Goal: Task Accomplishment & Management: Manage account settings

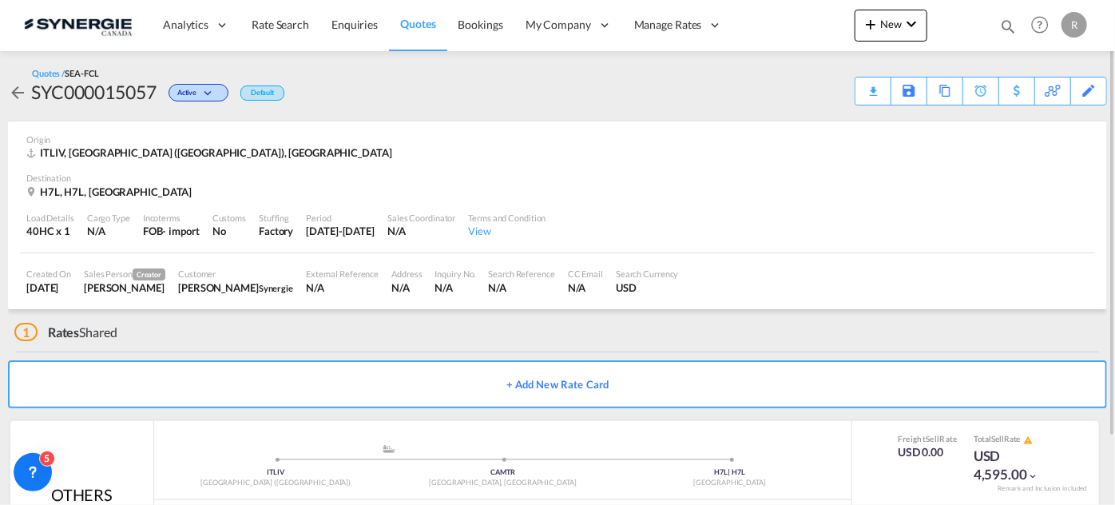
click at [1010, 22] on md-icon "icon-magnify" at bounding box center [1008, 27] width 18 height 18
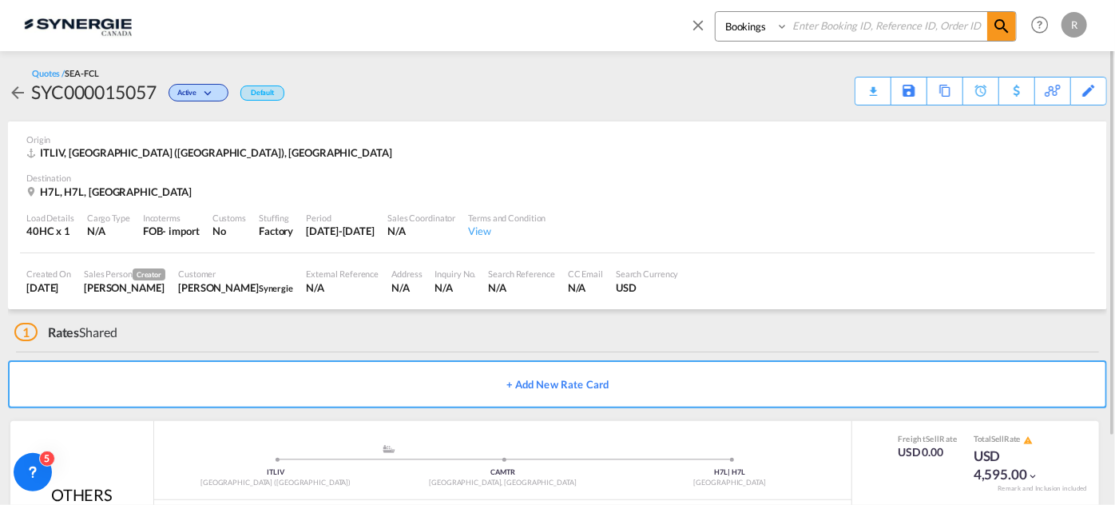
click at [781, 35] on select "Bookings Quotes Enquiries" at bounding box center [754, 26] width 76 height 29
select select "Quotes"
click at [716, 12] on select "Bookings Quotes Enquiries" at bounding box center [754, 26] width 76 height 29
click at [829, 38] on input at bounding box center [888, 26] width 199 height 28
type input "15039"
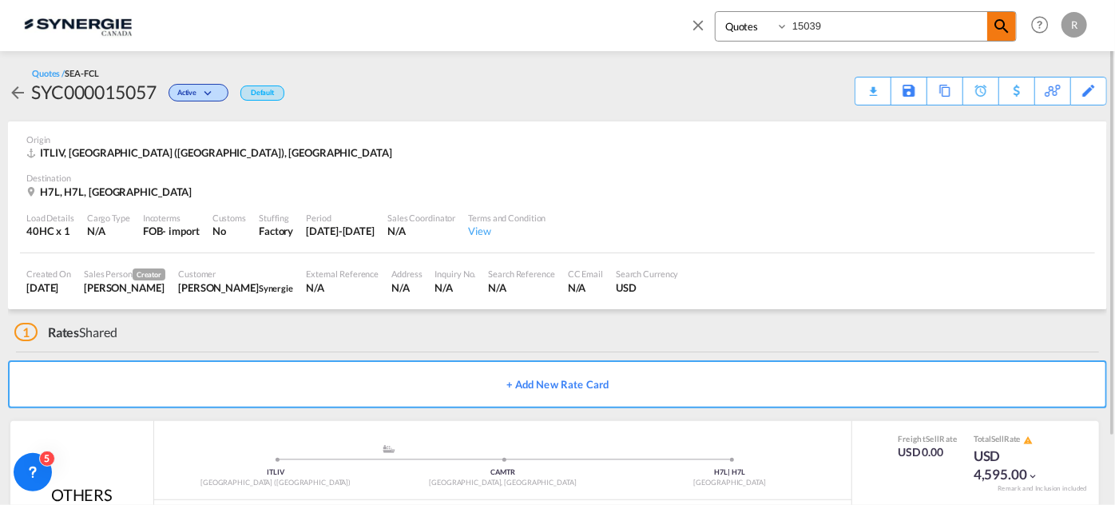
click at [1007, 24] on md-icon "icon-magnify" at bounding box center [1001, 26] width 19 height 19
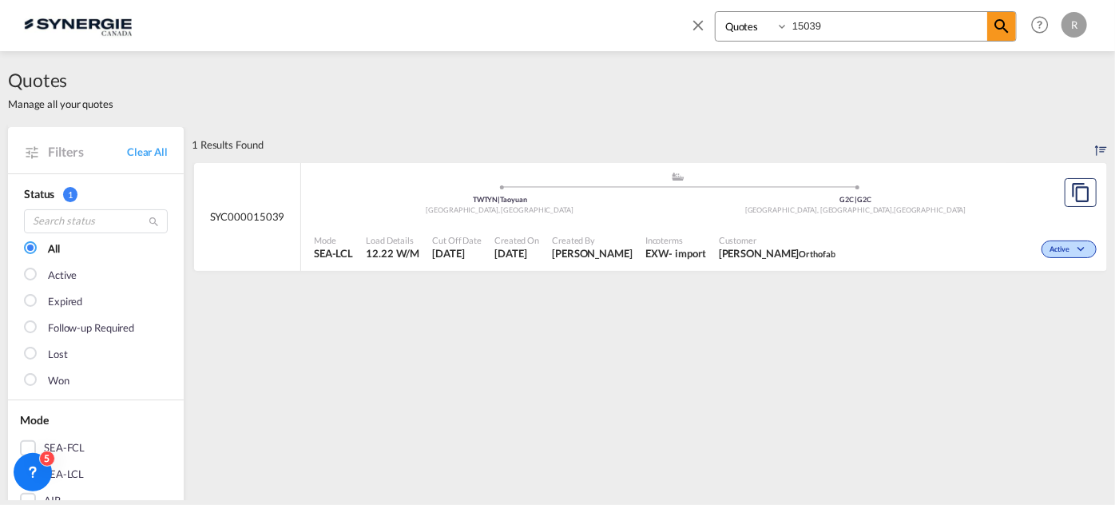
click at [564, 217] on div ".a{fill:#aaa8ad;} .a{fill:#aaa8ad;} TWTYN | Taoyuan Taiwan, Province of China G…" at bounding box center [678, 195] width 728 height 48
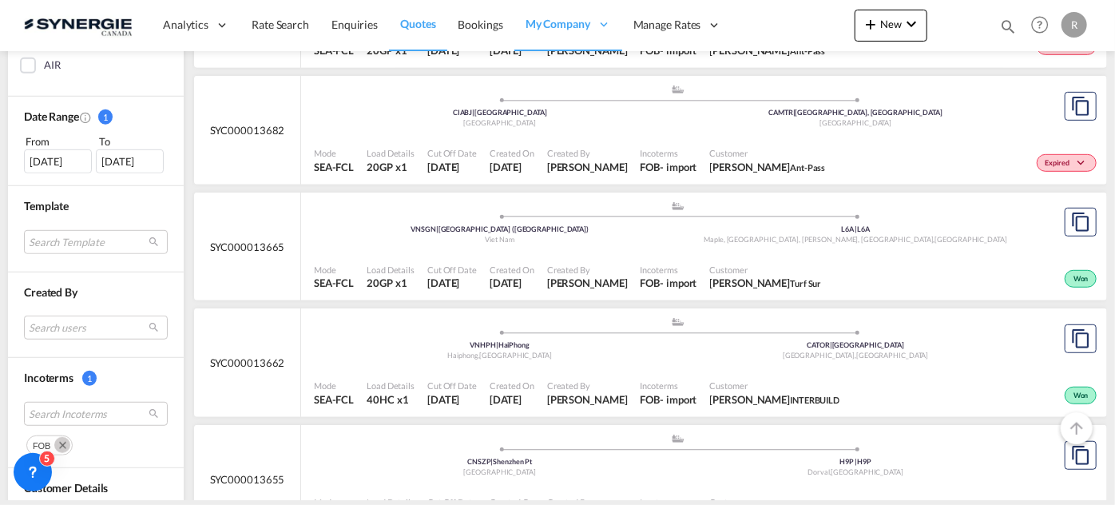
scroll to position [581, 0]
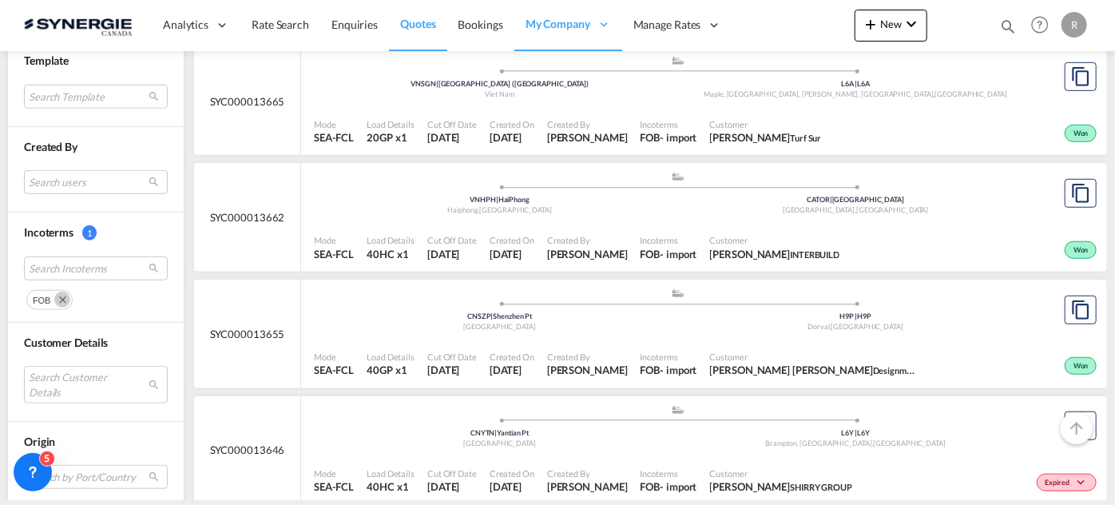
click at [61, 296] on md-icon "Remove" at bounding box center [62, 300] width 16 height 16
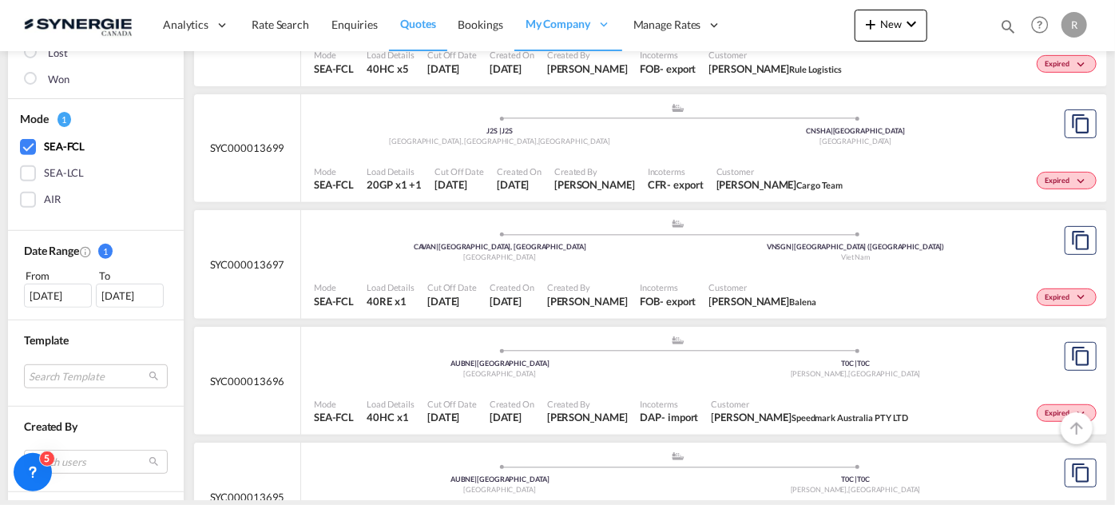
scroll to position [363, 0]
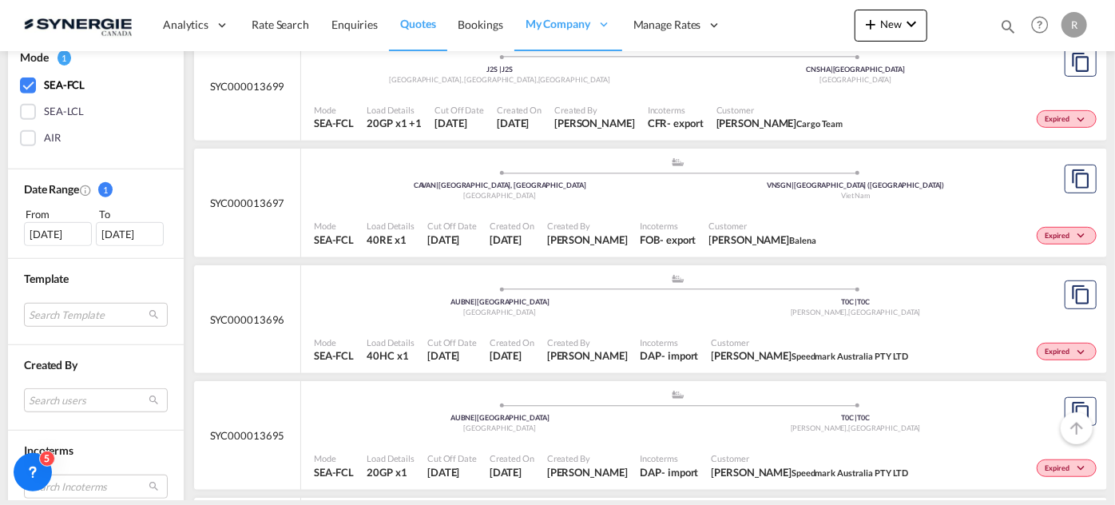
click at [44, 85] on div "SEA-FCL" at bounding box center [64, 85] width 41 height 16
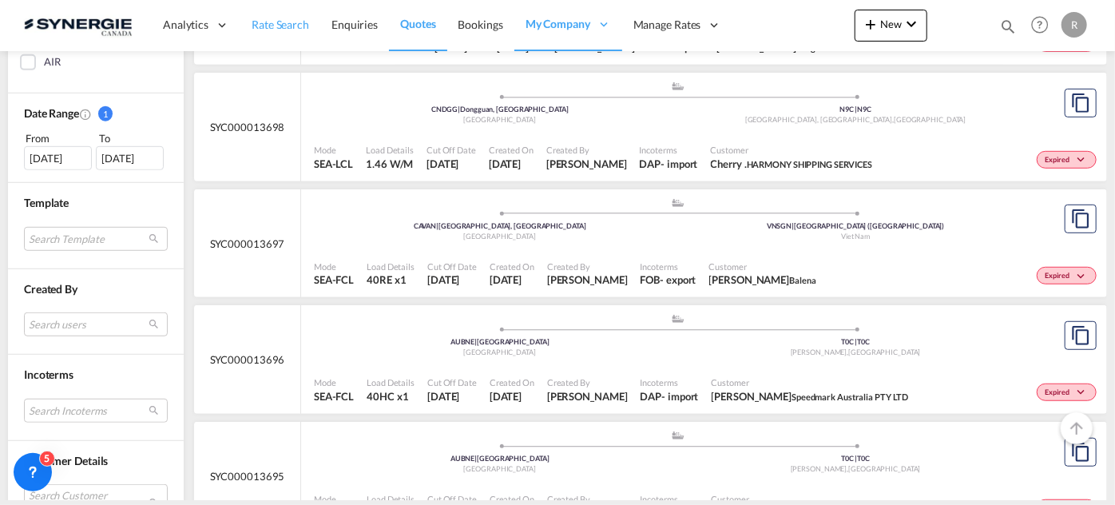
scroll to position [293, 0]
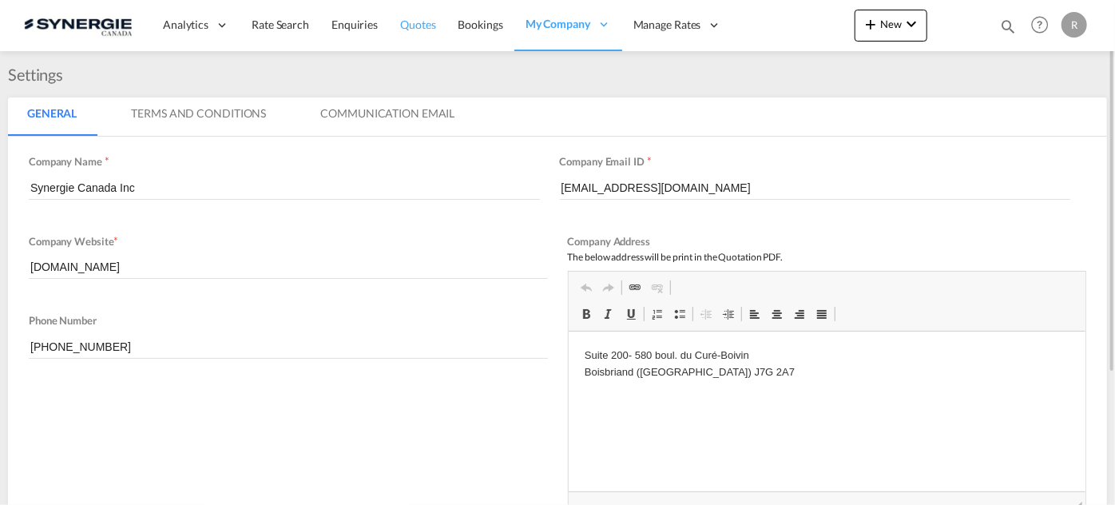
click at [427, 27] on span "Quotes" at bounding box center [417, 25] width 35 height 14
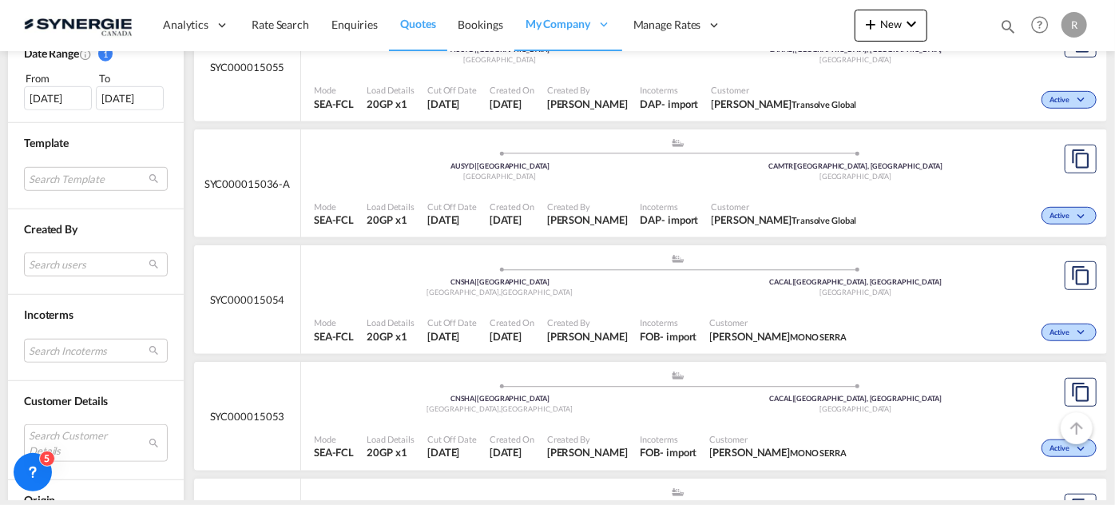
scroll to position [508, 0]
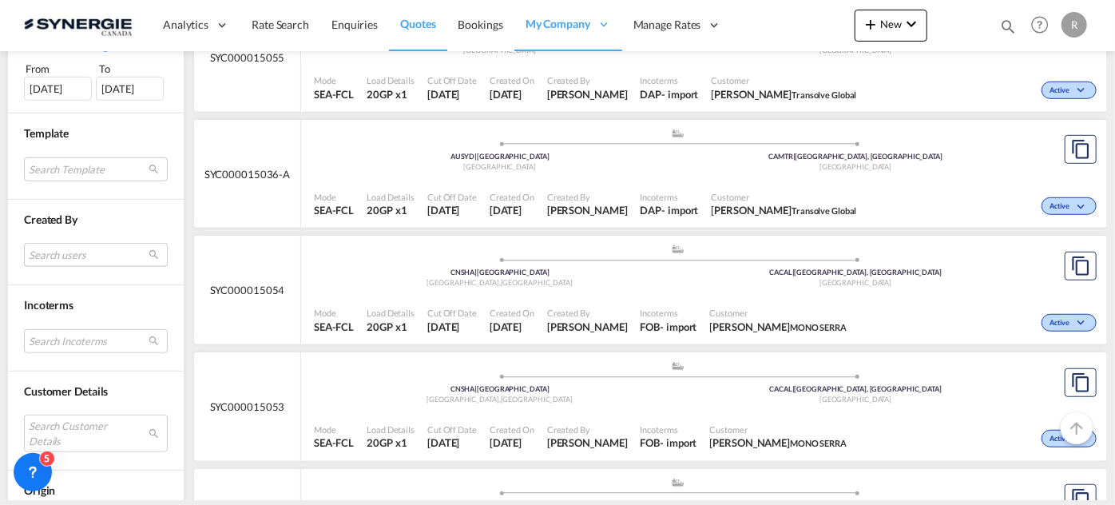
click at [77, 260] on md-select "Search users sugan T sugantha.rajan@freightfy.com raquel Jimenez raquel.jimenez…" at bounding box center [96, 255] width 144 height 24
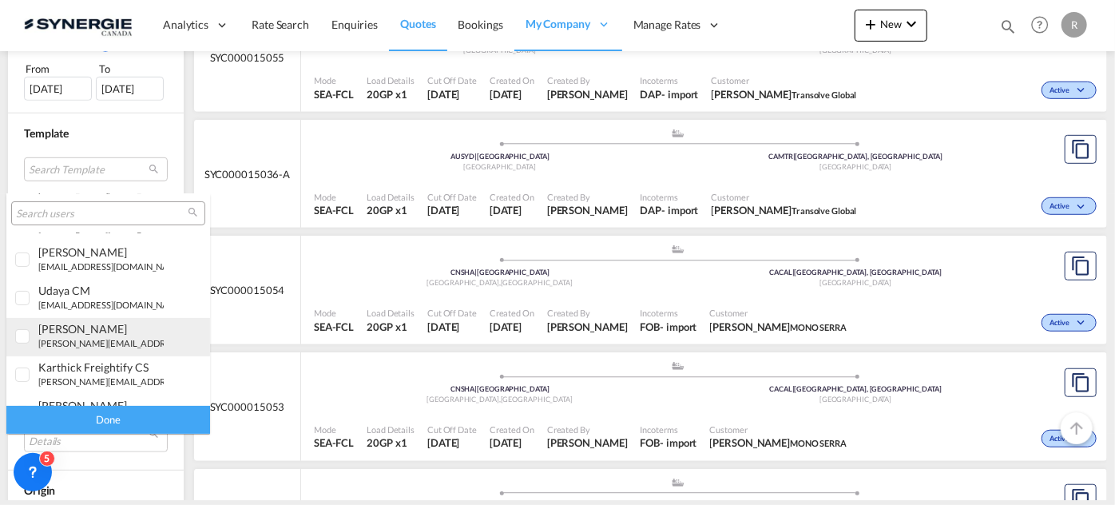
scroll to position [217, 0]
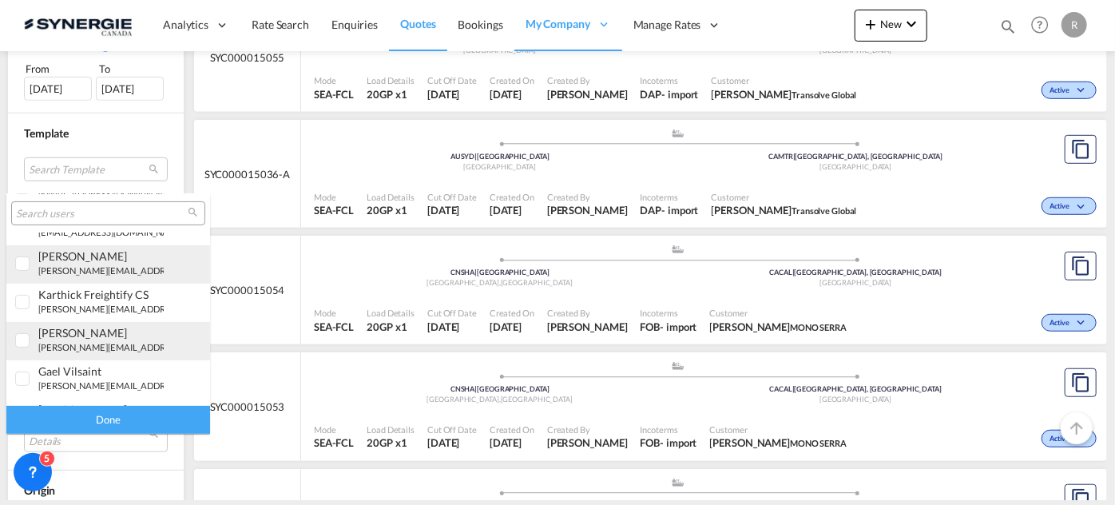
click at [87, 337] on div "[PERSON_NAME]" at bounding box center [100, 333] width 125 height 14
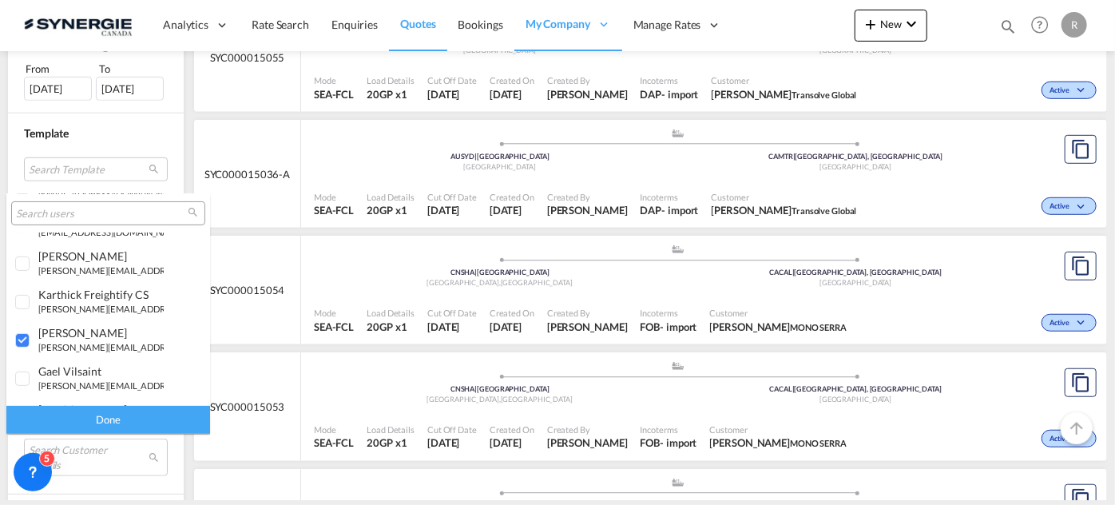
click at [113, 419] on div "Done" at bounding box center [108, 420] width 204 height 28
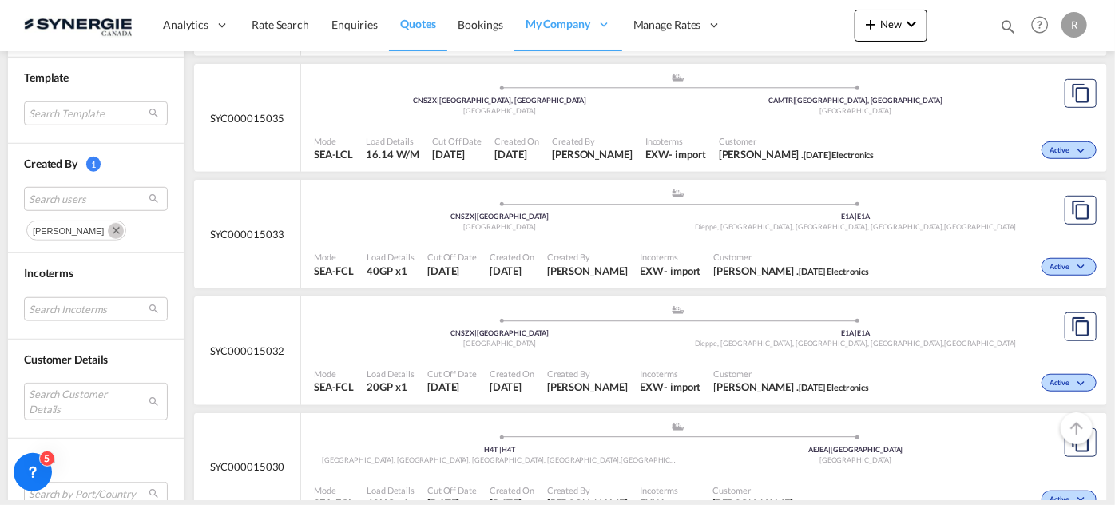
scroll to position [581, 0]
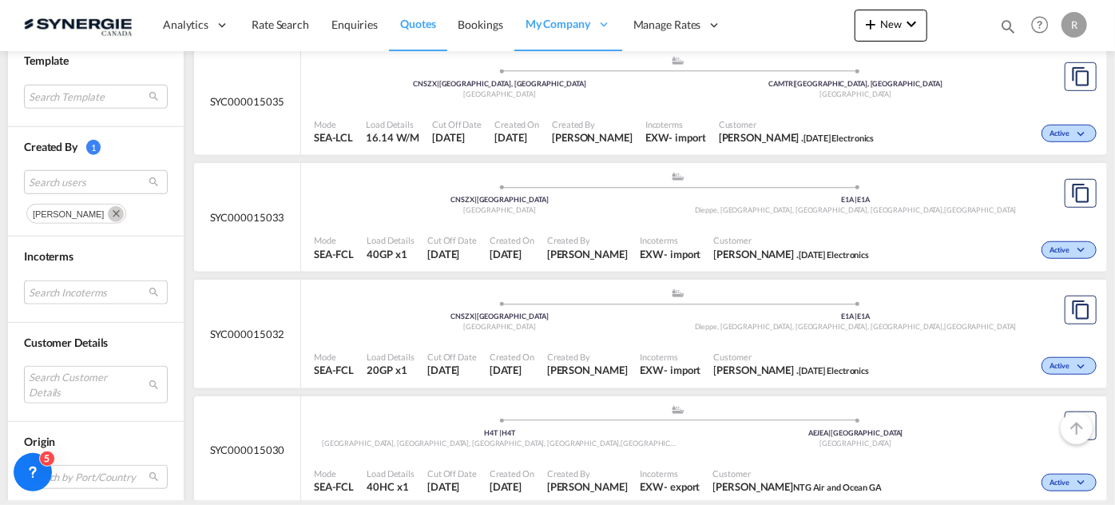
click at [99, 294] on md-select "Search Incoterms FCA-IMPORT free carrier FCA-EXPORT free carrier DAP-IMPORT del…" at bounding box center [96, 292] width 144 height 24
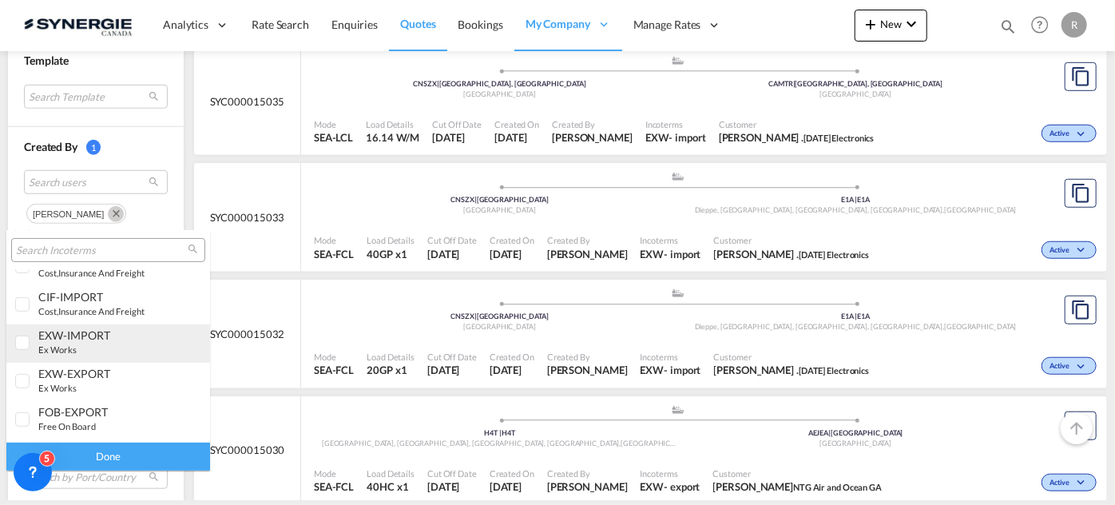
scroll to position [363, 0]
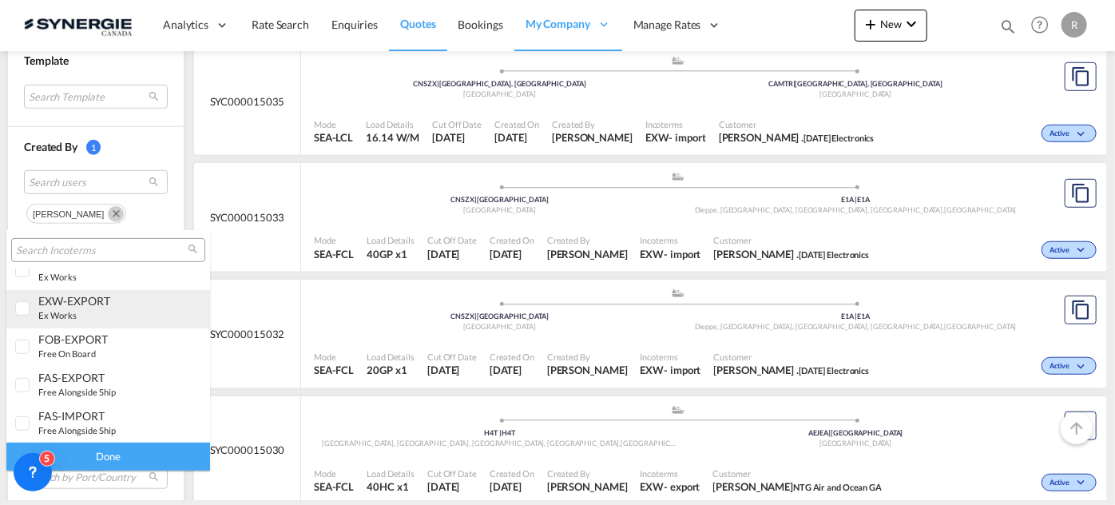
click at [71, 302] on div "EXW-EXPORT" at bounding box center [100, 301] width 125 height 14
click at [132, 452] on div "Done" at bounding box center [108, 457] width 204 height 28
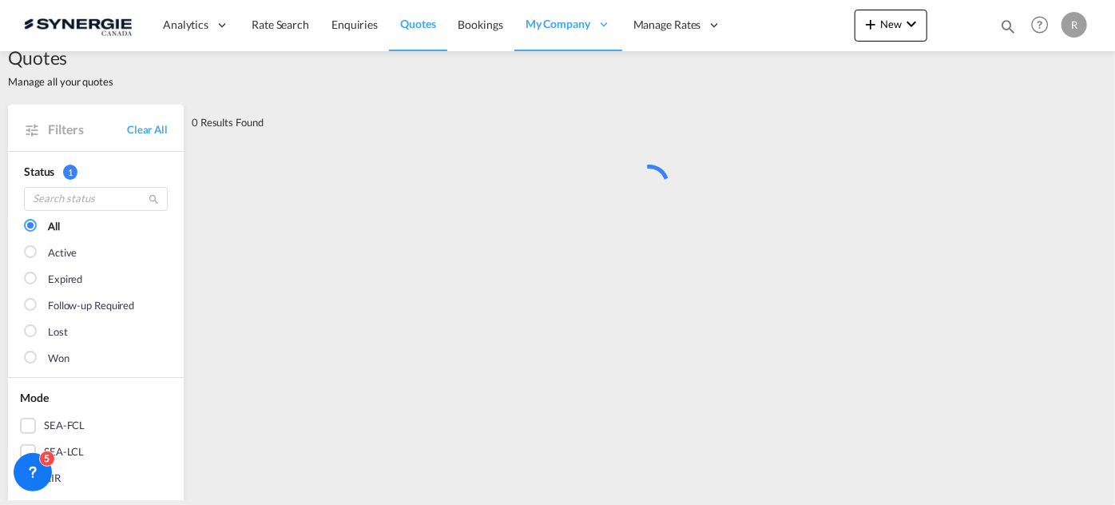
scroll to position [0, 0]
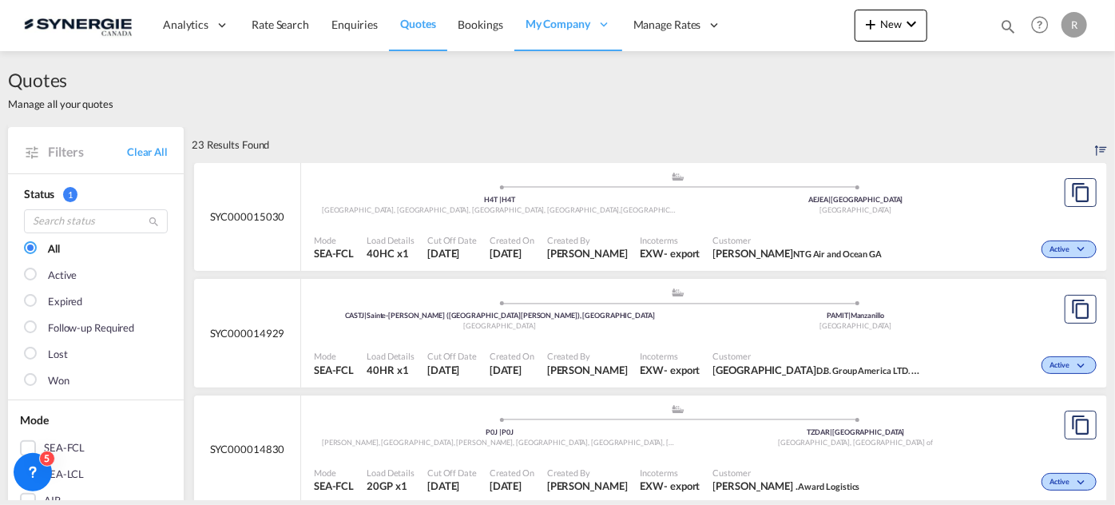
click at [795, 225] on div "Mode SEA-FCL Load Details 40HC x1 Cut Off Date 24 Sep 2025 Created On 24 Sep 20…" at bounding box center [704, 248] width 806 height 48
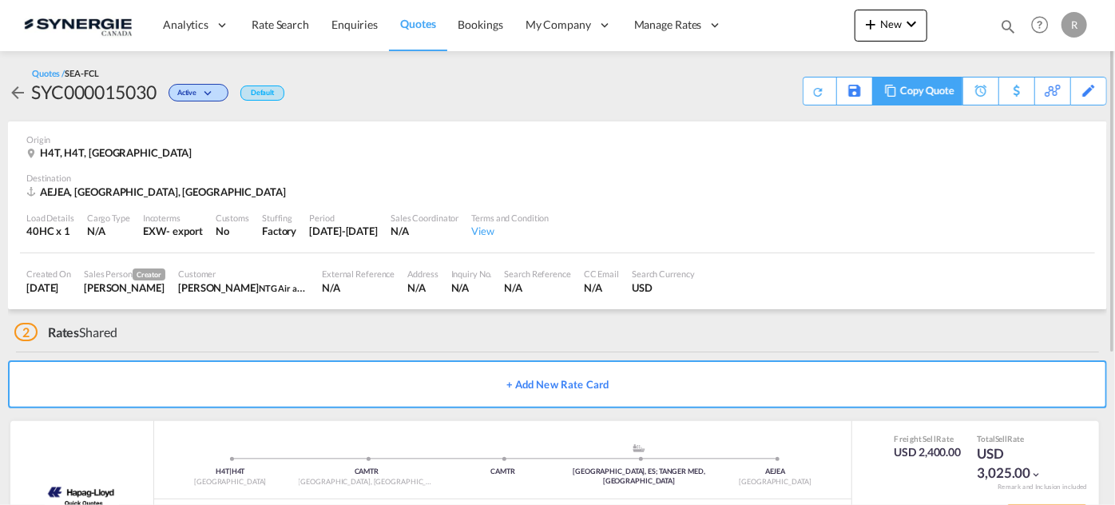
click at [928, 97] on div "Copy Quote" at bounding box center [927, 90] width 54 height 27
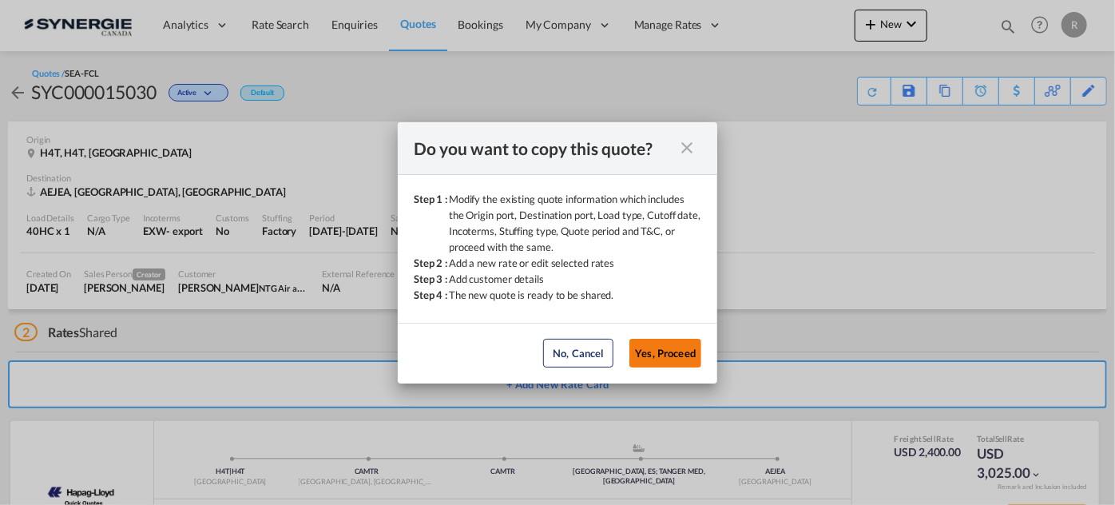
click at [687, 360] on button "Yes, Proceed" at bounding box center [666, 353] width 72 height 29
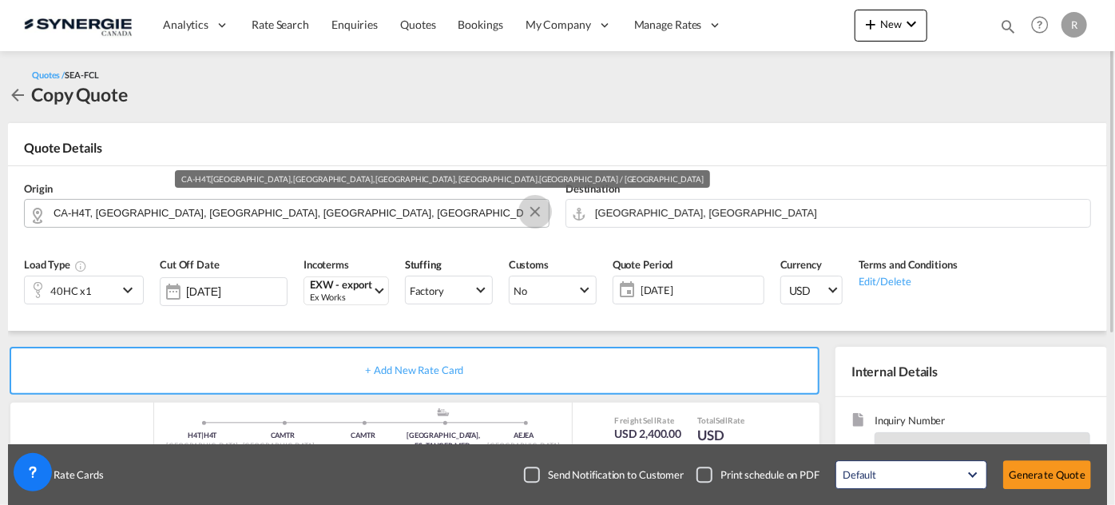
click at [537, 215] on button "Clear Input" at bounding box center [535, 212] width 24 height 24
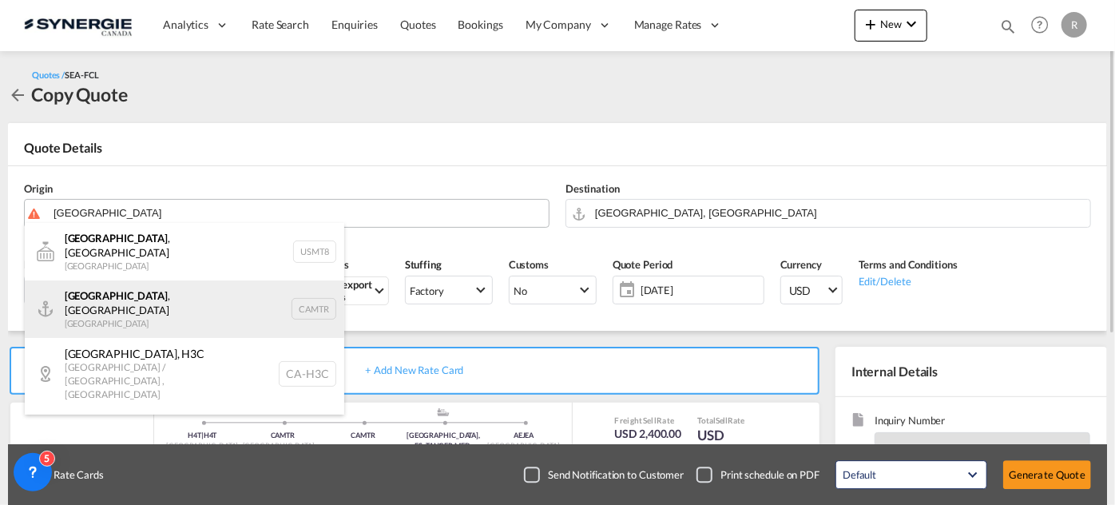
click at [109, 290] on div "Montreal , QC Canada CAMTR" at bounding box center [185, 309] width 320 height 58
type input "Montreal, QC, CAMTR"
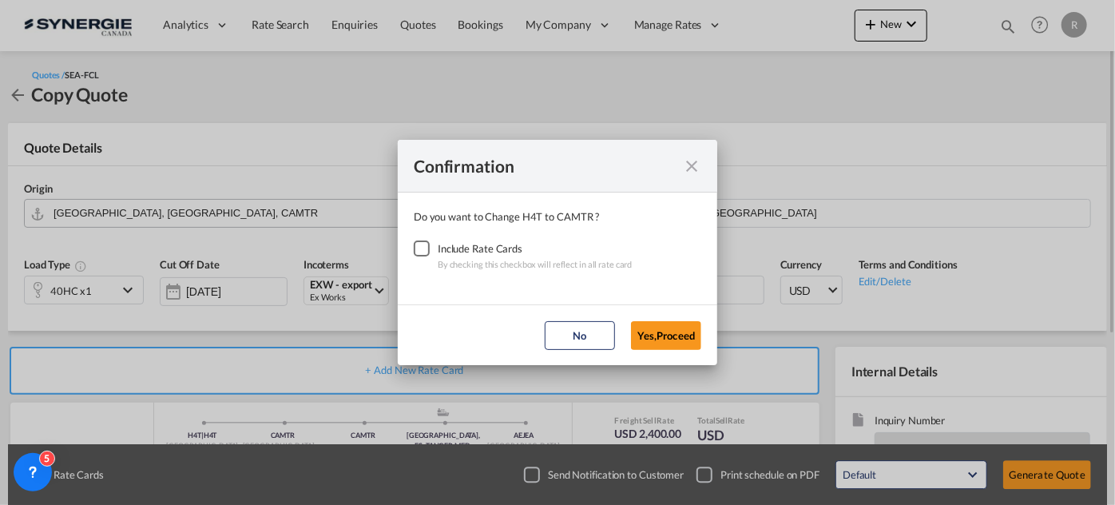
click at [423, 251] on div "Checkbox No Ink" at bounding box center [422, 248] width 16 height 16
click at [662, 336] on button "Yes,Proceed" at bounding box center [666, 335] width 70 height 29
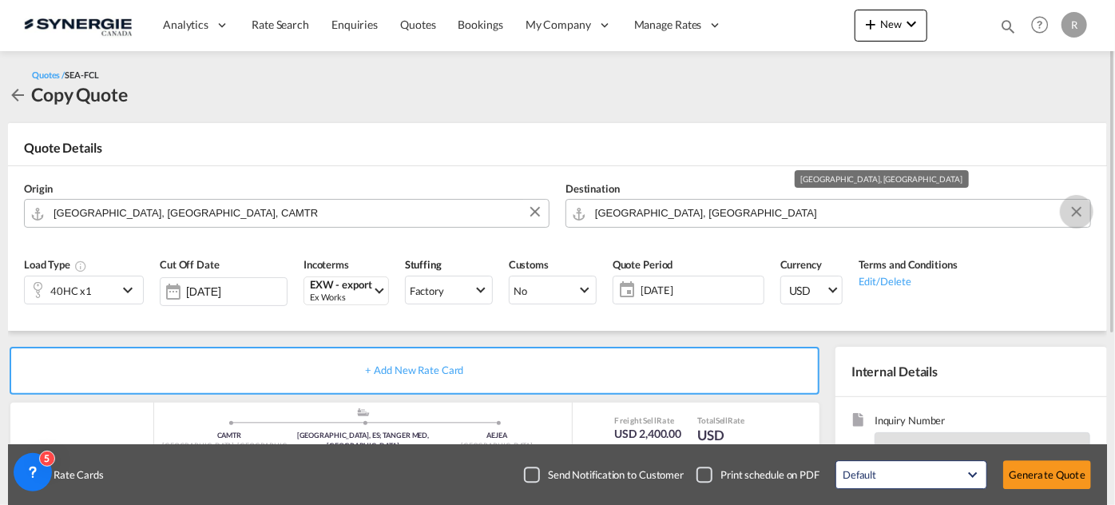
click at [1082, 218] on button "Clear Input" at bounding box center [1077, 212] width 24 height 24
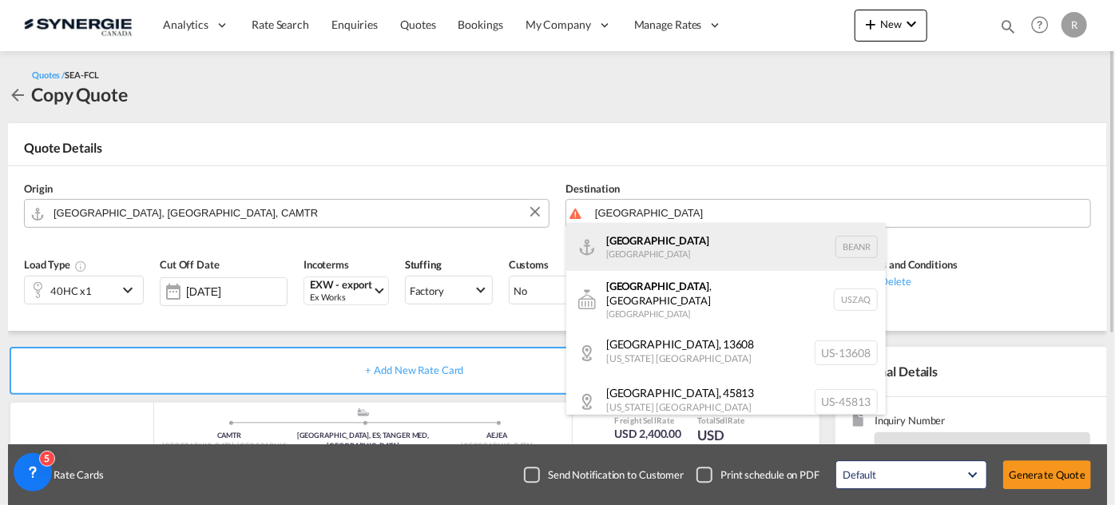
click at [648, 242] on div "Antwerp Belgium BEANR" at bounding box center [726, 247] width 320 height 48
type input "Antwerp, BEANR"
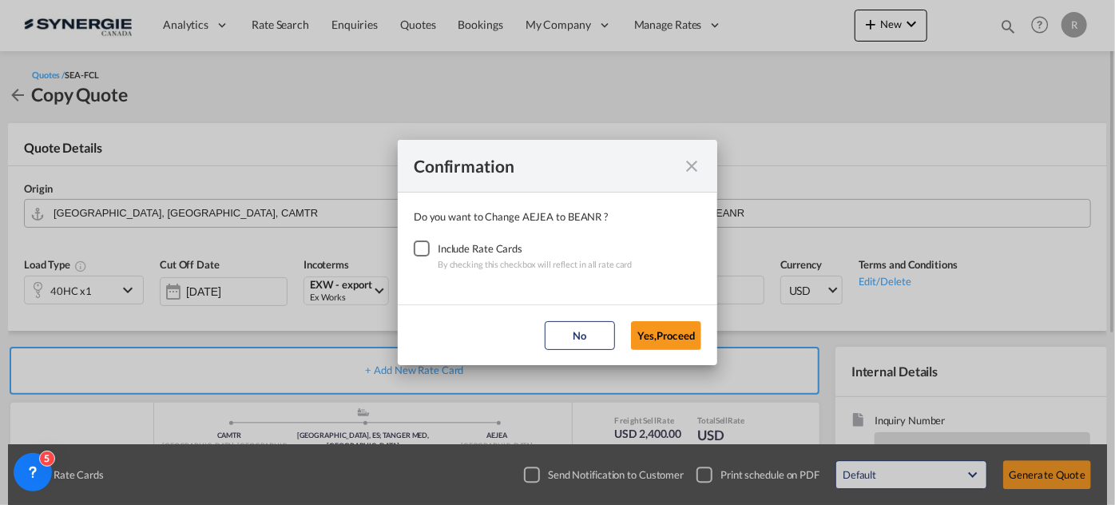
click at [418, 246] on div "Checkbox No Ink" at bounding box center [422, 248] width 16 height 16
click at [650, 327] on button "Yes,Proceed" at bounding box center [666, 335] width 70 height 29
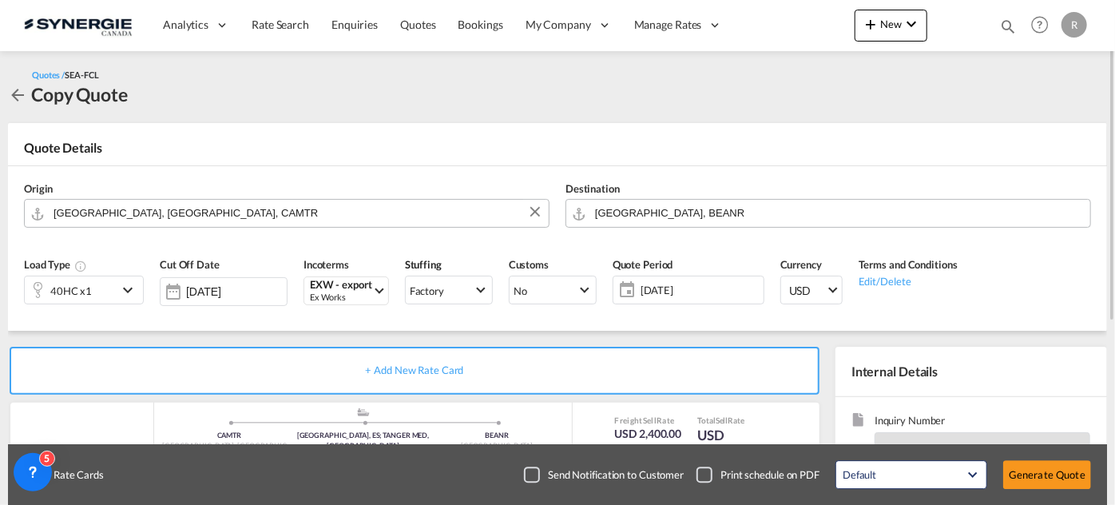
click at [102, 284] on div "40HC x1" at bounding box center [71, 289] width 93 height 27
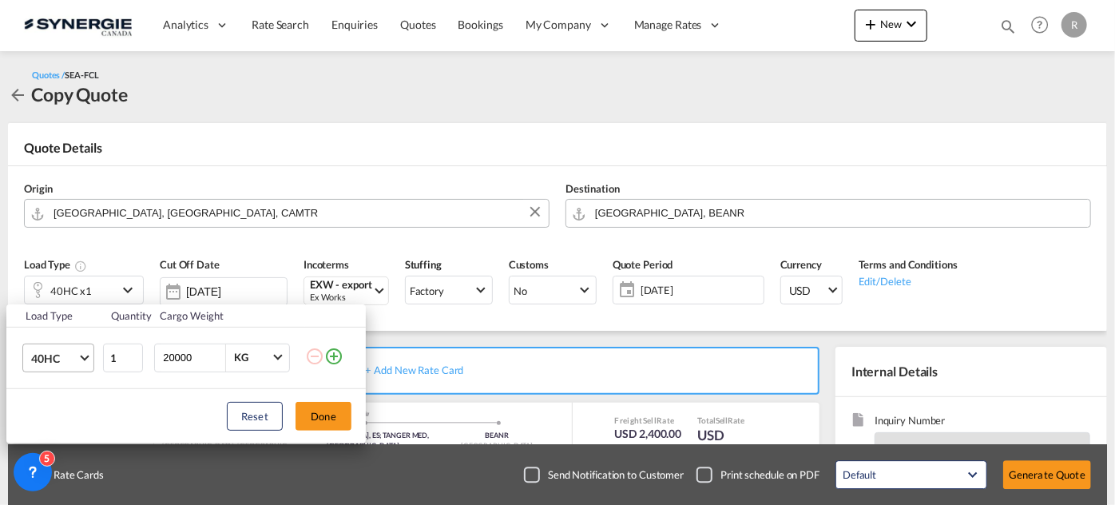
click at [74, 357] on span "40HC" at bounding box center [54, 359] width 46 height 16
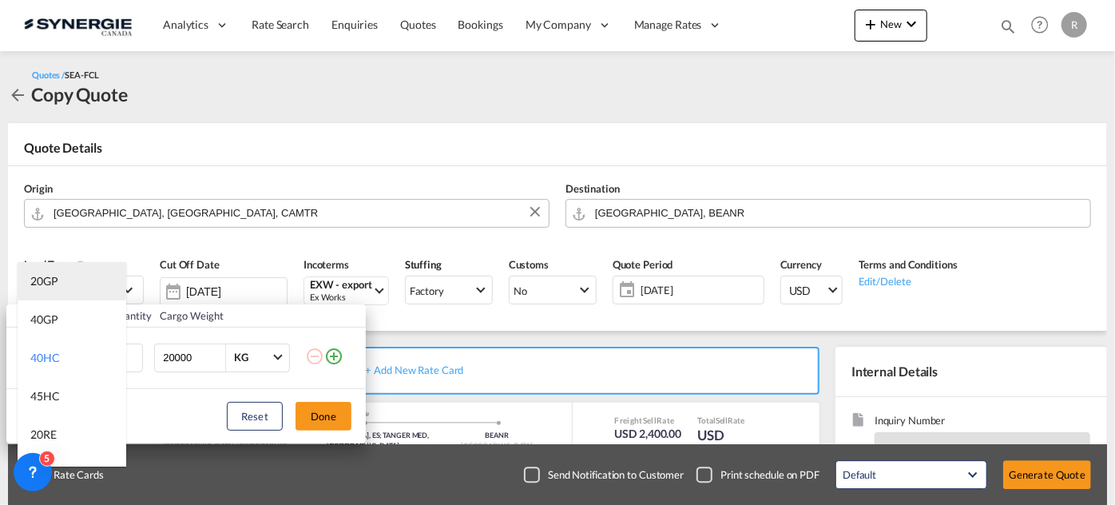
click at [54, 284] on div "20GP" at bounding box center [44, 281] width 28 height 16
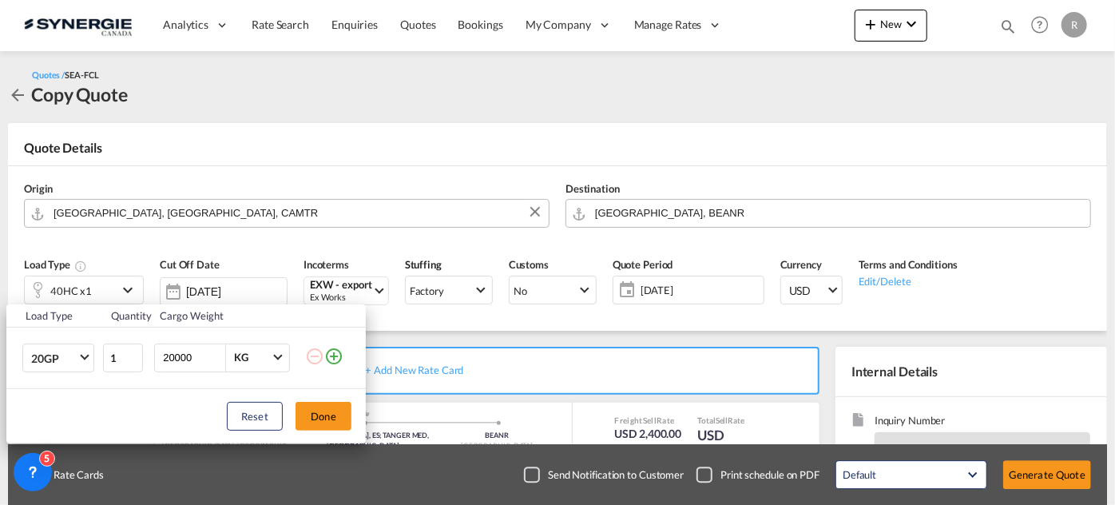
drag, startPoint x: 205, startPoint y: 353, endPoint x: 108, endPoint y: 342, distance: 97.3
click at [108, 342] on tr "20GP 1 20000 KG KG" at bounding box center [186, 358] width 360 height 62
type input "18000"
click at [315, 408] on button "Done" at bounding box center [324, 416] width 56 height 29
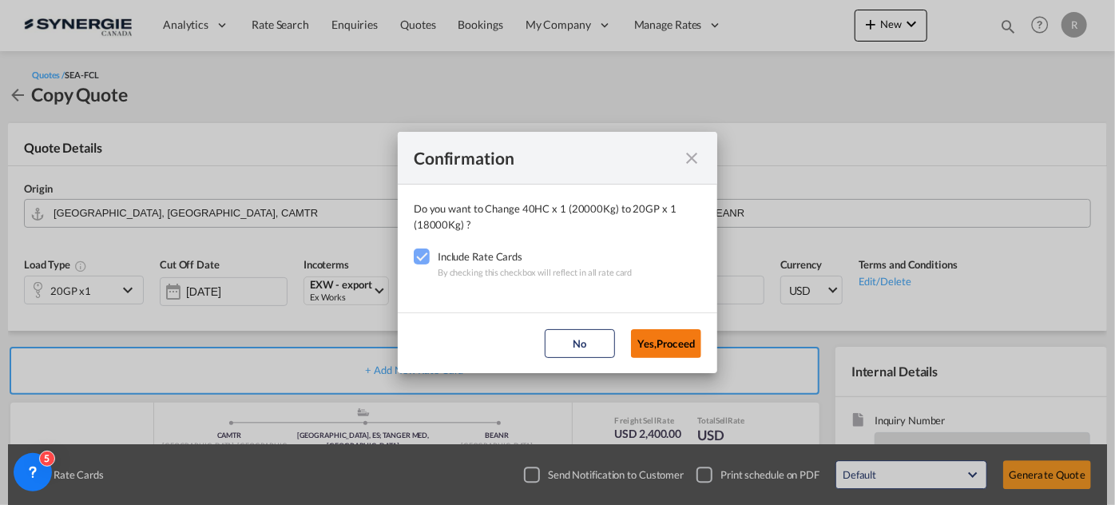
click at [691, 352] on button "Yes,Proceed" at bounding box center [666, 343] width 70 height 29
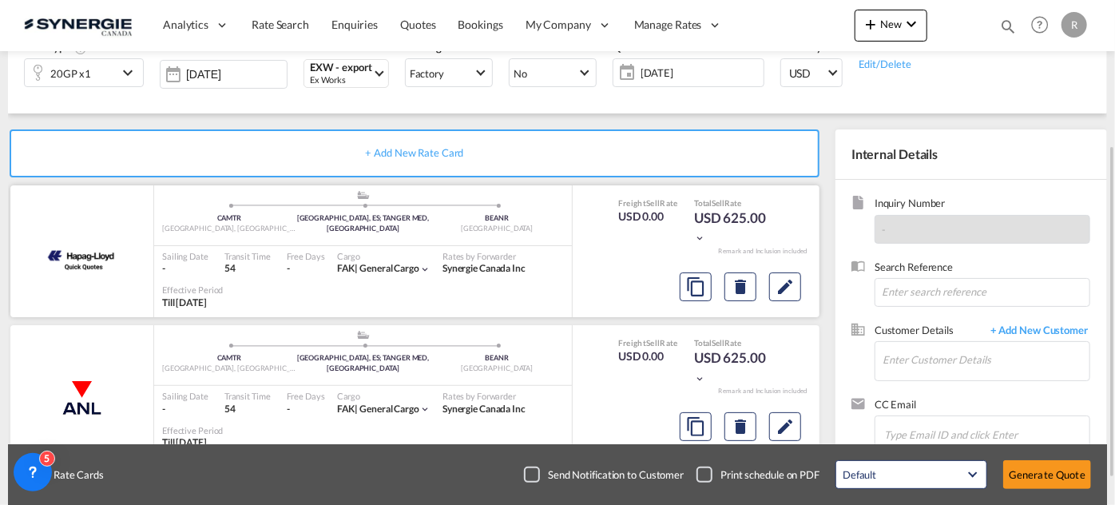
scroll to position [145, 0]
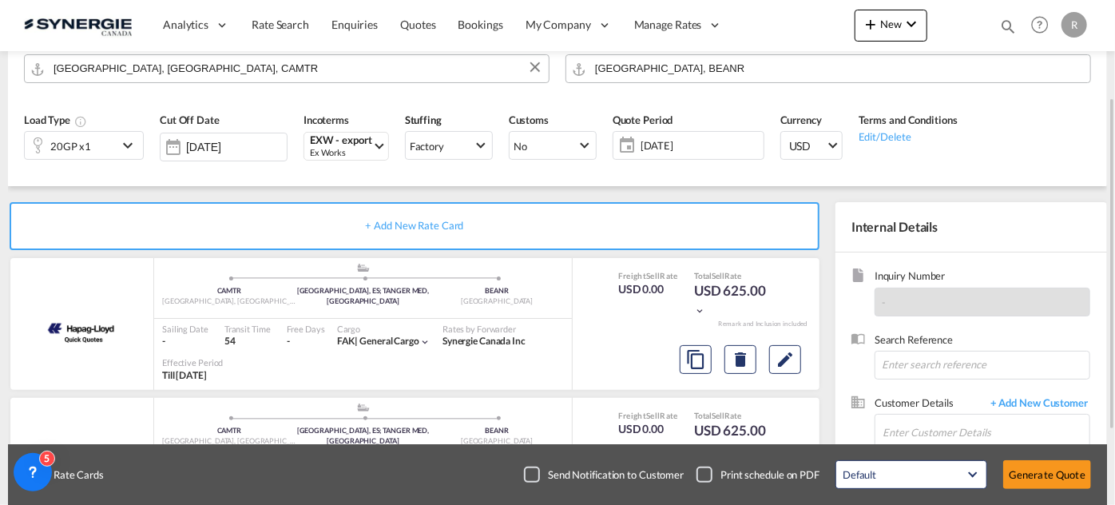
click at [701, 150] on span "[DATE]" at bounding box center [700, 145] width 119 height 14
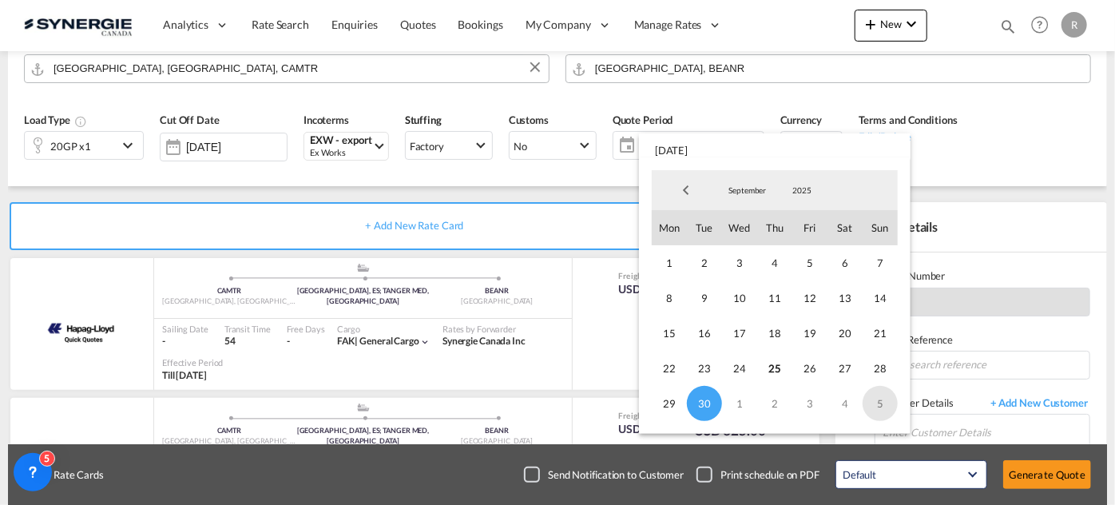
click at [883, 401] on span "5" at bounding box center [880, 403] width 35 height 35
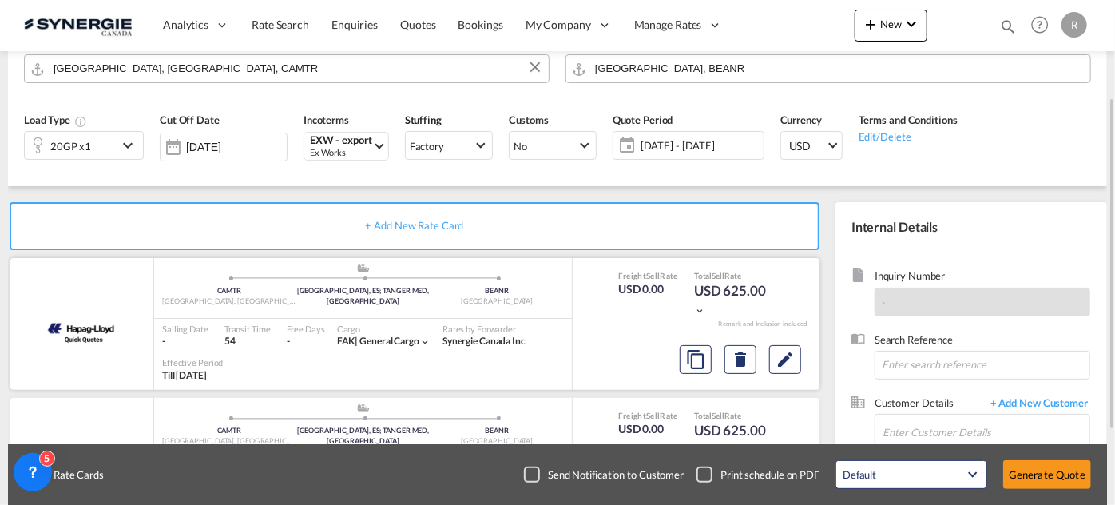
drag, startPoint x: 515, startPoint y: 264, endPoint x: 569, endPoint y: 291, distance: 60.4
click at [526, 270] on div ".a{fill:#aaa8ad;} .a{fill:#aaa8ad;} CAMTR Montreal, QC HUELVA, ES; TANGER MED, …" at bounding box center [363, 286] width 418 height 48
click at [781, 356] on md-icon "Edit" at bounding box center [785, 359] width 19 height 19
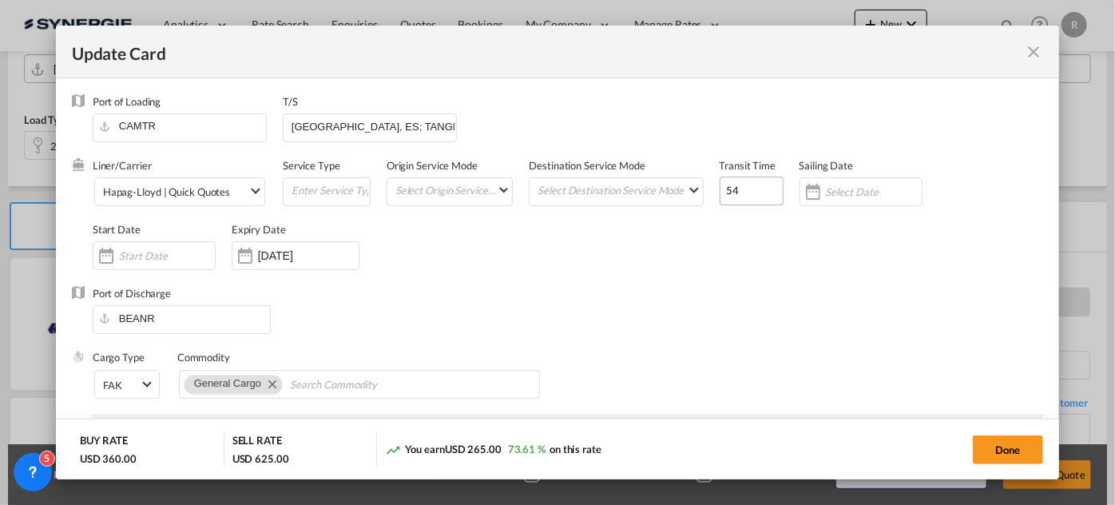
select select "per container"
select select "per B/L"
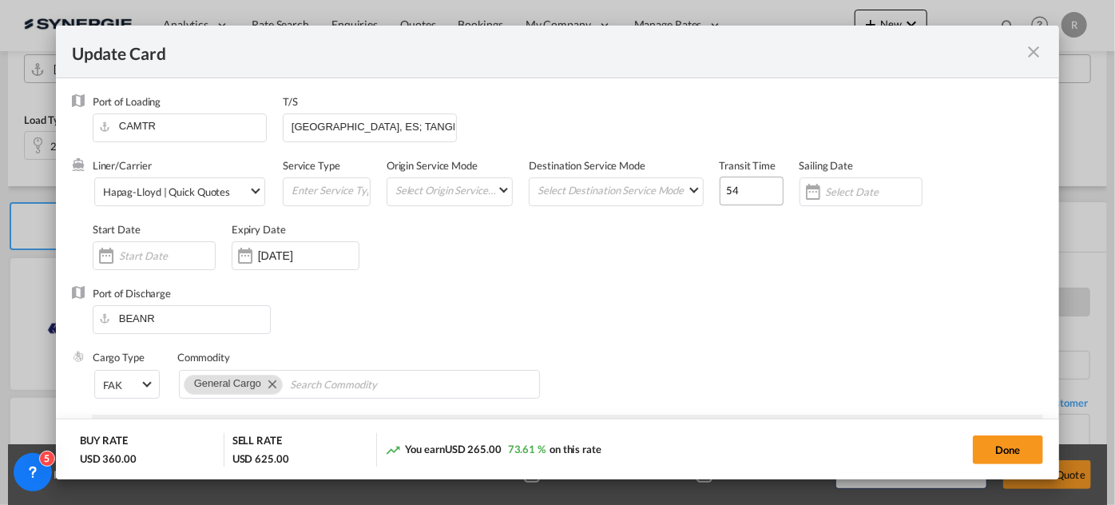
select select "per B/L"
select select "per shipment"
drag, startPoint x: 763, startPoint y: 195, endPoint x: 674, endPoint y: 181, distance: 90.6
click at [720, 181] on input "54" at bounding box center [752, 191] width 64 height 29
type input "5"
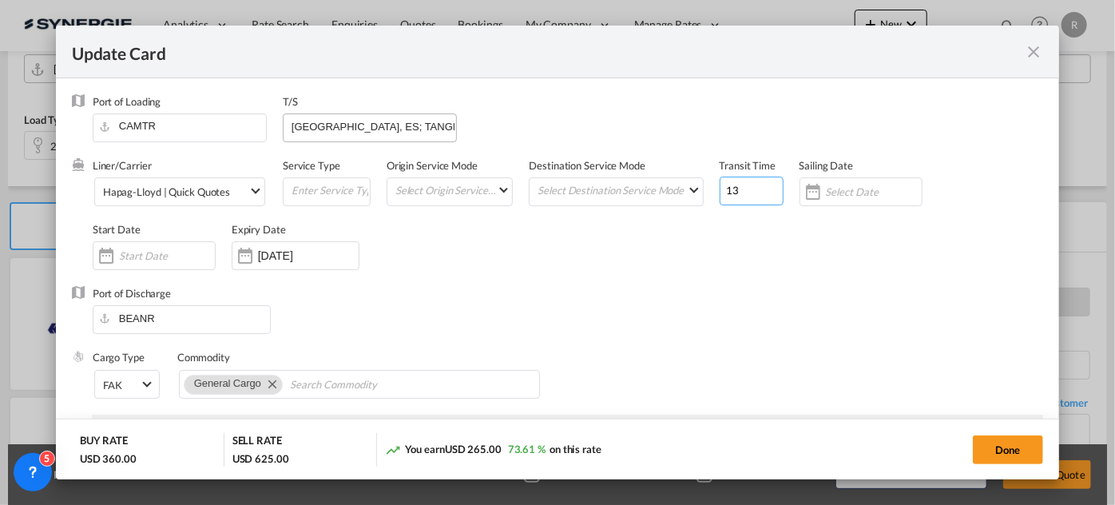
type input "13"
click at [340, 124] on input "HUELVA, ES; TANGER MED, MA" at bounding box center [373, 126] width 166 height 24
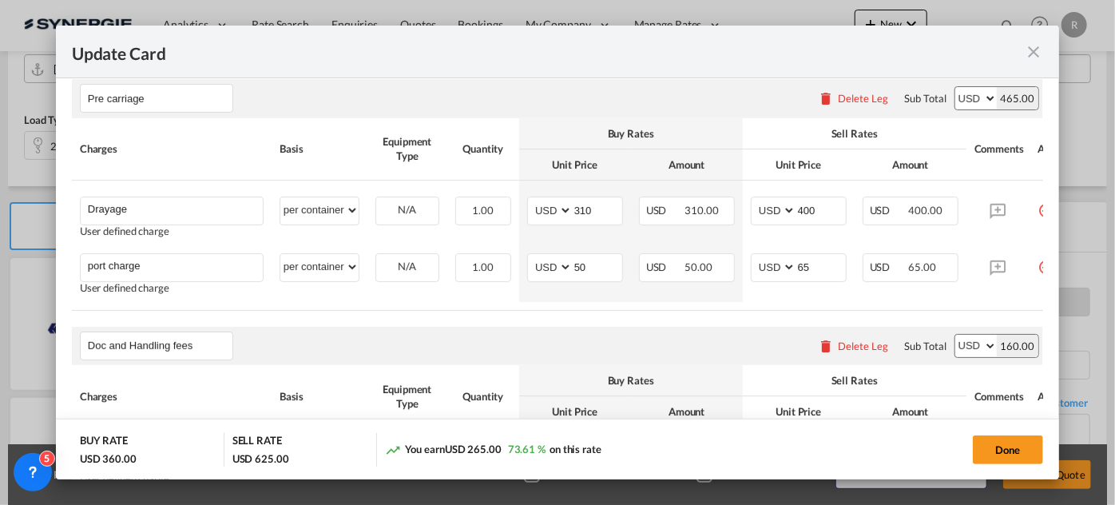
scroll to position [435, 0]
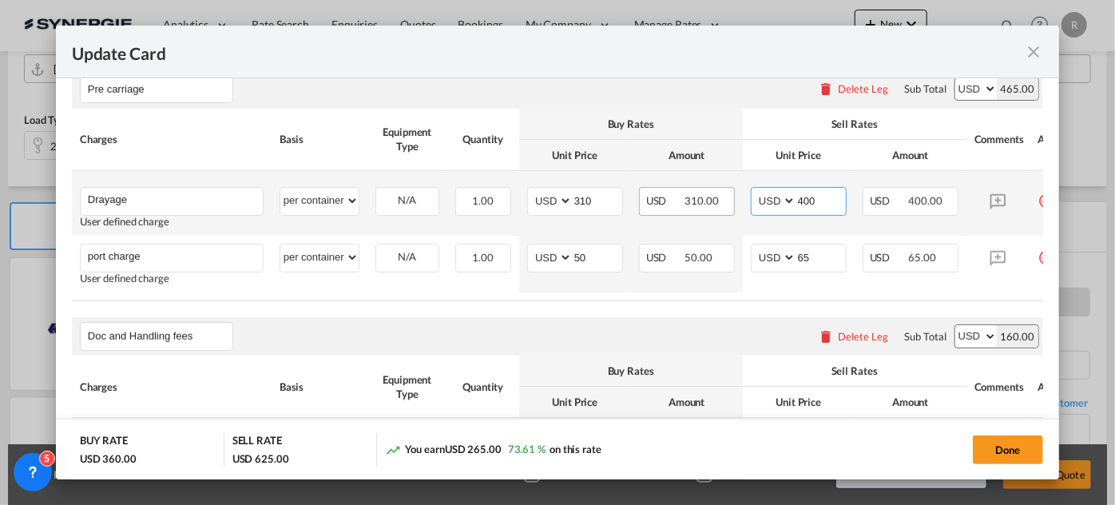
drag, startPoint x: 825, startPoint y: 197, endPoint x: 733, endPoint y: 190, distance: 92.2
click at [733, 190] on tr "Drayage Please Enter User Defined Charges Cannot Be Published User defined char…" at bounding box center [578, 203] width 1012 height 65
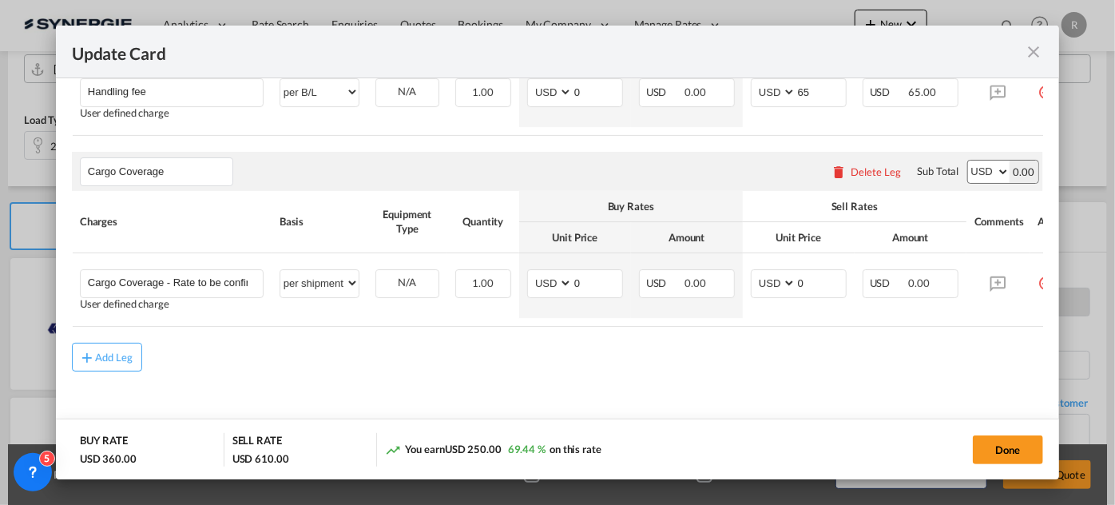
scroll to position [972, 0]
type input "385"
click at [119, 368] on button "Add Leg" at bounding box center [107, 357] width 70 height 29
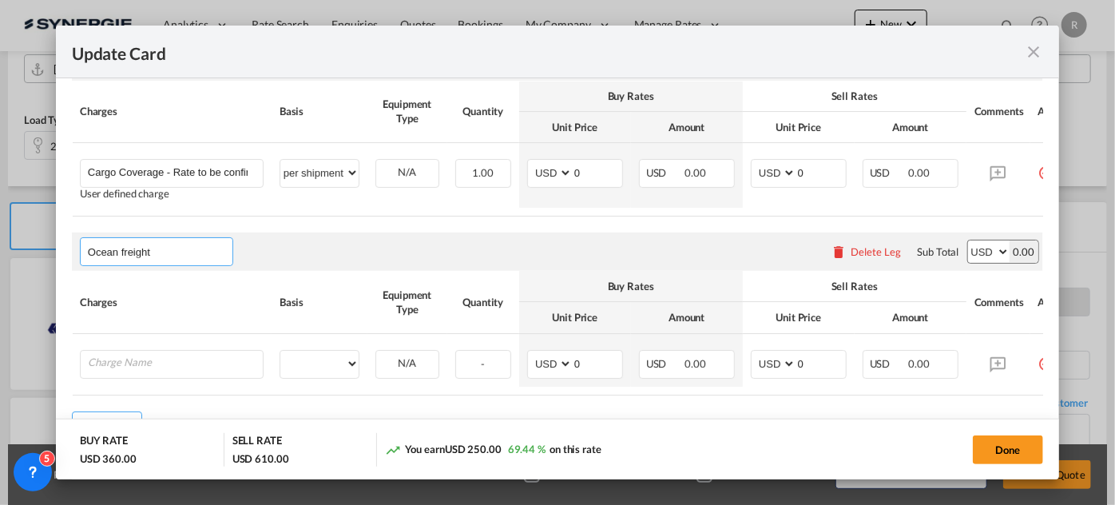
scroll to position [1116, 0]
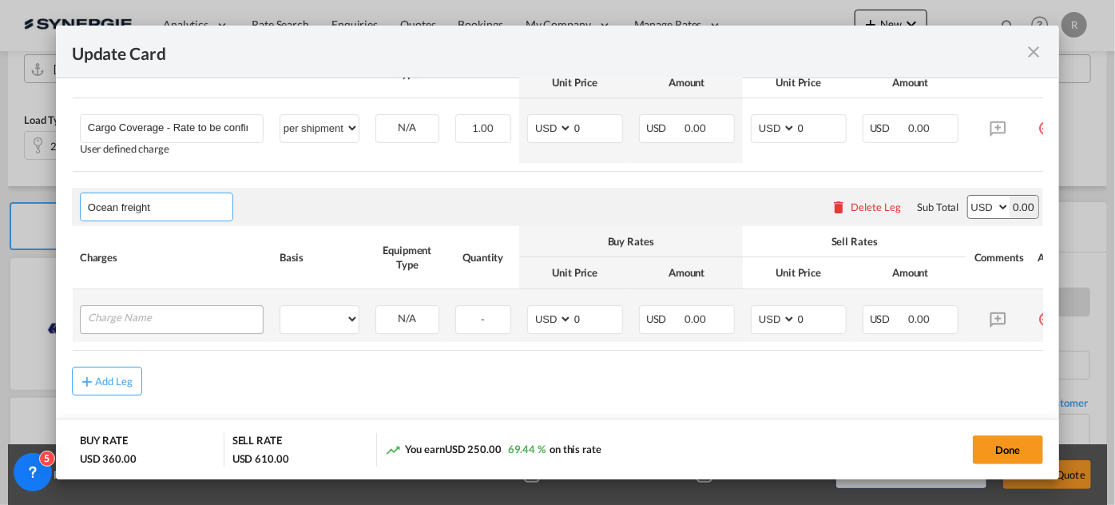
type input "Ocean freight"
click at [150, 318] on input "Charge Name" at bounding box center [175, 318] width 175 height 24
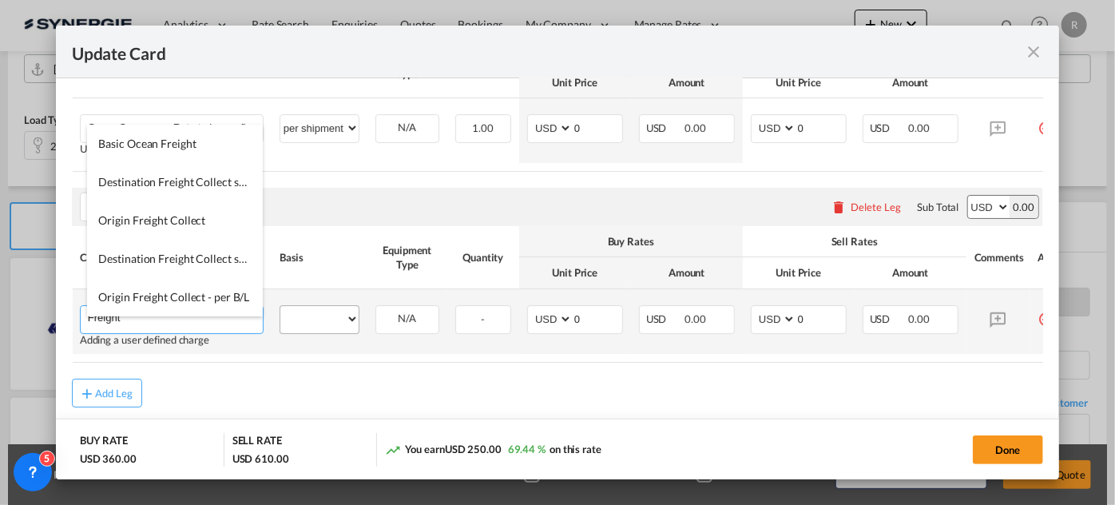
type input "Freight"
click at [314, 332] on select "per equipment per container per B/L per shipping bill per shipment per pallet p…" at bounding box center [319, 319] width 78 height 26
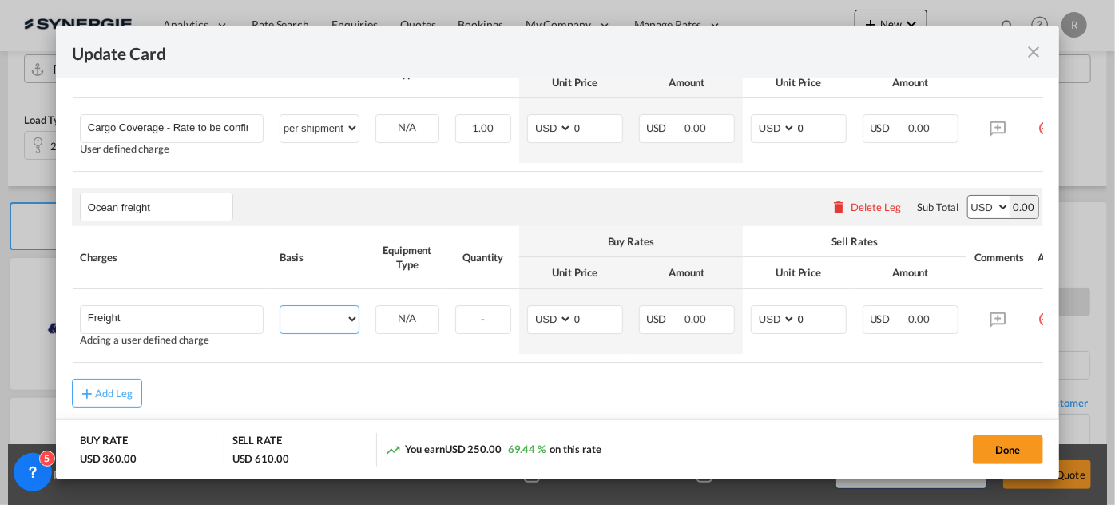
select select "per equipment"
click at [280, 316] on select "per equipment per container per B/L per shipping bill per shipment per pallet p…" at bounding box center [319, 319] width 78 height 26
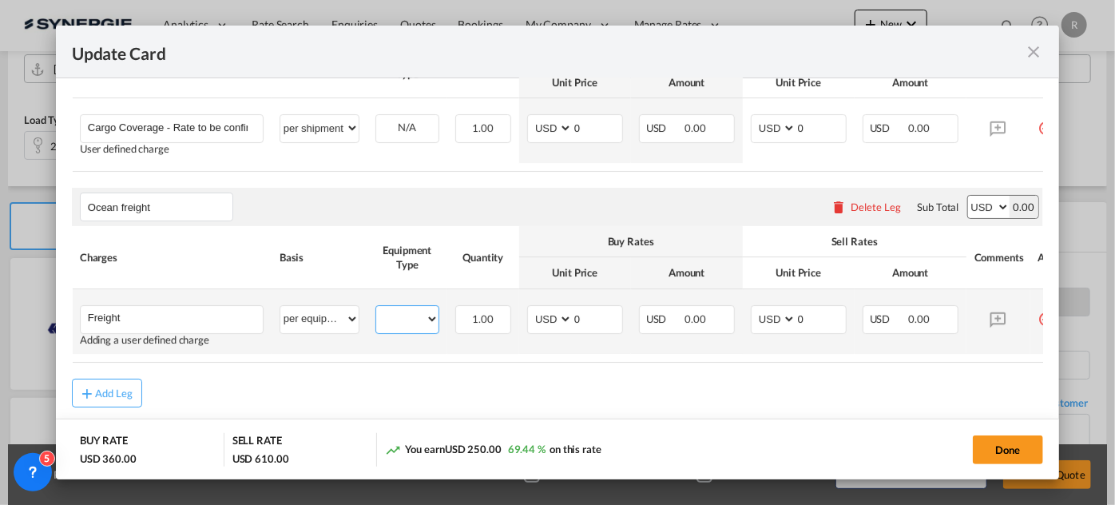
click at [396, 330] on select "20GP" at bounding box center [407, 319] width 62 height 22
select select "20GP"
click at [376, 318] on select "20GP" at bounding box center [407, 319] width 62 height 22
drag, startPoint x: 592, startPoint y: 332, endPoint x: 541, endPoint y: 327, distance: 51.4
click at [541, 327] on md-input-container "AED AFN ALL AMD ANG AOA ARS AUD AWG AZN BAM BBD BDT BGN BHD BIF BMD BND BOB BRL…" at bounding box center [575, 319] width 96 height 29
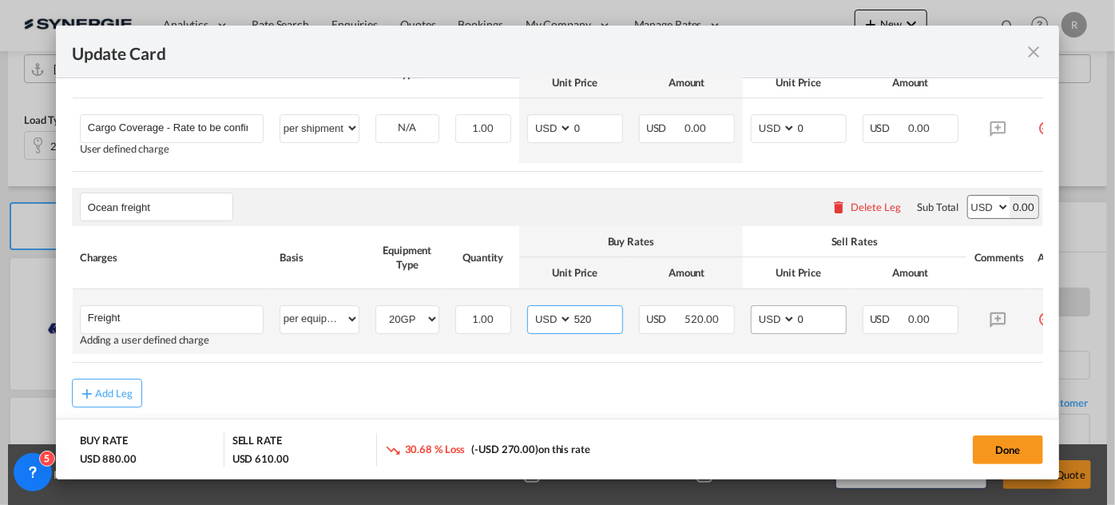
type input "520"
drag, startPoint x: 821, startPoint y: 326, endPoint x: 773, endPoint y: 325, distance: 47.9
click at [773, 325] on md-input-container "AED AFN ALL AMD ANG AOA ARS AUD AWG AZN BAM BBD BDT BGN BHD BIF BMD BND BOB BRL…" at bounding box center [799, 319] width 96 height 29
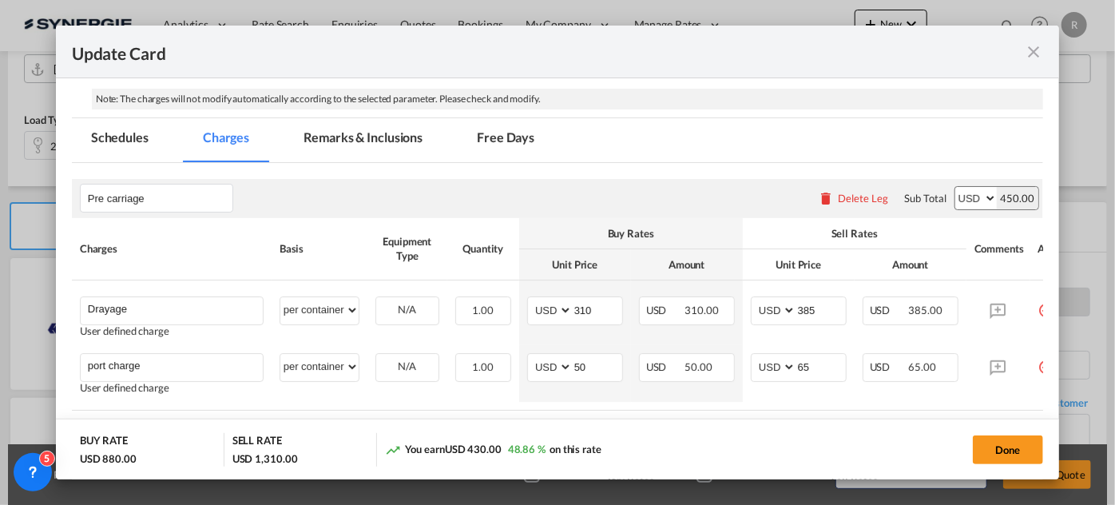
scroll to position [317, 0]
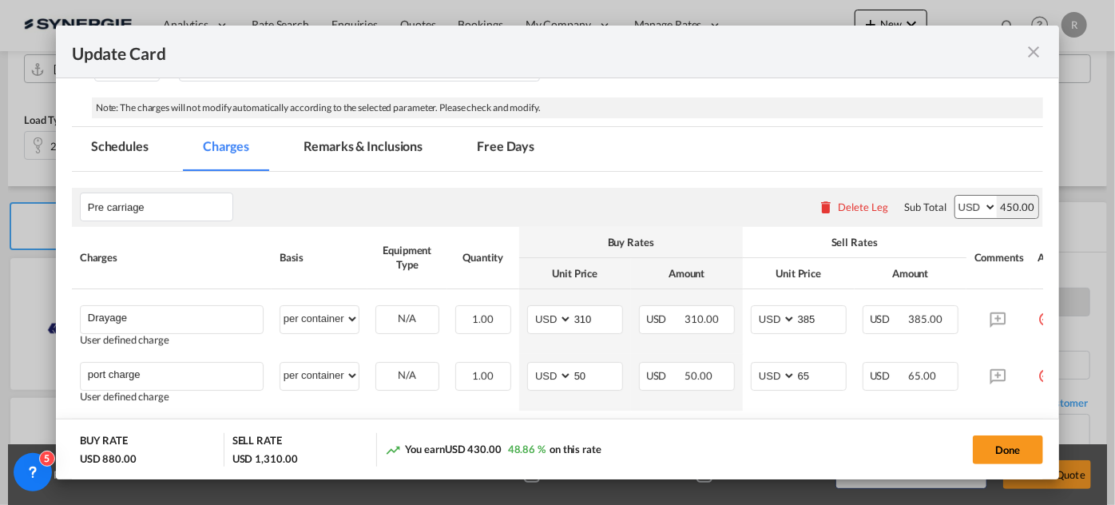
click at [389, 148] on md-tab-item "Remarks & Inclusions" at bounding box center [362, 149] width 157 height 44
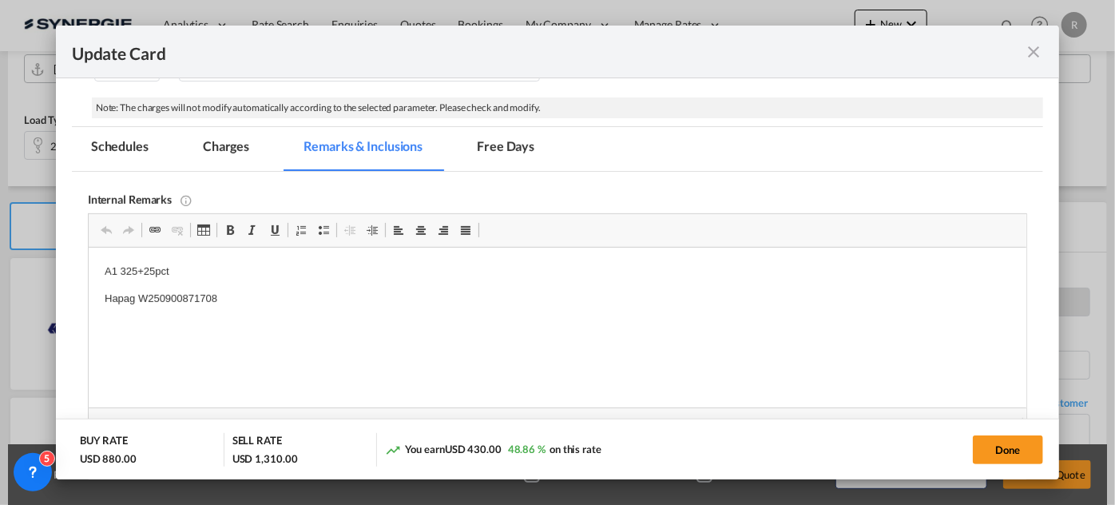
scroll to position [0, 0]
click at [171, 302] on p "Hapag W250900871708" at bounding box center [557, 299] width 906 height 17
drag, startPoint x: 137, startPoint y: 297, endPoint x: 243, endPoint y: 298, distance: 105.5
click at [243, 298] on p "Hapag W250900871708" at bounding box center [557, 299] width 906 height 17
click at [240, 146] on md-tab-item "Charges" at bounding box center [226, 149] width 85 height 44
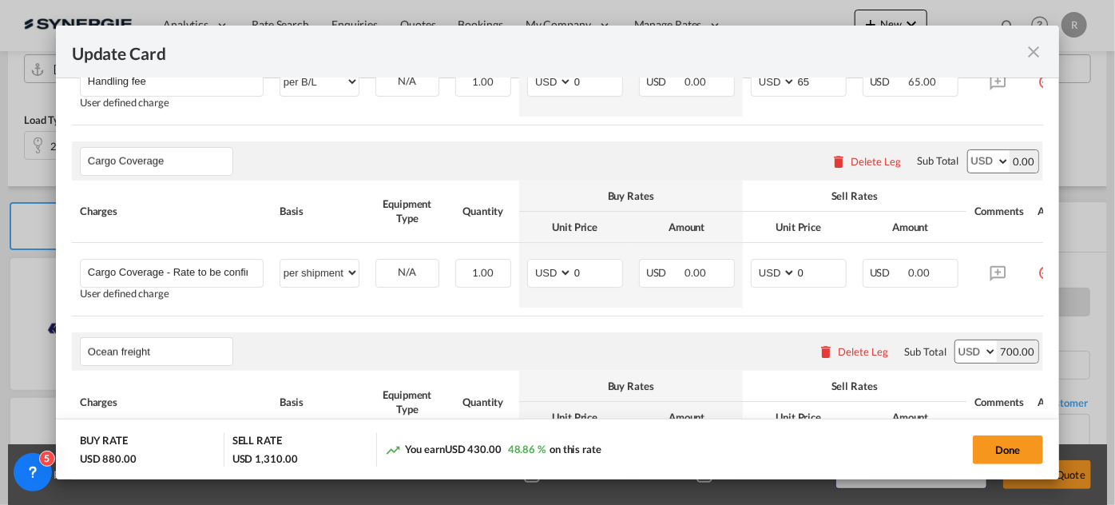
scroll to position [1166, 0]
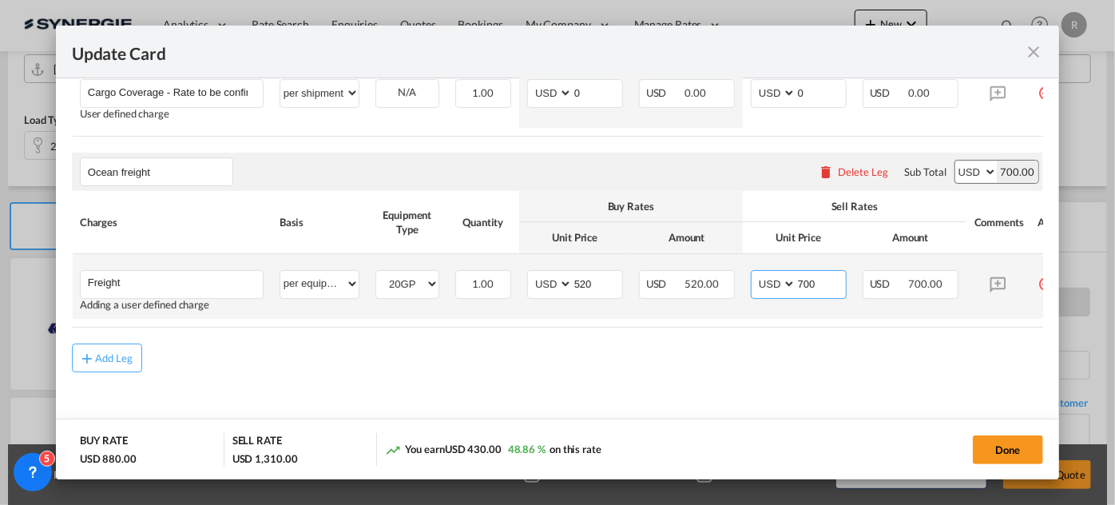
drag, startPoint x: 824, startPoint y: 284, endPoint x: 765, endPoint y: 273, distance: 60.2
click at [765, 273] on md-input-container "AED AFN ALL AMD ANG AOA ARS AUD AWG AZN BAM BBD BDT BGN BHD BIF BMD BND BOB BRL…" at bounding box center [799, 284] width 96 height 29
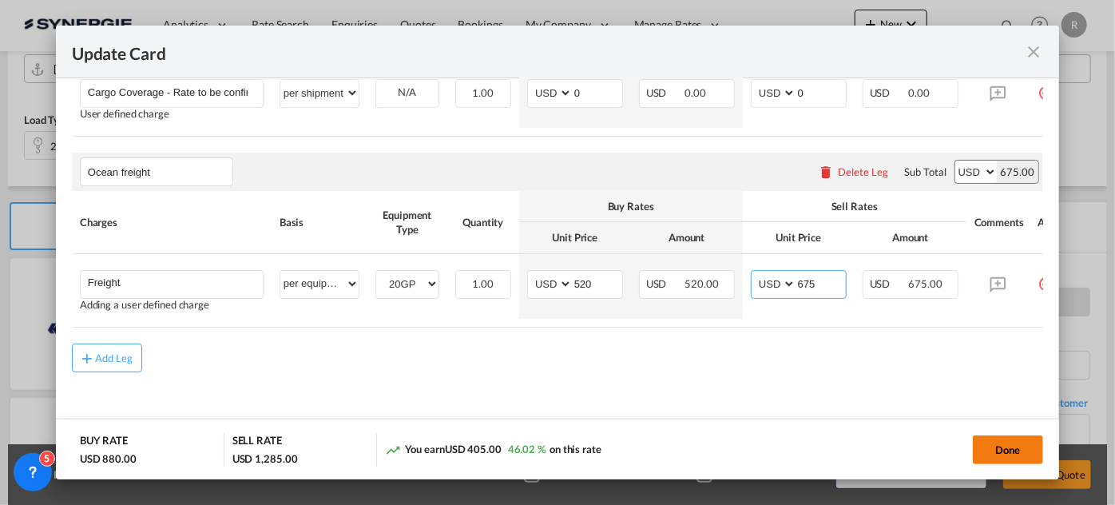
type input "675"
click at [1007, 449] on button "Done" at bounding box center [1008, 449] width 70 height 29
type input "13 Oct 2025"
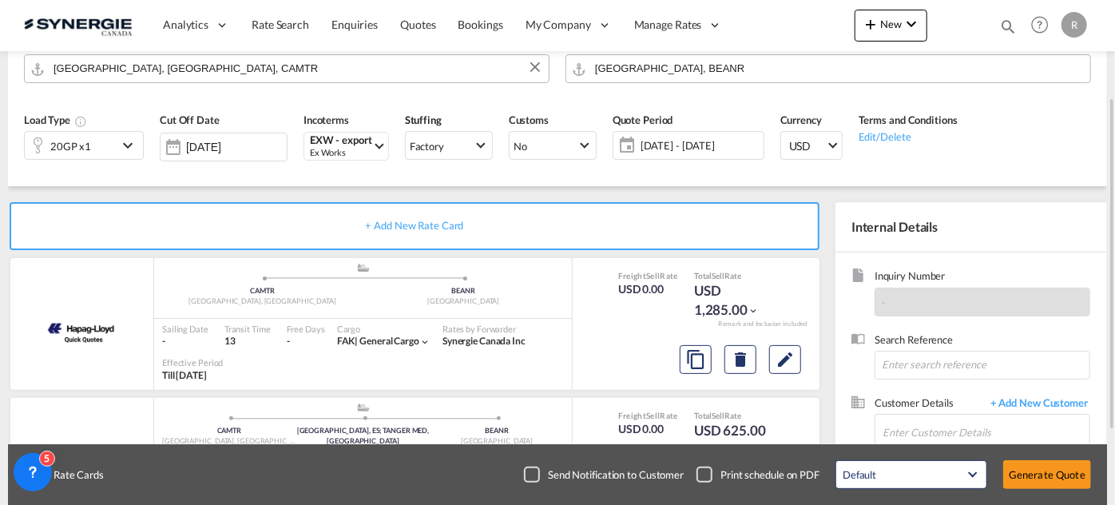
scroll to position [257, 0]
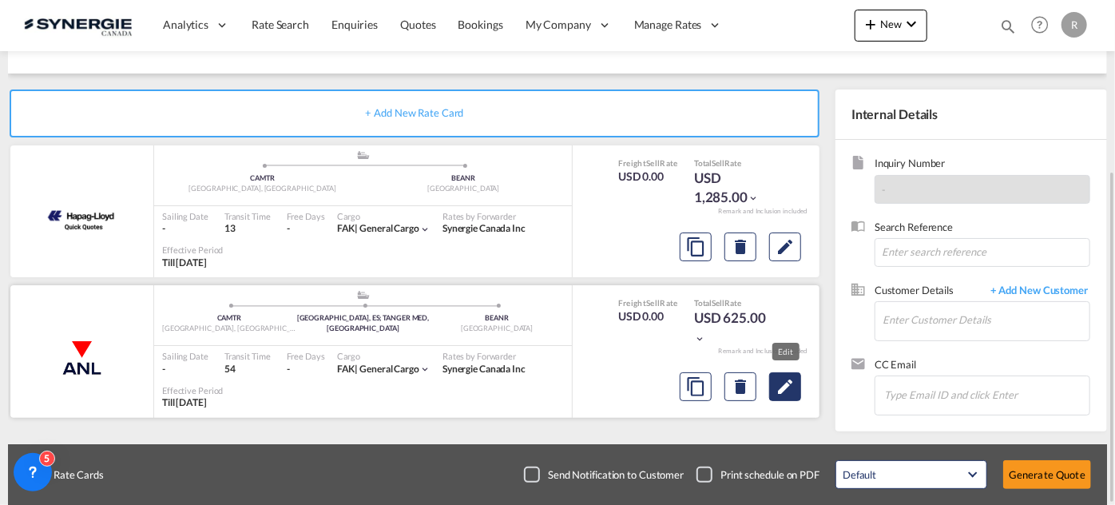
click at [793, 390] on md-icon "Edit" at bounding box center [785, 386] width 19 height 19
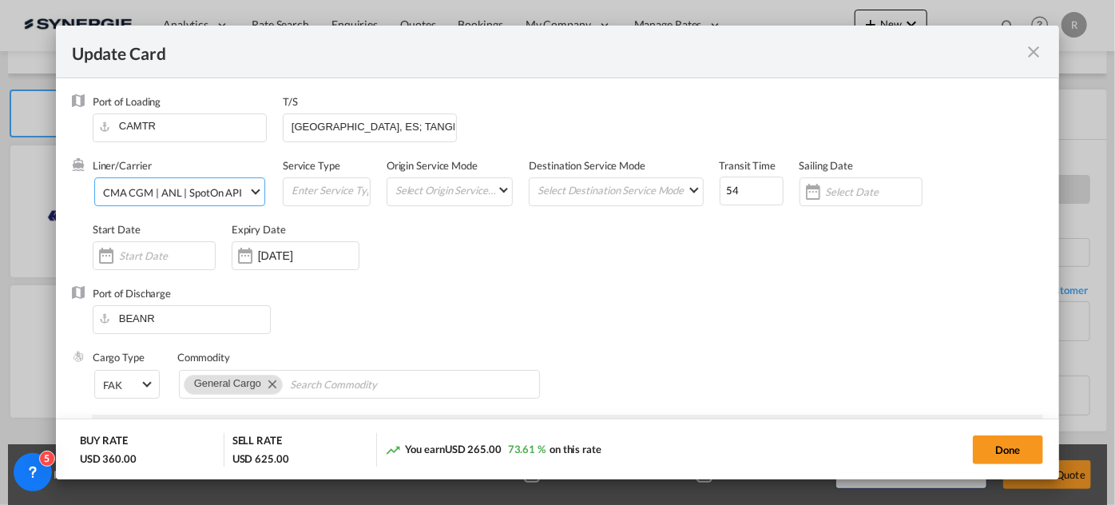
click at [213, 197] on div "CMA CGM | ANL | SpotOn API" at bounding box center [172, 192] width 139 height 13
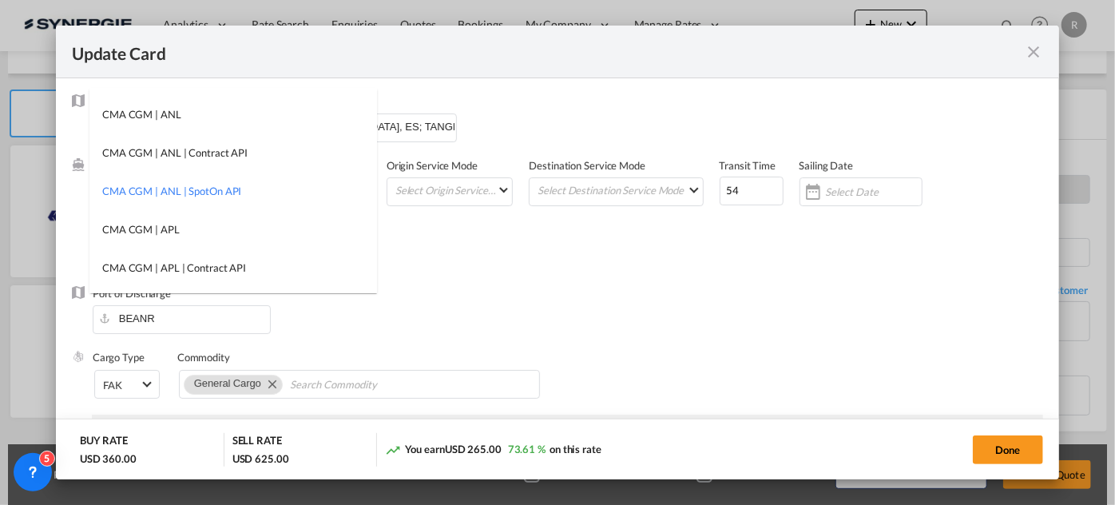
scroll to position [0, 0]
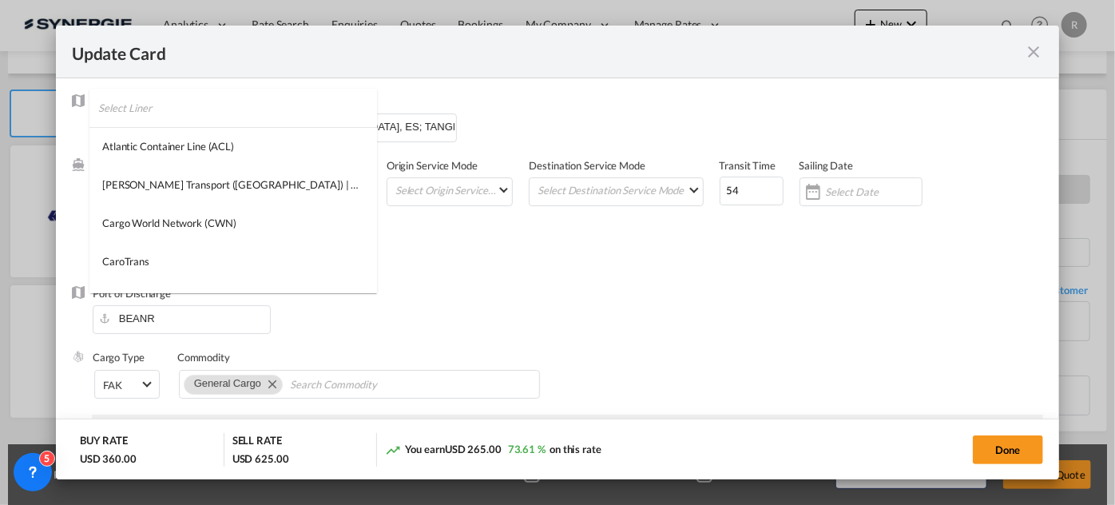
click at [198, 104] on input "search" at bounding box center [237, 108] width 279 height 38
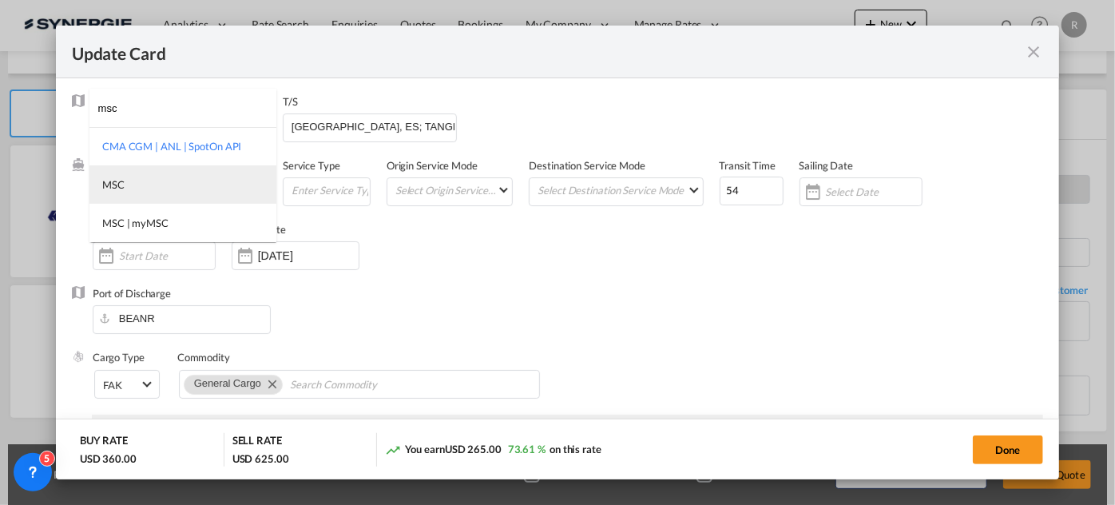
type input "msc"
click at [137, 176] on md-option "MSC" at bounding box center [182, 184] width 187 height 38
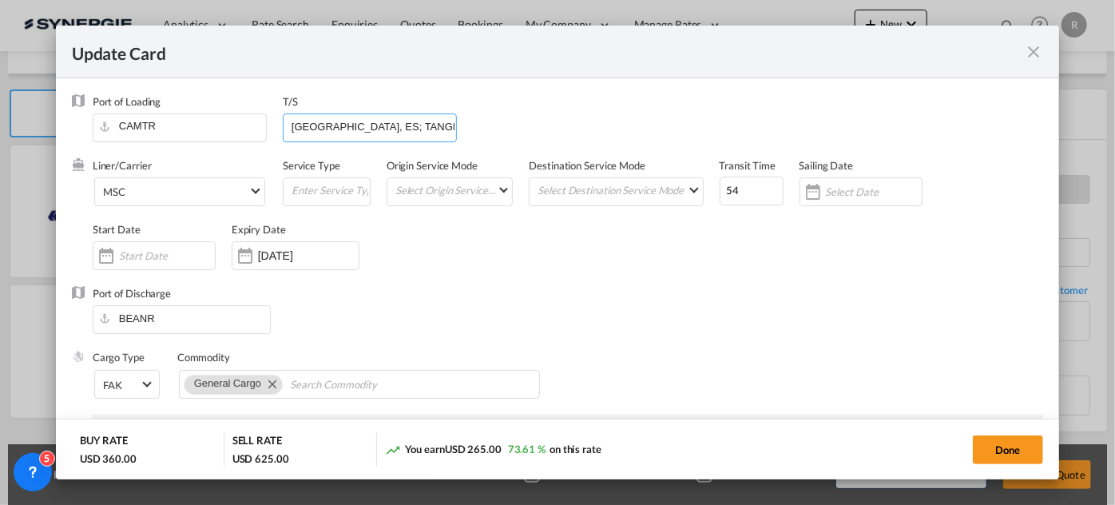
click at [379, 125] on input "HUELVA, ES; TANGER MED, MA" at bounding box center [373, 126] width 166 height 24
drag, startPoint x: 739, startPoint y: 189, endPoint x: 658, endPoint y: 185, distance: 80.8
click at [658, 185] on div "Liner/Carrier MSC Service Type Origin Service Mode Select Origin Service Mode S…" at bounding box center [568, 222] width 951 height 128
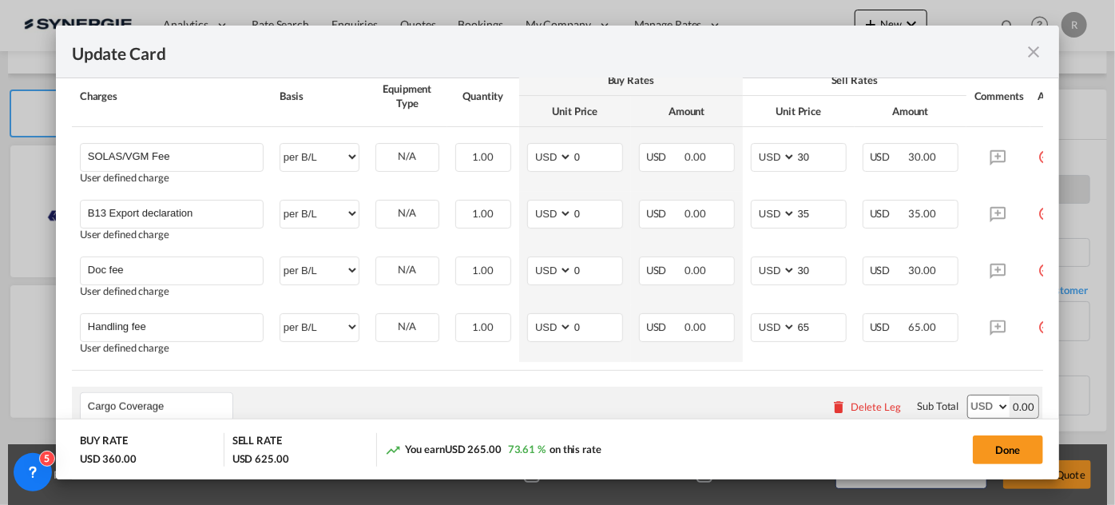
scroll to position [871, 0]
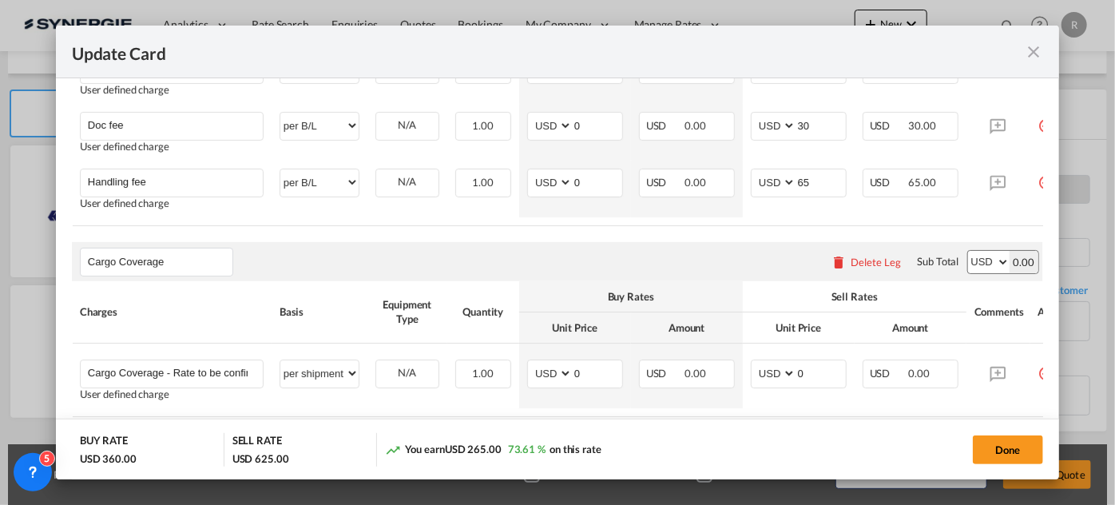
type input "13"
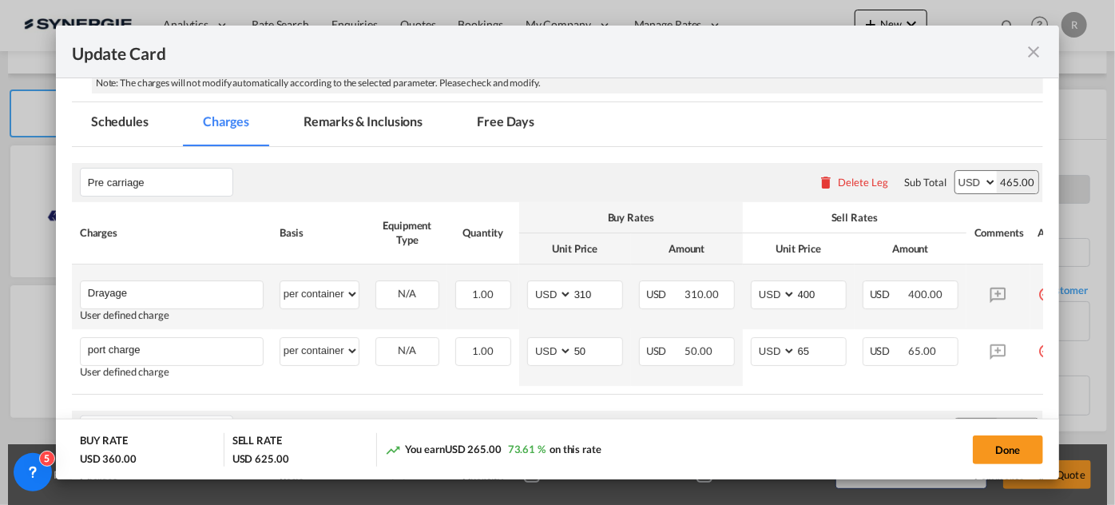
scroll to position [317, 0]
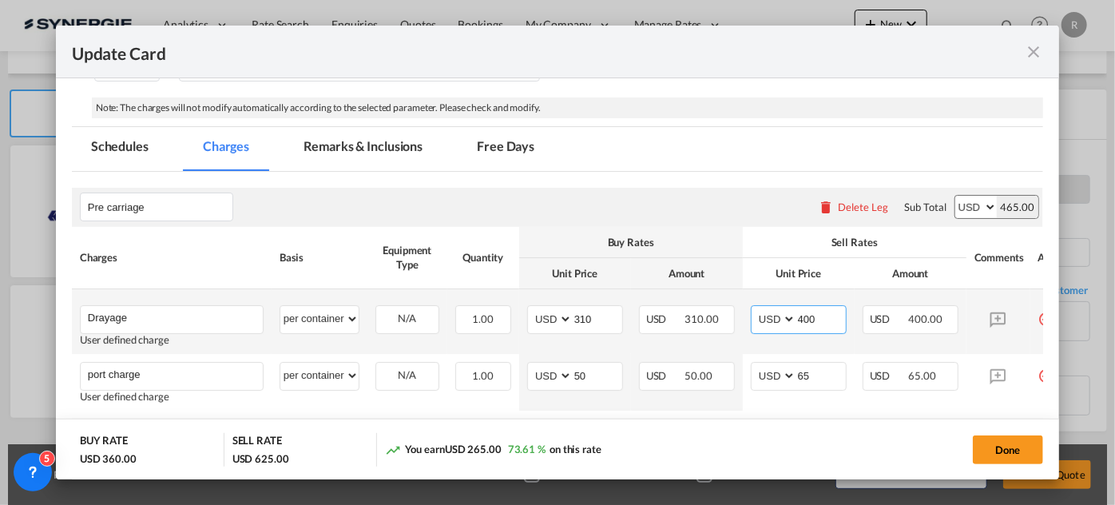
drag, startPoint x: 825, startPoint y: 319, endPoint x: 701, endPoint y: 302, distance: 125.8
click at [701, 302] on tr "Drayage Please Enter User Defined Charges Cannot Be Published User defined char…" at bounding box center [578, 321] width 1012 height 65
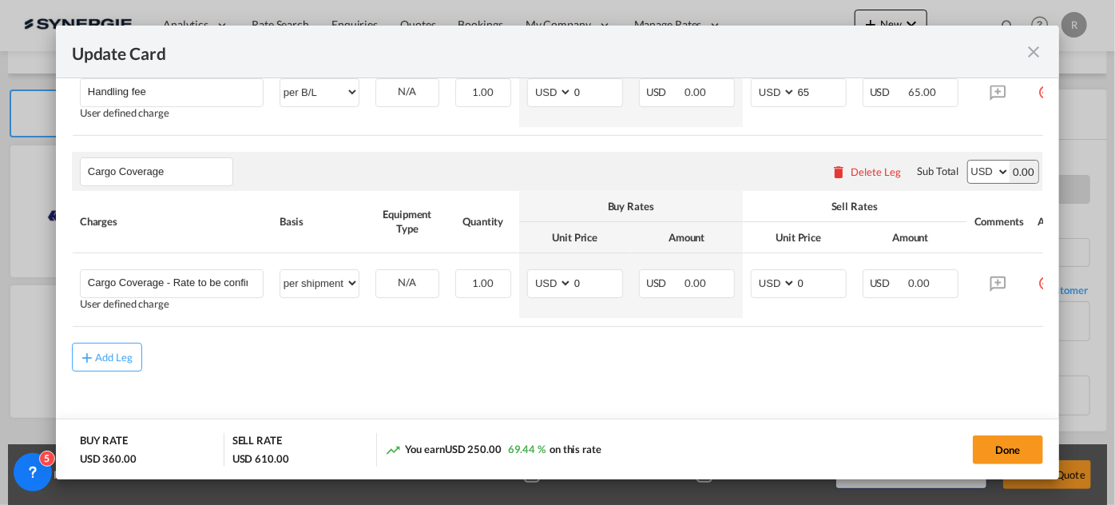
scroll to position [972, 0]
type input "385"
click at [117, 356] on div "Add Leg" at bounding box center [114, 357] width 38 height 10
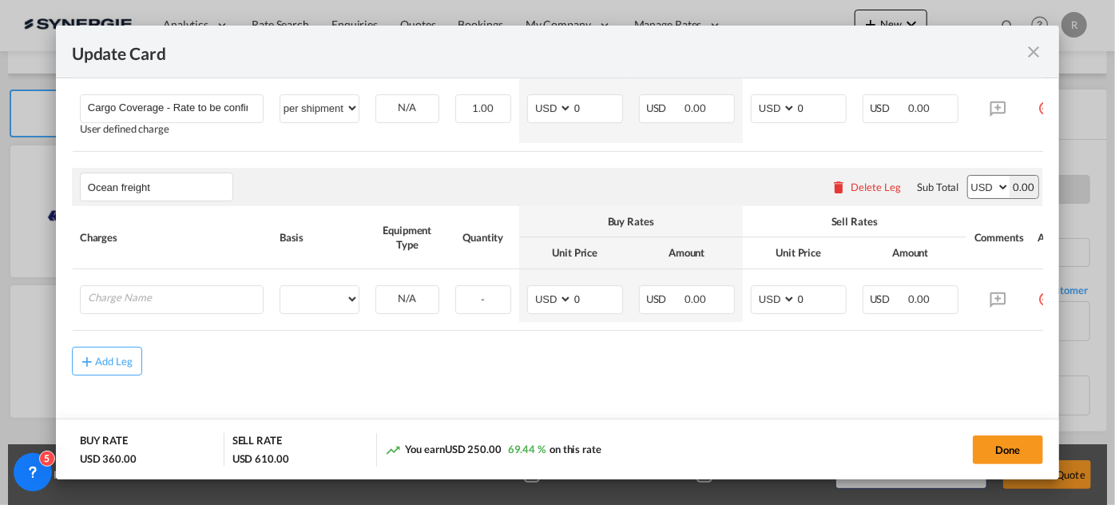
scroll to position [1154, 0]
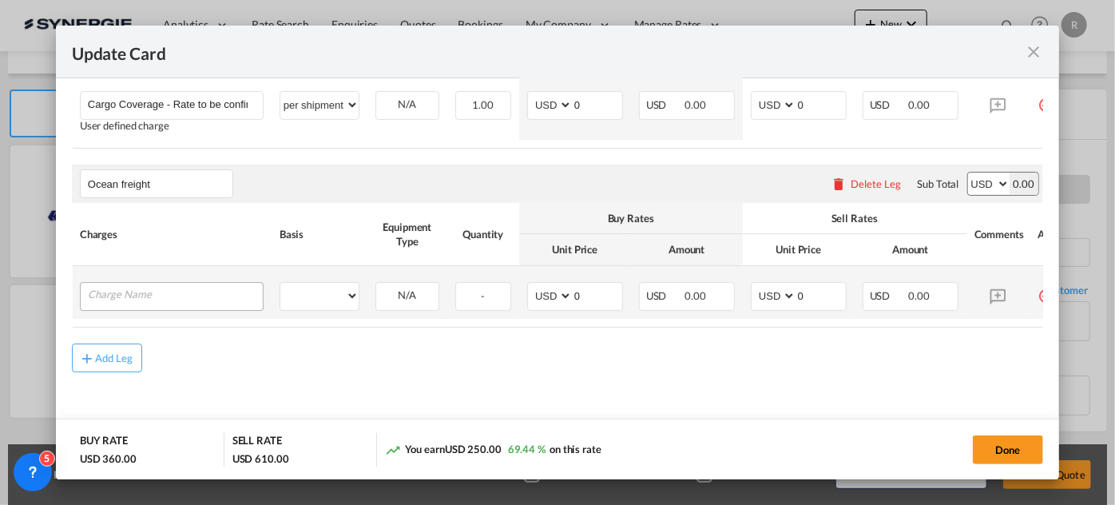
type input "Ocean freight"
click at [197, 295] on input "Charge Name" at bounding box center [175, 295] width 175 height 24
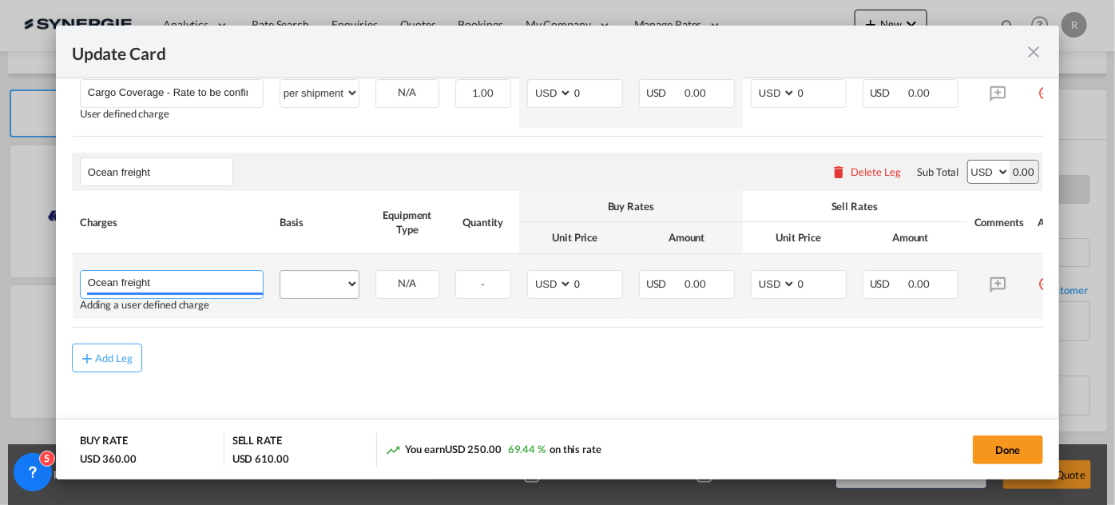
type input "Ocean freight"
click at [321, 287] on select "per equipment per container per B/L per shipping bill per shipment per pallet p…" at bounding box center [319, 284] width 78 height 26
select select "per equipment"
click at [280, 278] on select "per equipment per container per B/L per shipping bill per shipment per pallet p…" at bounding box center [319, 284] width 78 height 26
click at [406, 295] on select "20GP" at bounding box center [407, 284] width 62 height 22
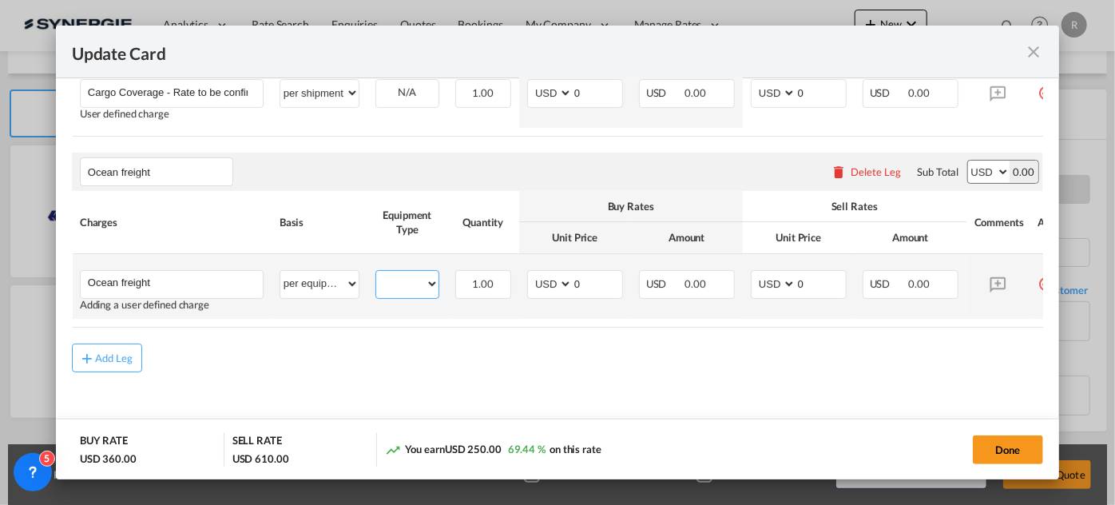
select select "20GP"
click at [376, 280] on select "20GP" at bounding box center [407, 284] width 62 height 22
drag, startPoint x: 602, startPoint y: 293, endPoint x: 564, endPoint y: 290, distance: 38.5
click at [564, 290] on md-input-container "AED AFN ALL AMD ANG AOA ARS AUD AWG AZN BAM BBD BDT BGN BHD BIF BMD BND BOB BRL…" at bounding box center [575, 284] width 96 height 29
type input "690"
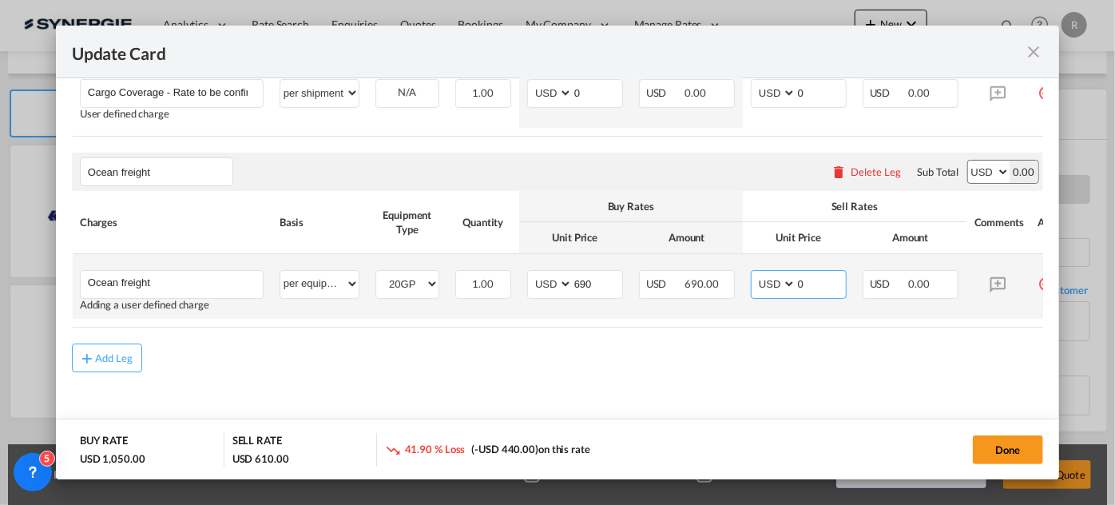
drag, startPoint x: 817, startPoint y: 293, endPoint x: 737, endPoint y: 278, distance: 81.3
click at [737, 278] on tr "Ocean freight Please Enter User Defined Charges Cannot Be Published Adding a us…" at bounding box center [578, 286] width 1012 height 65
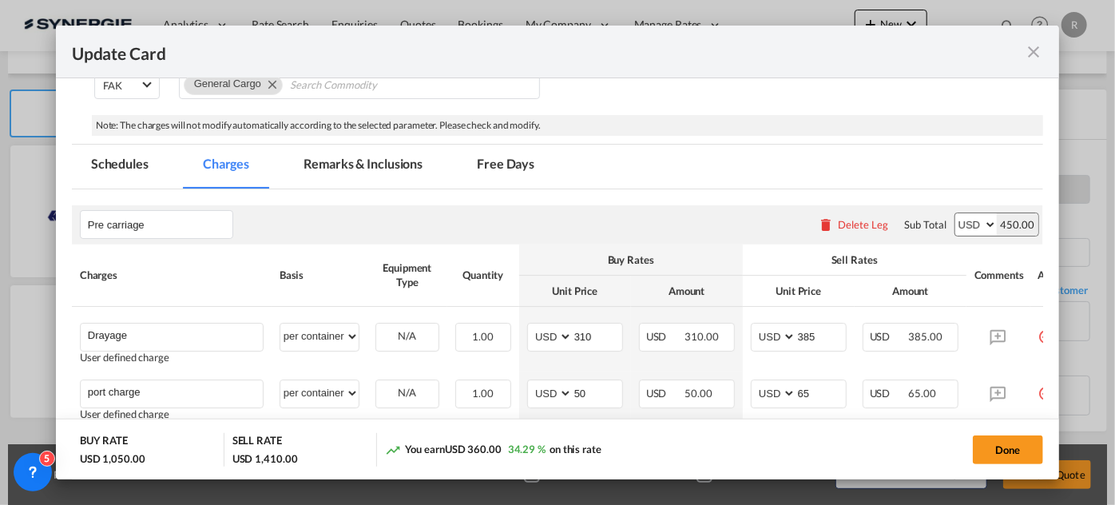
scroll to position [363, 0]
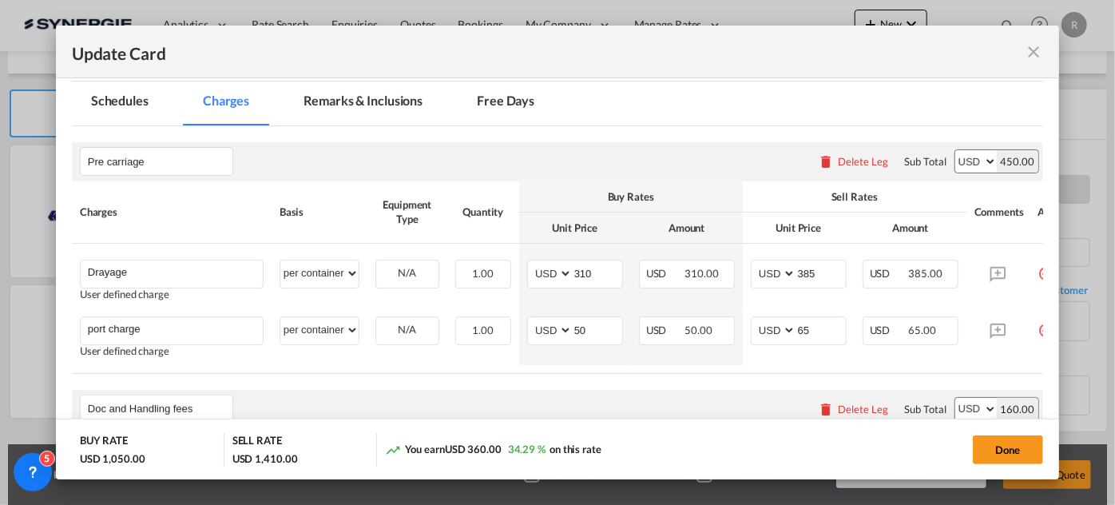
type input "800"
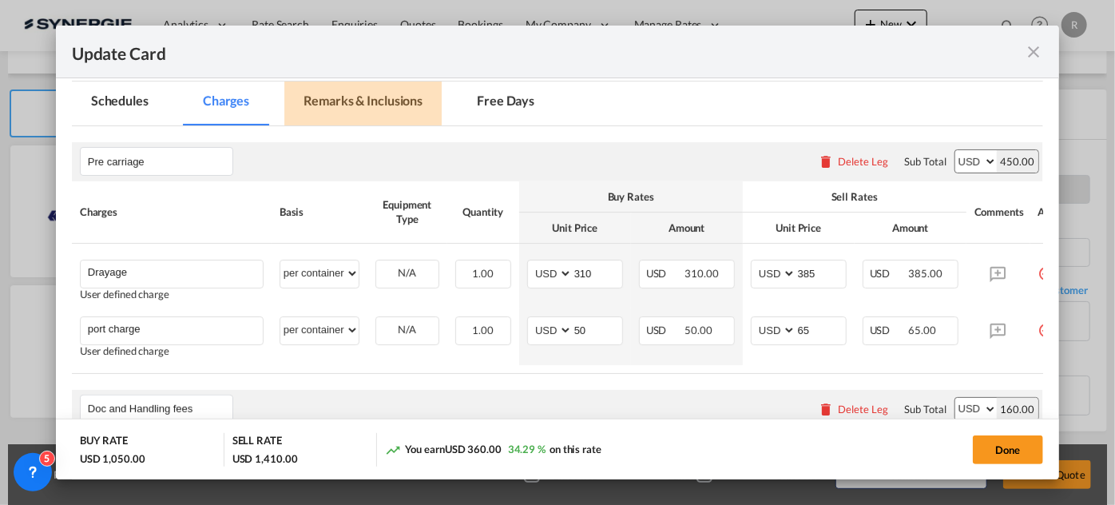
click at [358, 93] on md-tab-item "Remarks & Inclusions" at bounding box center [362, 103] width 157 height 44
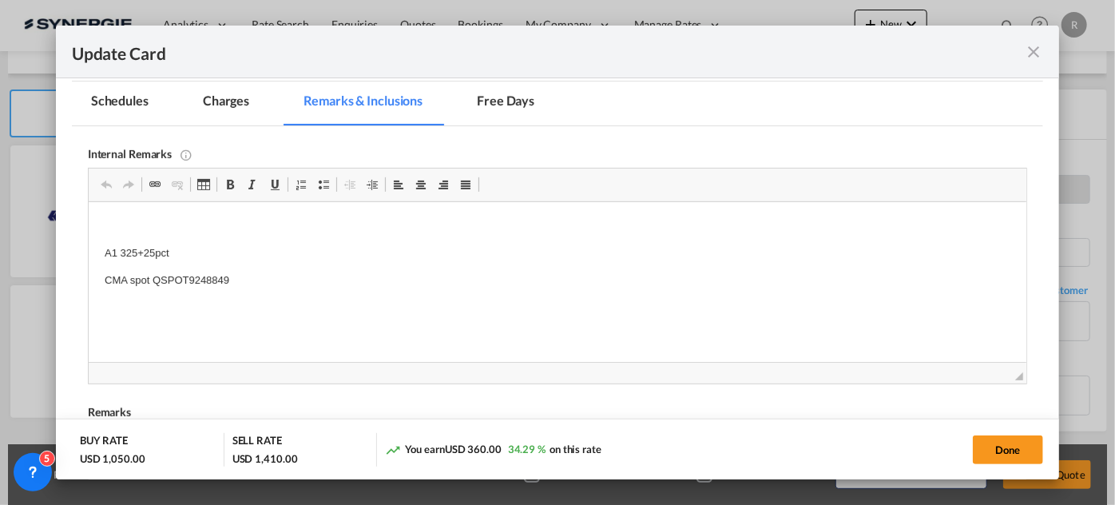
scroll to position [0, 0]
drag, startPoint x: 101, startPoint y: 273, endPoint x: 390, endPoint y: 309, distance: 291.4
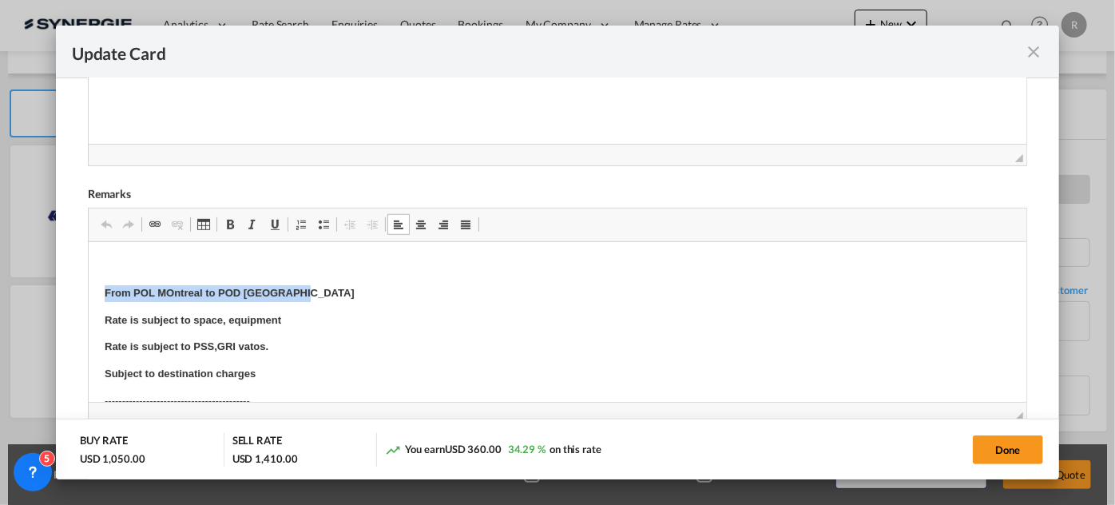
drag, startPoint x: 92, startPoint y: 284, endPoint x: 344, endPoint y: 301, distance: 252.3
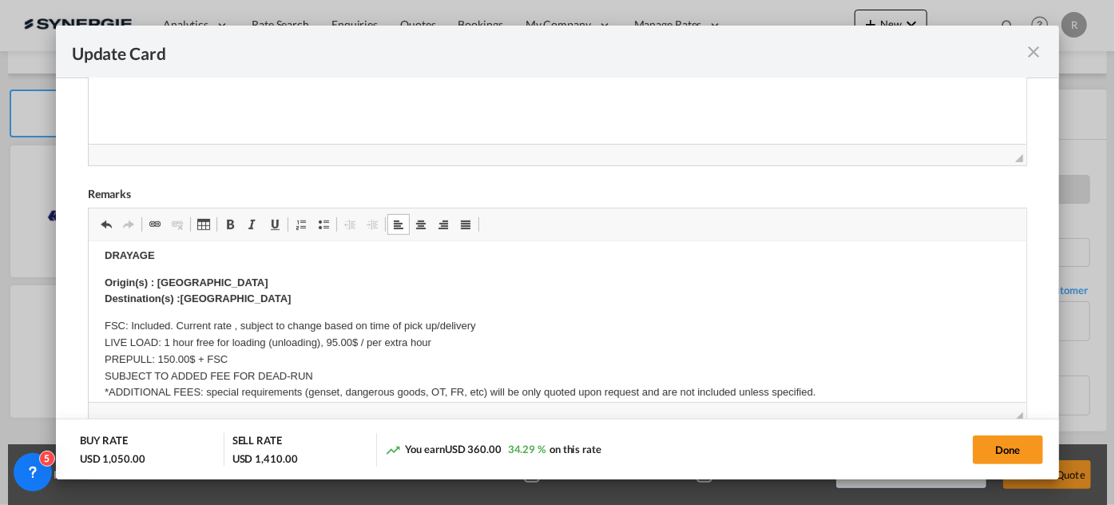
scroll to position [290, 0]
click at [153, 277] on strong "Origin(s) : St Laurent QC" at bounding box center [186, 279] width 164 height 12
drag, startPoint x: 156, startPoint y: 277, endPoint x: 277, endPoint y: 268, distance: 121.8
click at [277, 268] on body "Rate is subject to space, equipment Rate is subject to PSS,GRI vatos. Subject t…" at bounding box center [557, 473] width 906 height 1011
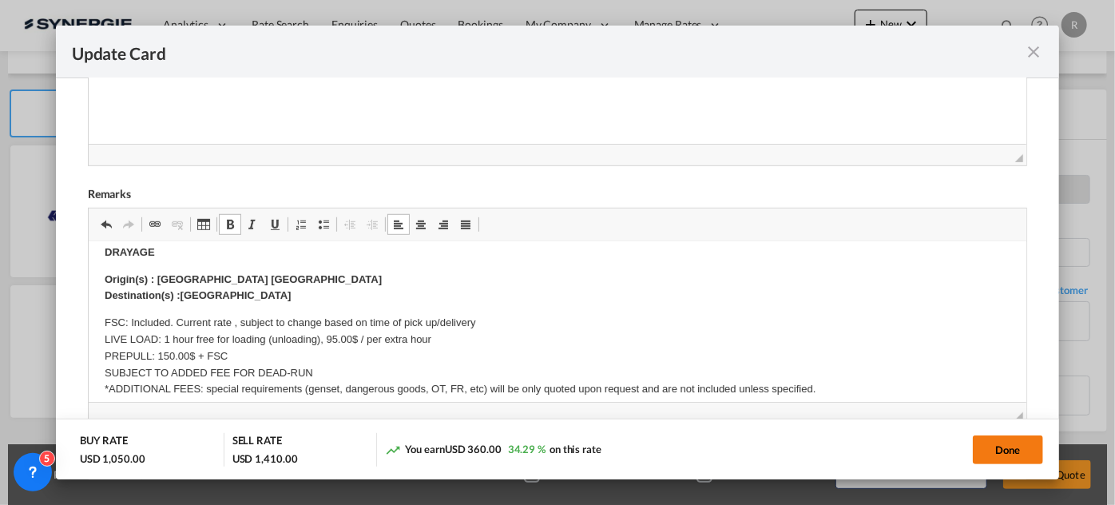
click at [1002, 450] on button "Done" at bounding box center [1008, 449] width 70 height 29
type input "13 Oct 2025"
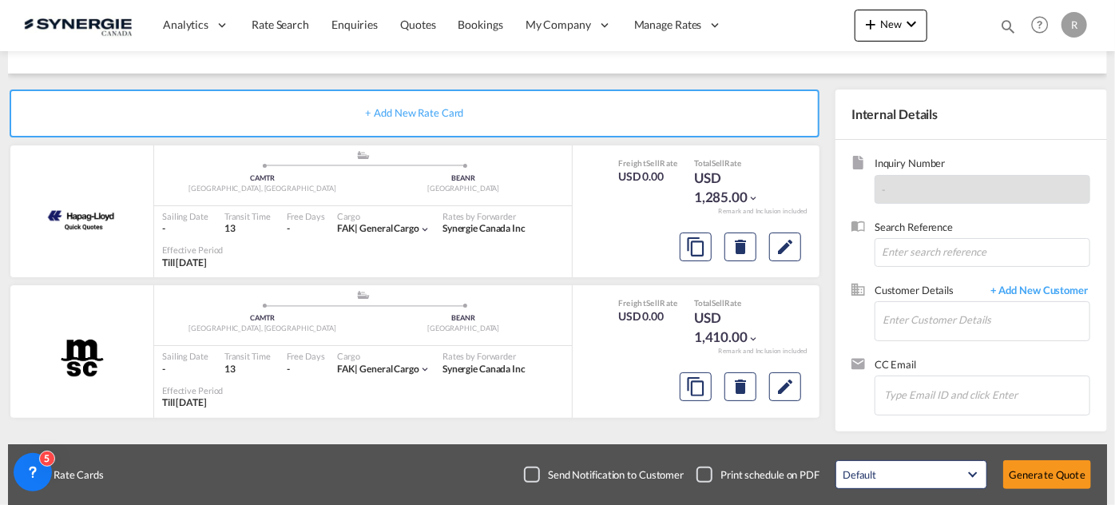
scroll to position [381, 0]
click at [781, 254] on md-icon "Edit" at bounding box center [785, 246] width 19 height 19
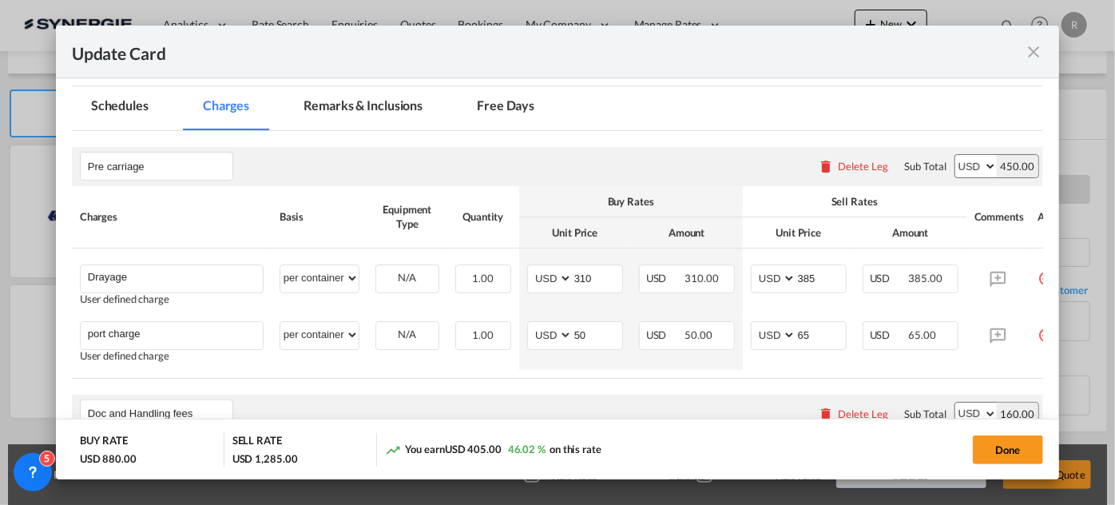
scroll to position [363, 0]
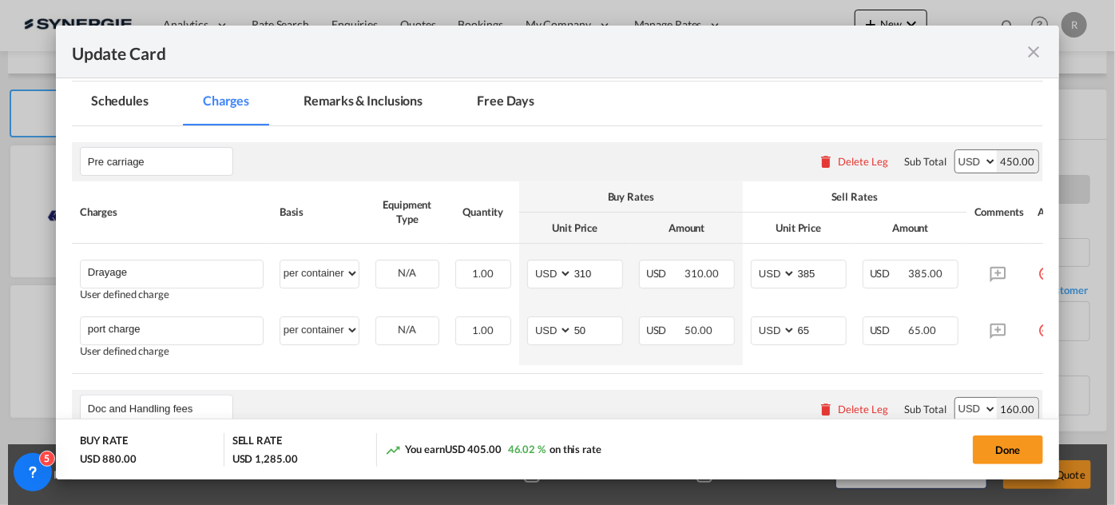
click at [352, 95] on md-tab-item "Remarks & Inclusions" at bounding box center [362, 103] width 157 height 44
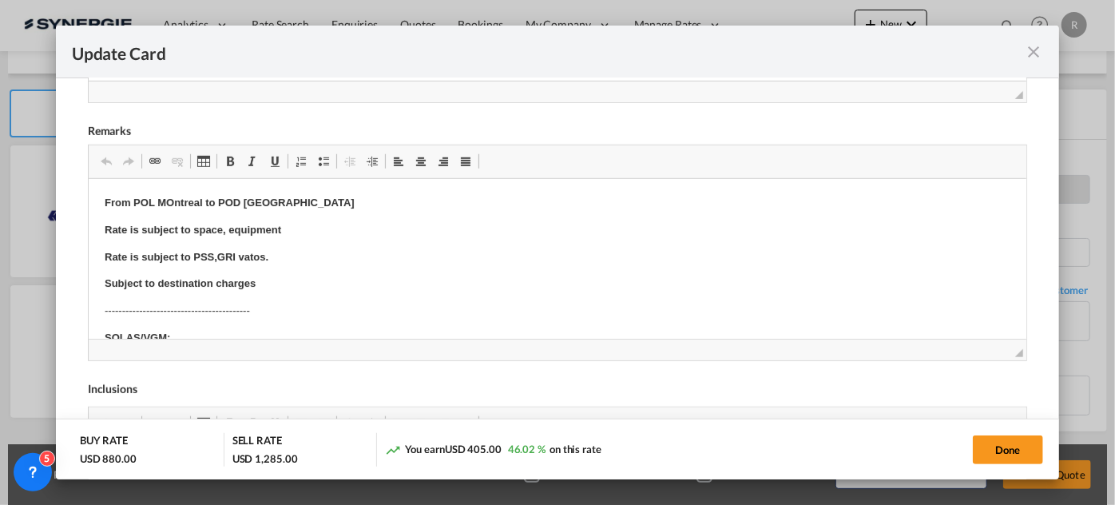
scroll to position [654, 0]
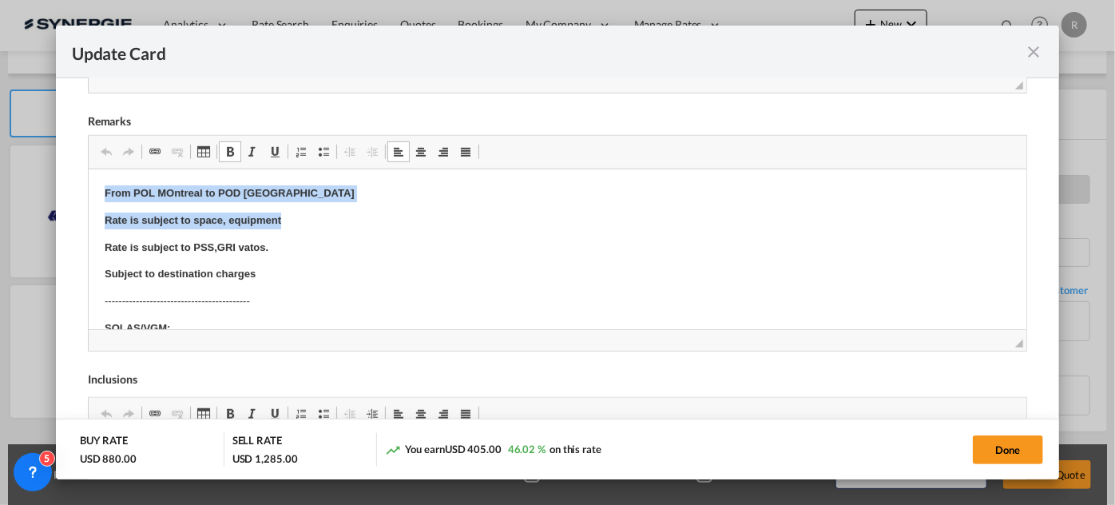
drag, startPoint x: 96, startPoint y: 188, endPoint x: 376, endPoint y: 211, distance: 280.6
drag, startPoint x: 90, startPoint y: 185, endPoint x: 312, endPoint y: 198, distance: 222.5
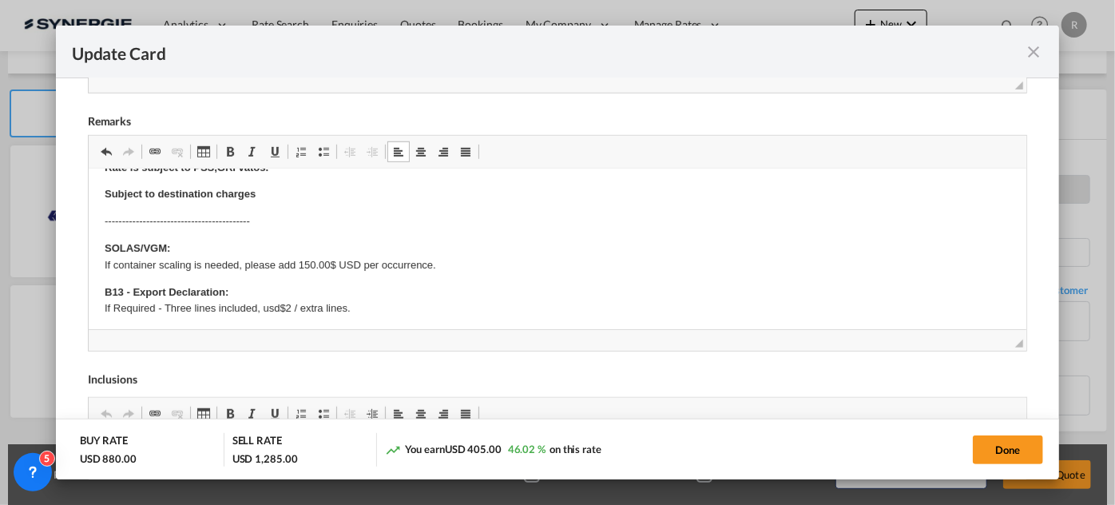
scroll to position [290, 0]
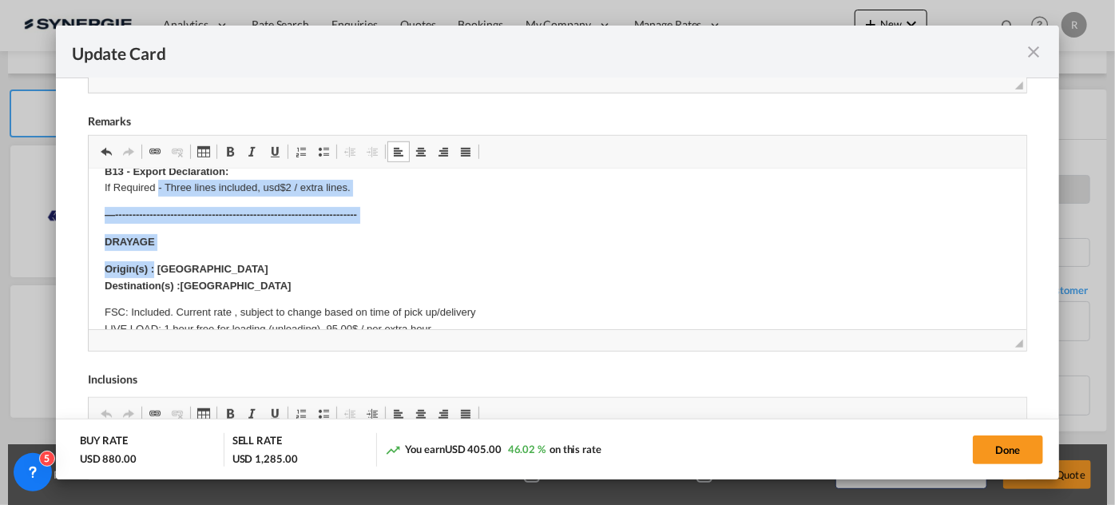
click at [157, 175] on body "Rate is subject to space, equipment Rate is subject to PSS,GRI vatos. Subject t…" at bounding box center [557, 463] width 906 height 957
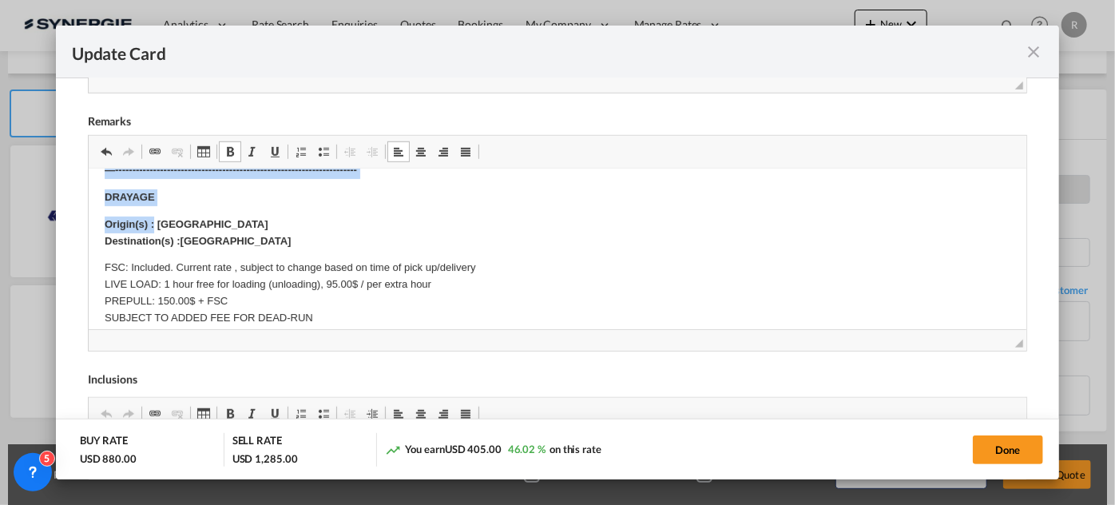
scroll to position [268, 0]
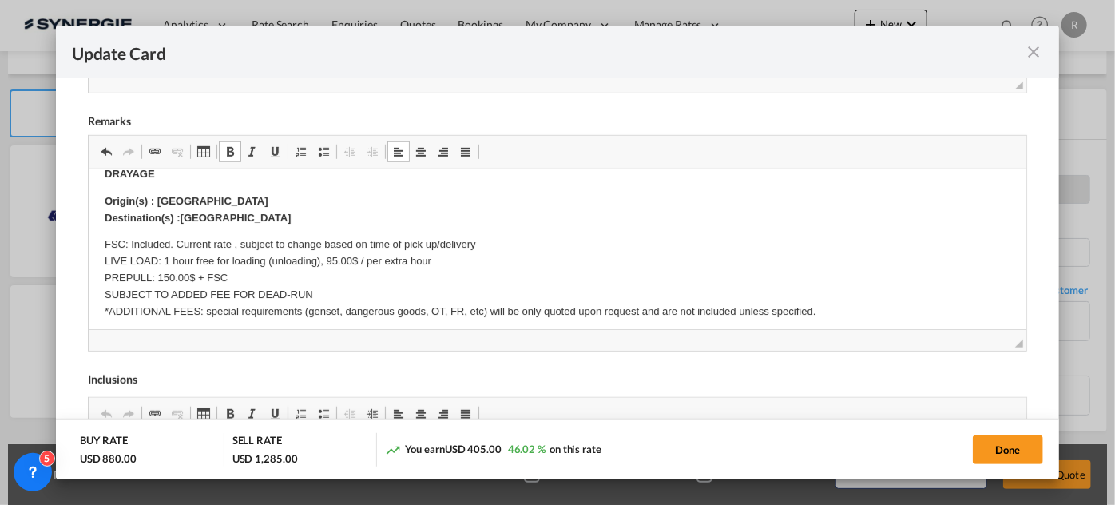
click at [160, 198] on strong "Origin(s) : St Laurent QC" at bounding box center [186, 201] width 164 height 12
drag, startPoint x: 157, startPoint y: 198, endPoint x: 265, endPoint y: 188, distance: 109.2
click at [260, 196] on p "Origin(s) : St Laurent QC Destination(s) :Montreal terminal" at bounding box center [557, 210] width 906 height 34
click at [1021, 464] on div "Done" at bounding box center [859, 449] width 370 height 33
click at [1016, 455] on button "Done" at bounding box center [1008, 449] width 70 height 29
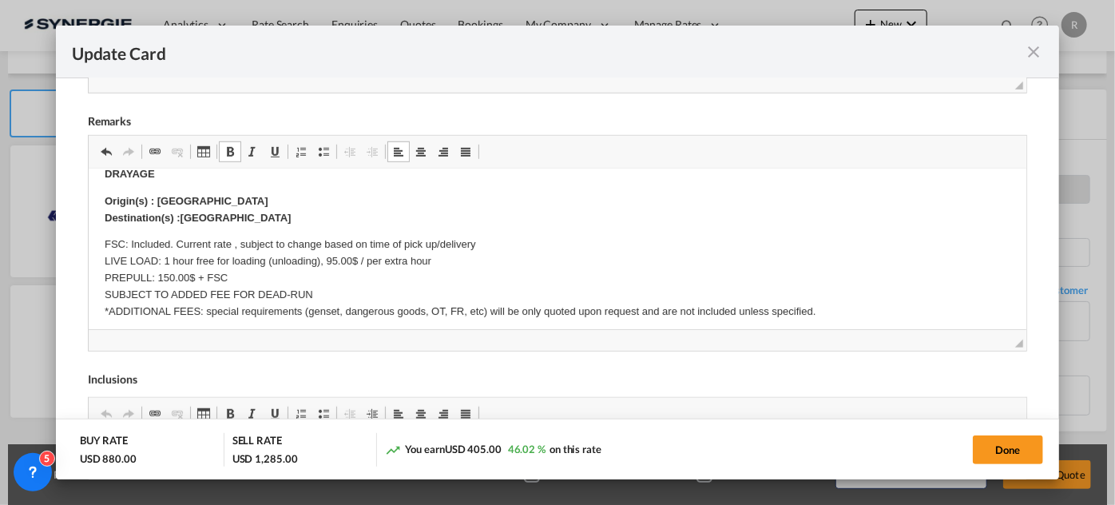
type input "13 Oct 2025"
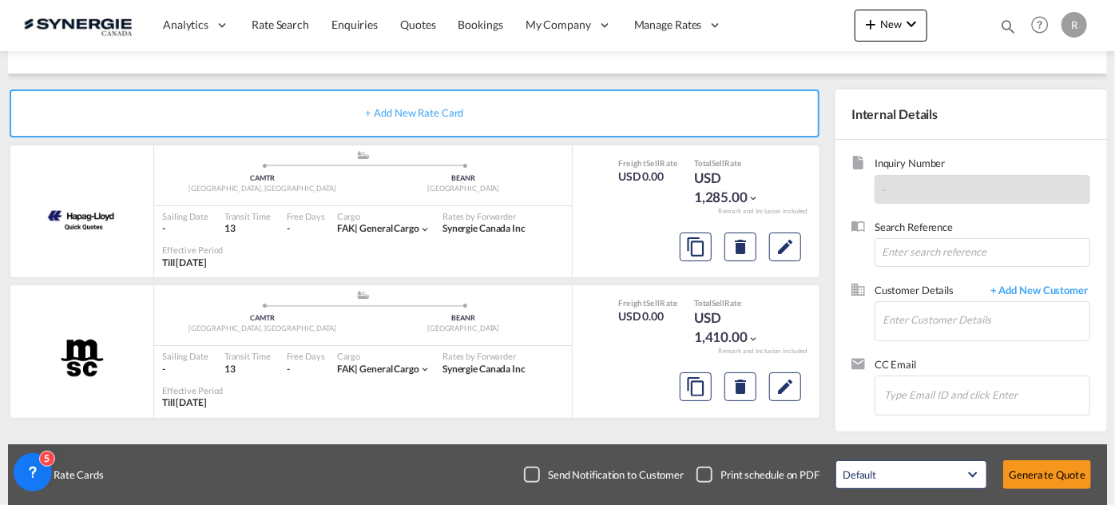
scroll to position [381, 0]
click at [937, 314] on input "Enter Customer Details" at bounding box center [986, 320] width 207 height 36
paste input "k.chinik@herport.fr"
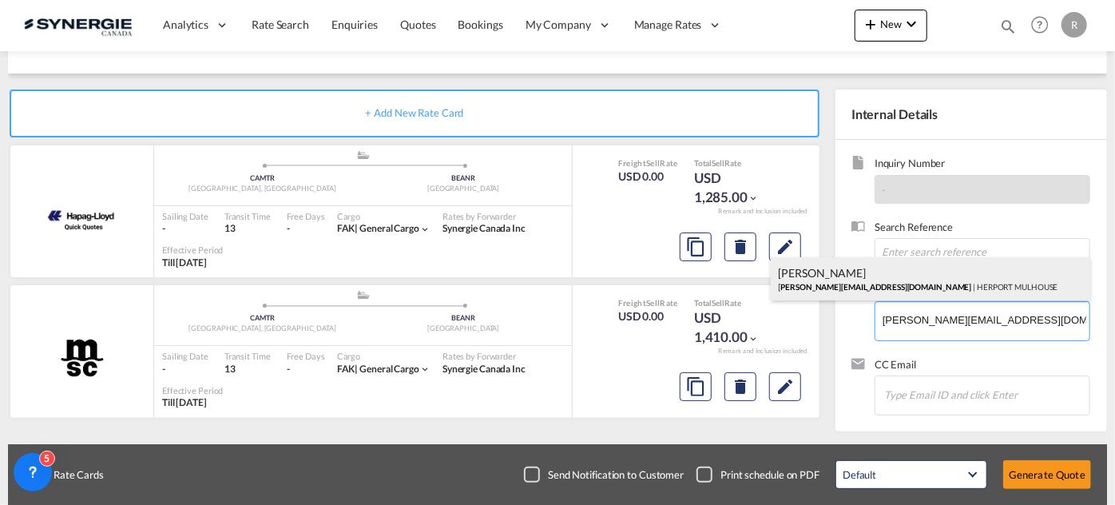
click at [903, 284] on div "Kaouthar Chinik k.chinik@herport.fr | HERPORT MULHOUSE" at bounding box center [931, 278] width 320 height 43
type input "HERPORT MULHOUSE, Kaouthar Chinik, k.chinik@herport.fr"
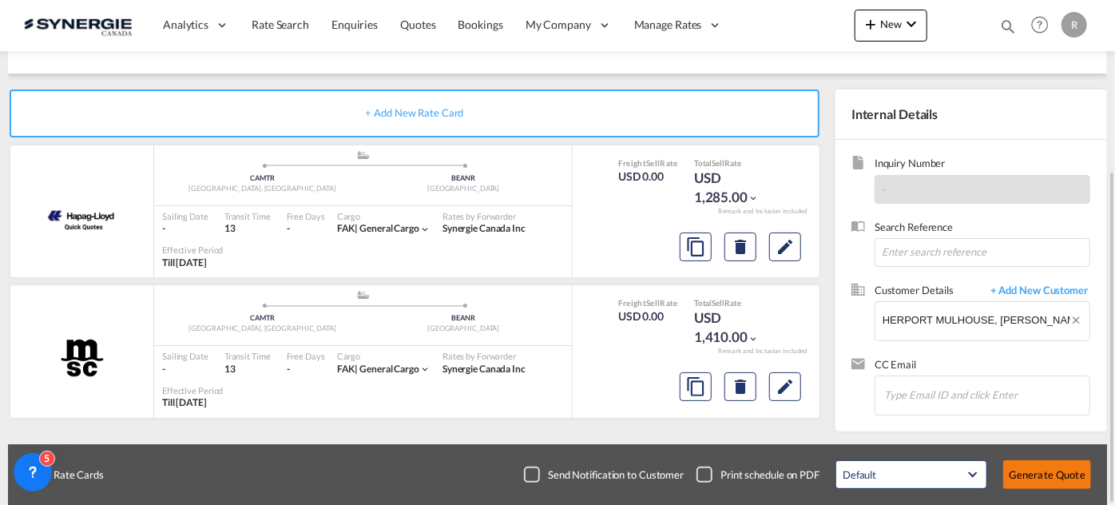
click at [1056, 475] on button "Generate Quote" at bounding box center [1047, 474] width 88 height 29
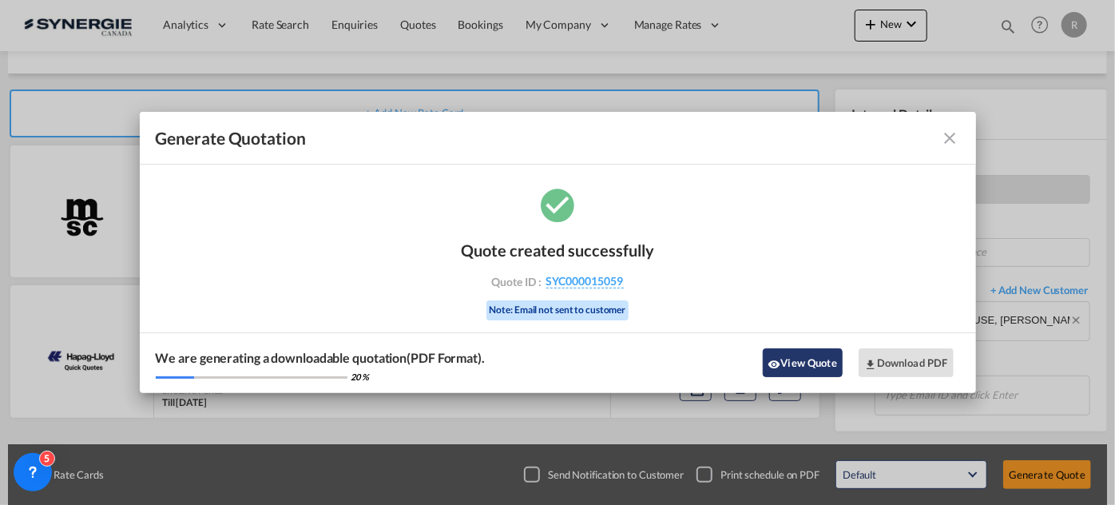
click at [811, 353] on button "View Quote" at bounding box center [803, 362] width 80 height 29
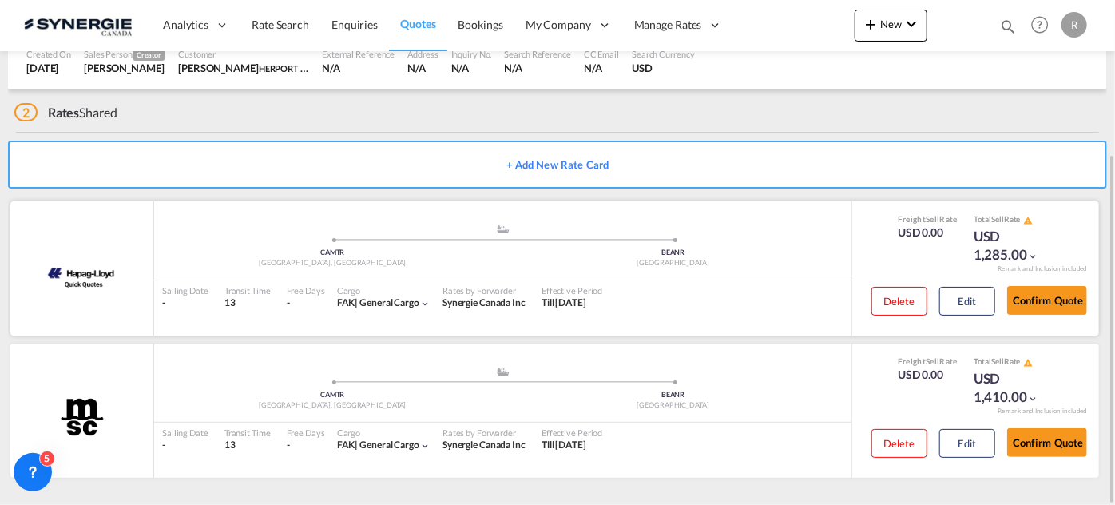
scroll to position [2, 0]
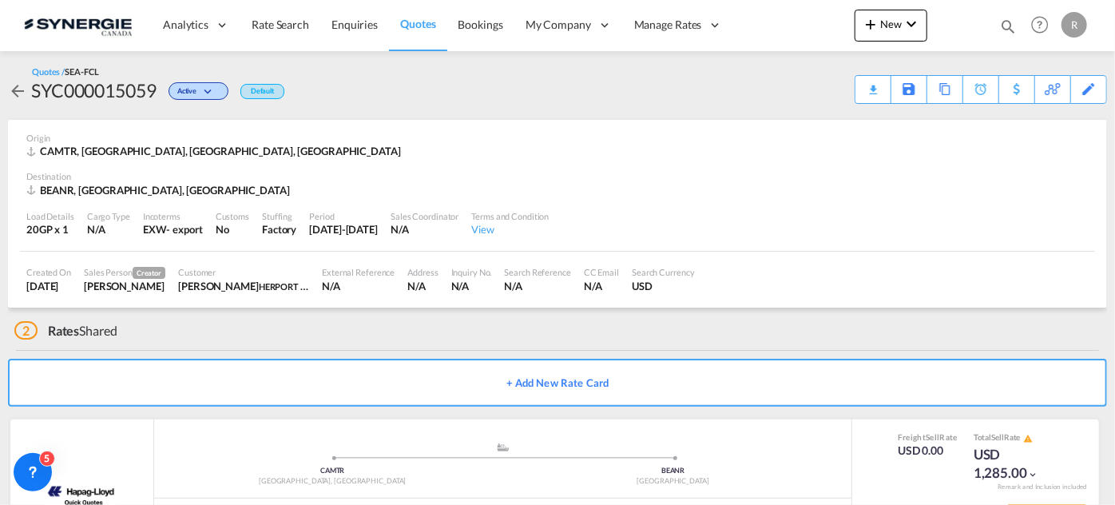
click at [0, 0] on div "Download Quote" at bounding box center [0, 0] width 0 height 0
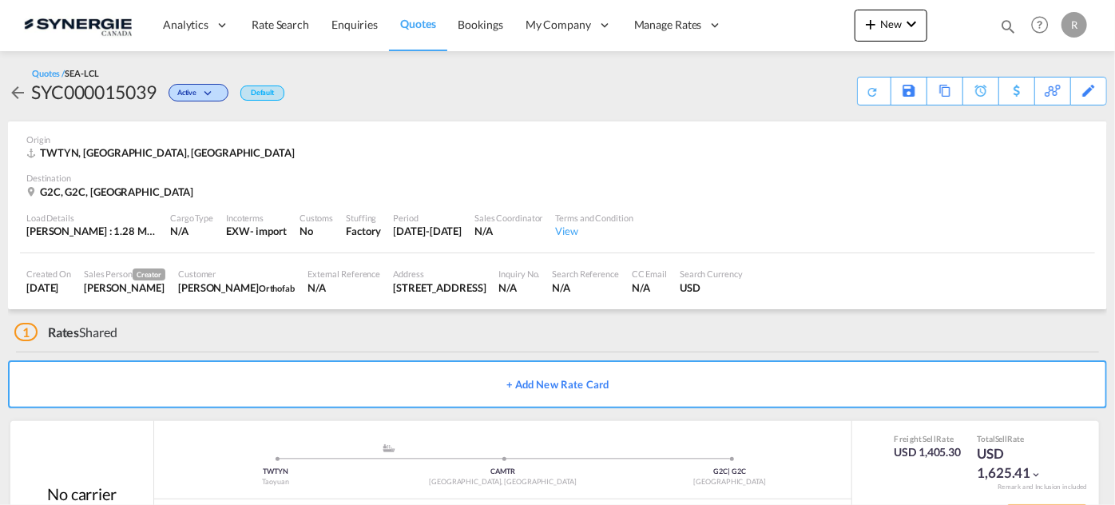
scroll to position [76, 0]
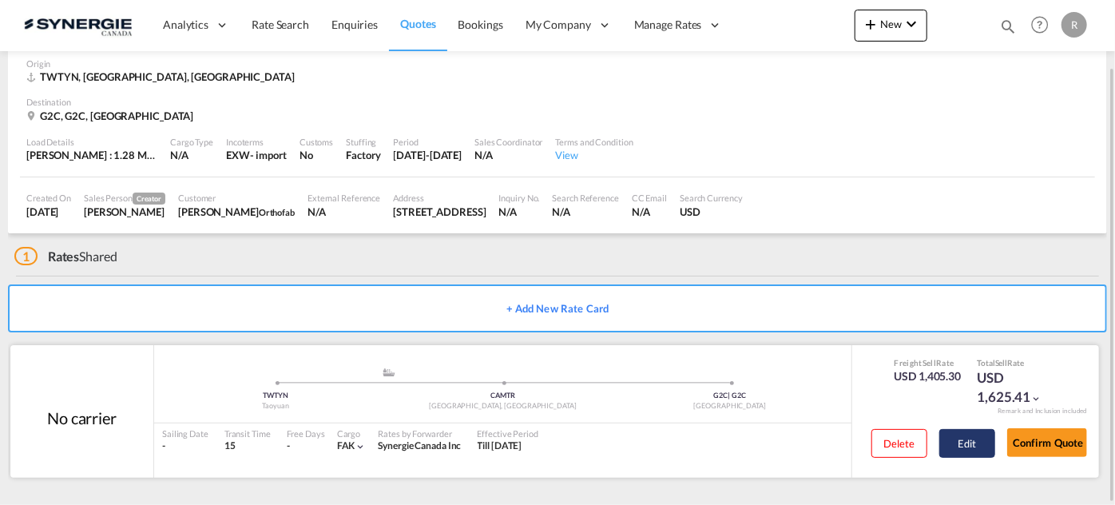
click at [960, 438] on button "Edit" at bounding box center [968, 443] width 56 height 29
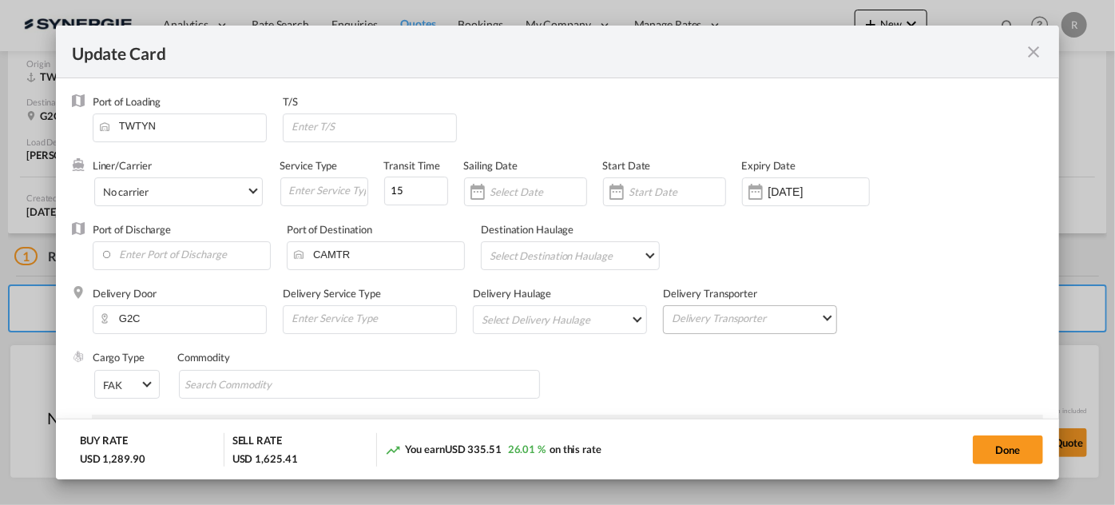
select select "per_w/m"
select select "per_shipment"
select select "per_bl"
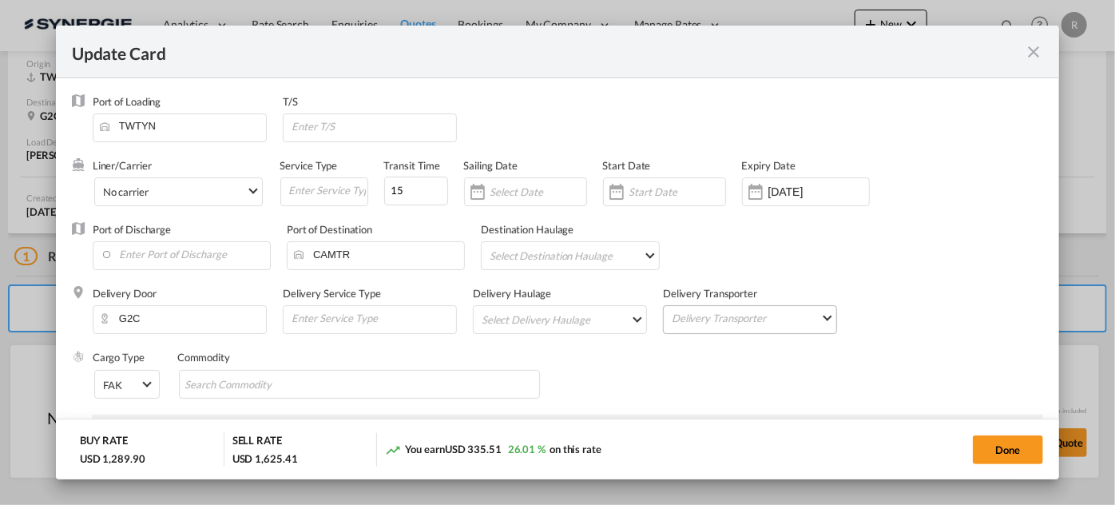
select select "per_bl"
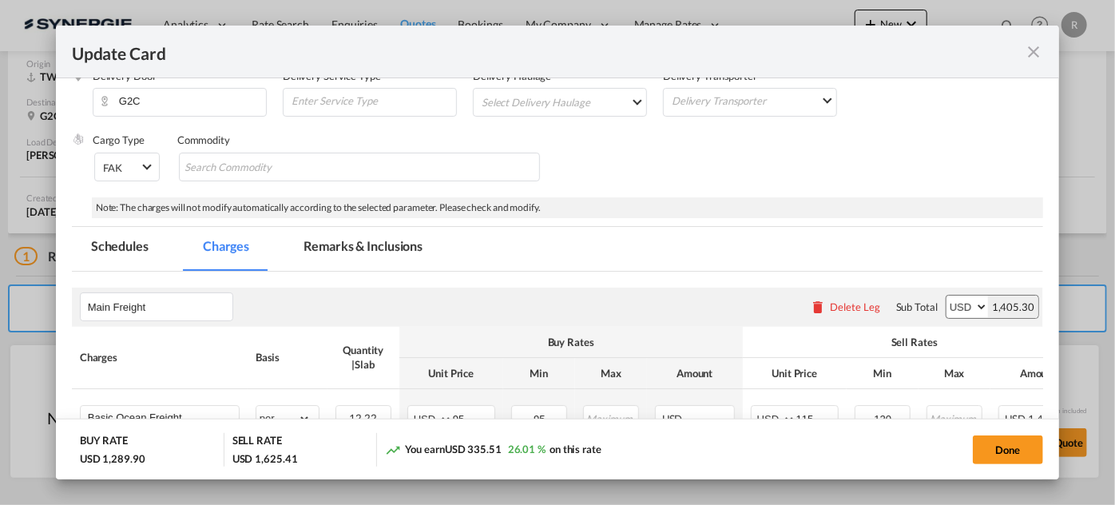
scroll to position [435, 0]
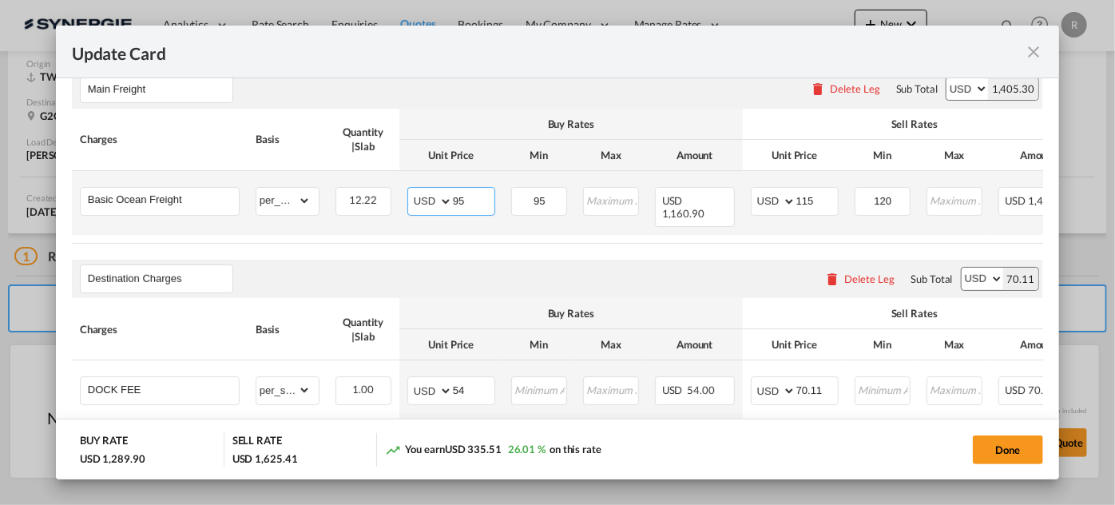
drag, startPoint x: 479, startPoint y: 191, endPoint x: 354, endPoint y: 171, distance: 127.0
click at [354, 171] on tr "Basic Ocean Freight Please Enter Already Exists gross_weight volumetric_weight …" at bounding box center [638, 203] width 1132 height 64
type input "110"
drag, startPoint x: 556, startPoint y: 197, endPoint x: 524, endPoint y: 192, distance: 32.4
click at [524, 192] on input "95" at bounding box center [540, 200] width 54 height 24
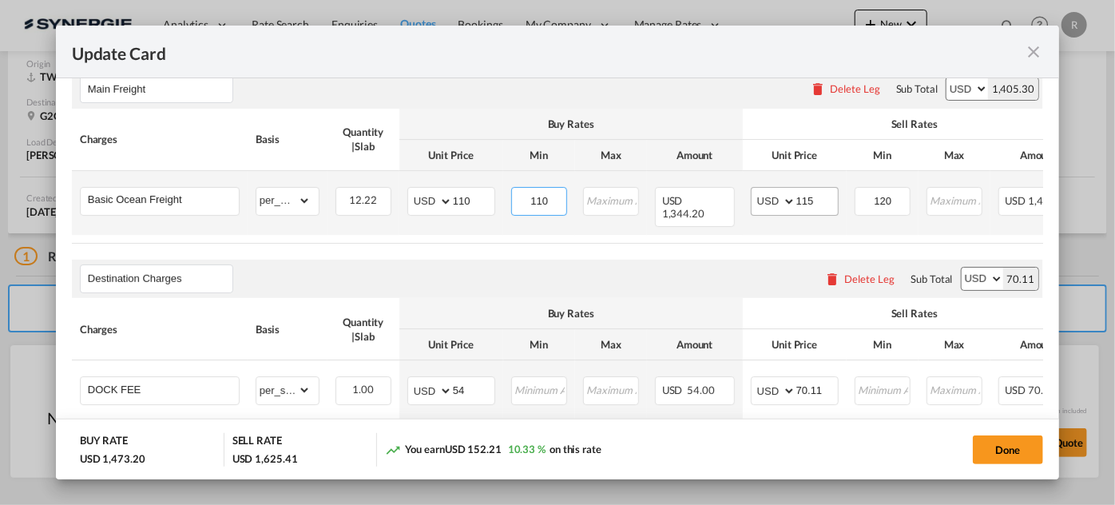
type input "110"
drag, startPoint x: 814, startPoint y: 197, endPoint x: 769, endPoint y: 195, distance: 45.6
click at [769, 195] on md-input-container "AED AFN ALL AMD ANG AOA ARS AUD AWG AZN BAM BBD BDT BGN BHD BIF BMD BND [PERSON…" at bounding box center [795, 201] width 88 height 29
type input "125"
drag, startPoint x: 901, startPoint y: 196, endPoint x: 847, endPoint y: 189, distance: 54.7
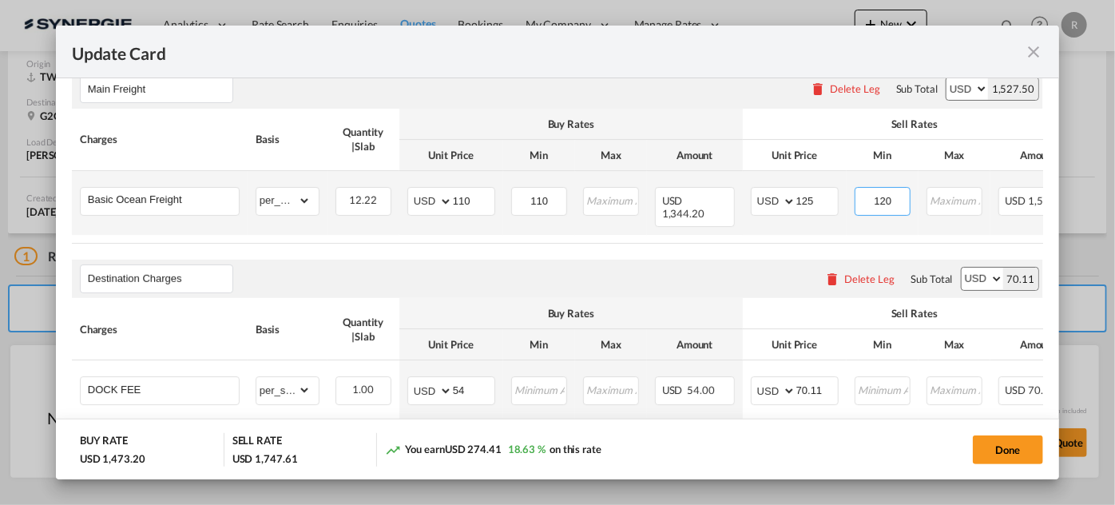
click at [847, 189] on td "120 Please Enter Invalid Input" at bounding box center [883, 203] width 72 height 64
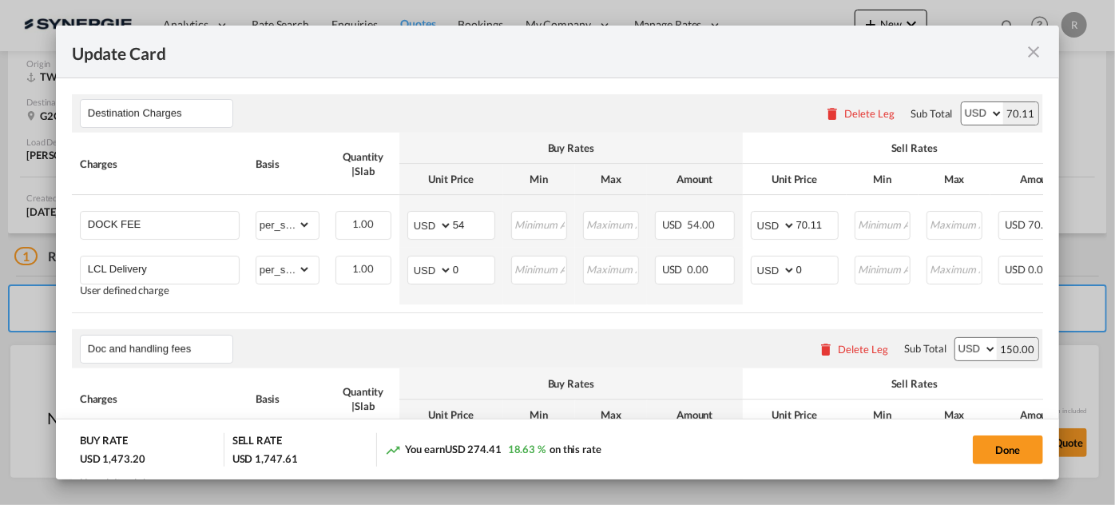
scroll to position [726, 0]
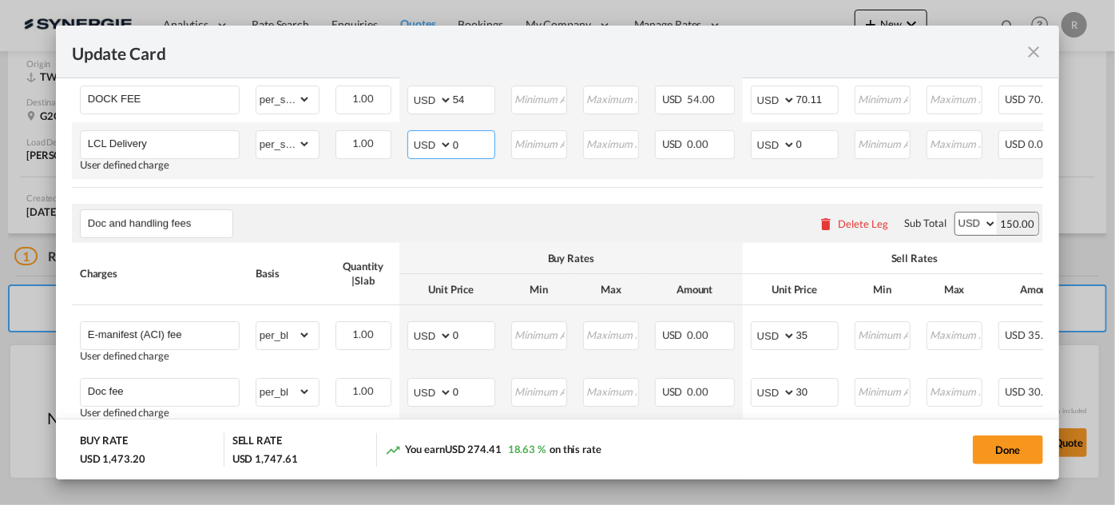
drag, startPoint x: 461, startPoint y: 135, endPoint x: 404, endPoint y: 121, distance: 58.5
click at [404, 122] on td "AED AFN ALL AMD ANG AOA ARS AUD AWG AZN BAM BBD BDT BGN BHD BIF BMD BND [PERSON…" at bounding box center [451, 150] width 104 height 57
type input "342"
drag, startPoint x: 816, startPoint y: 129, endPoint x: 765, endPoint y: 127, distance: 51.2
click at [765, 130] on md-input-container "AED AFN ALL AMD ANG AOA ARS AUD AWG AZN BAM BBD BDT BGN BHD BIF BMD BND BOB BRL…" at bounding box center [795, 144] width 88 height 29
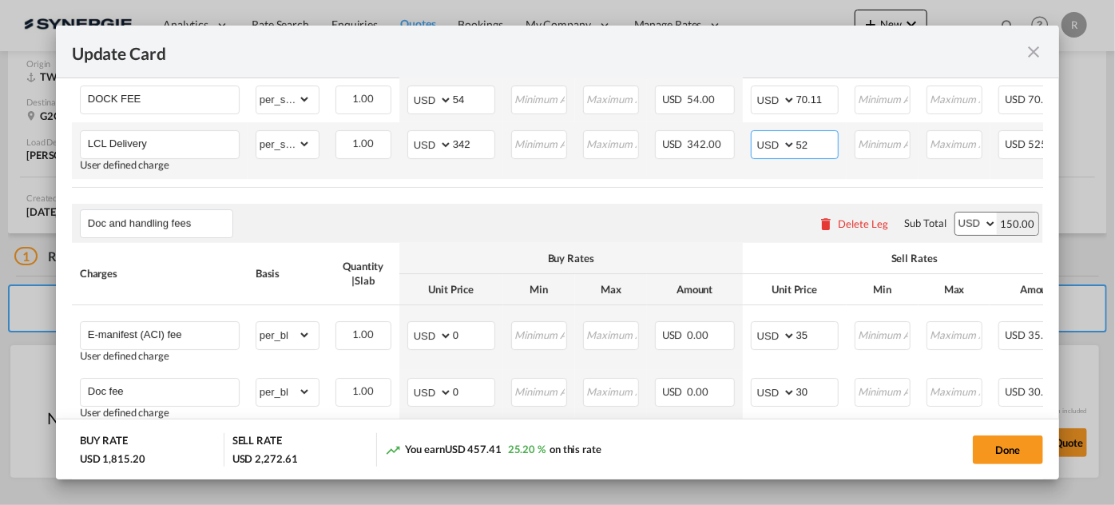
type input "5"
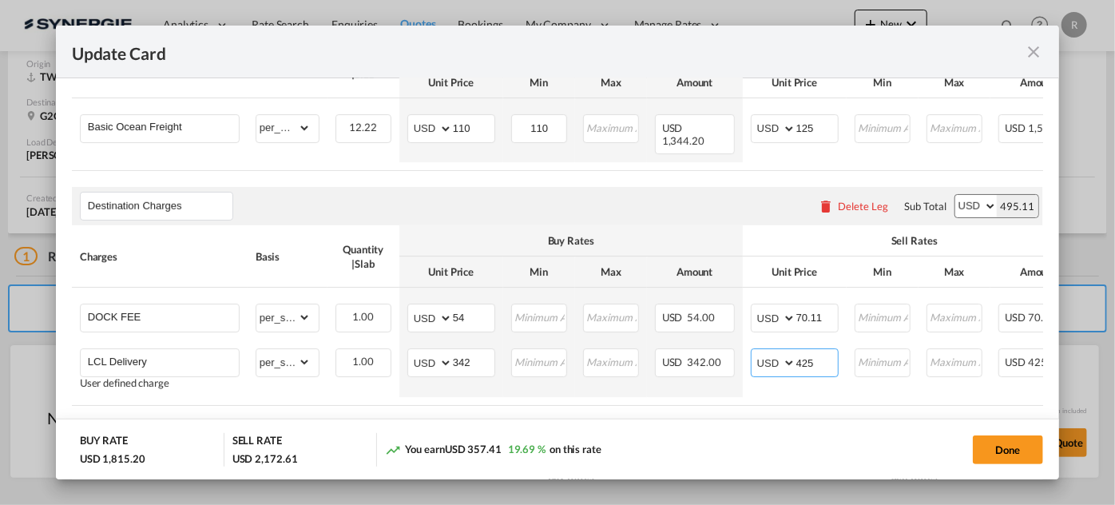
scroll to position [363, 0]
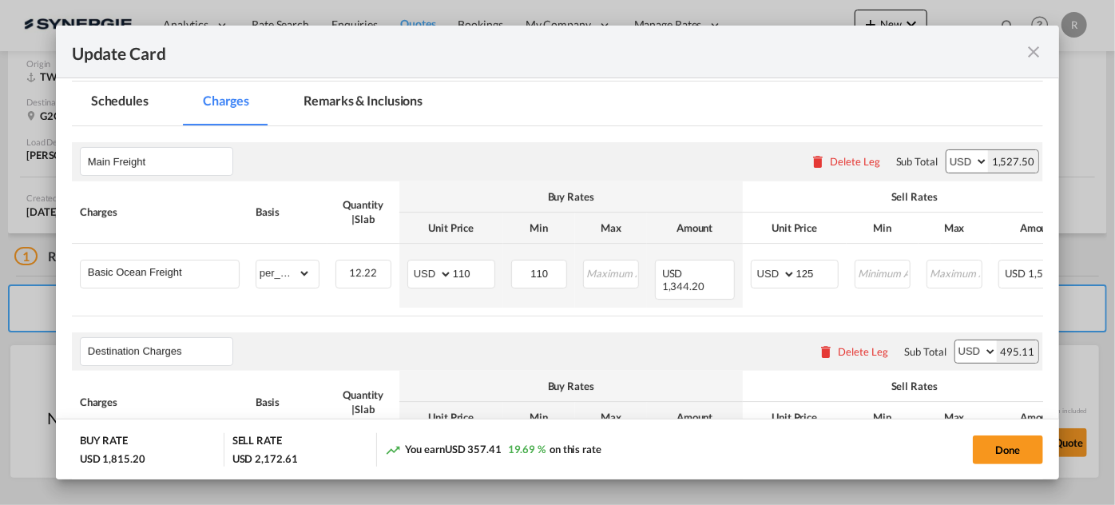
type input "425"
click at [344, 101] on md-tab-item "Remarks & Inclusions" at bounding box center [362, 103] width 157 height 44
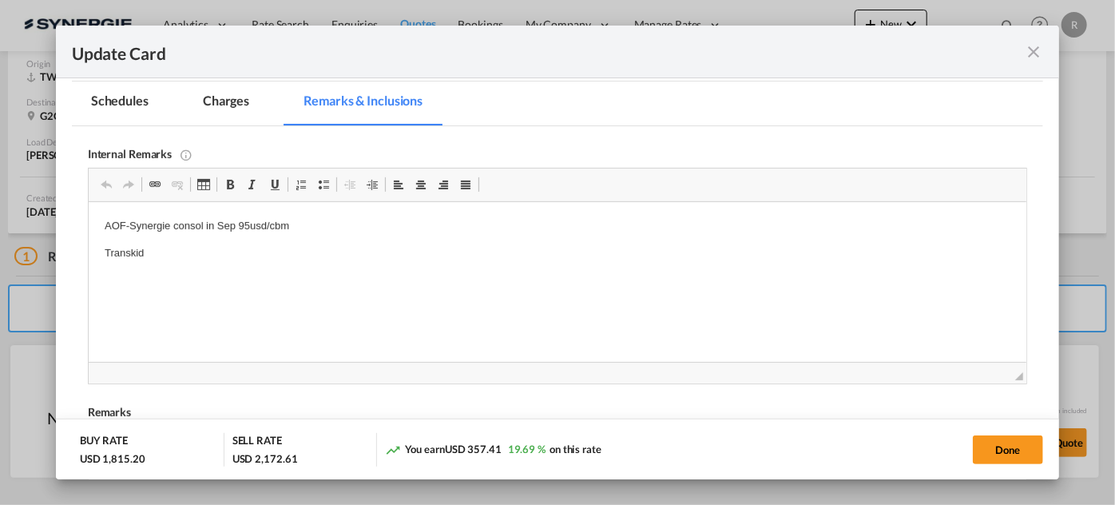
scroll to position [0, 0]
click at [213, 248] on p "Transkid" at bounding box center [557, 253] width 906 height 17
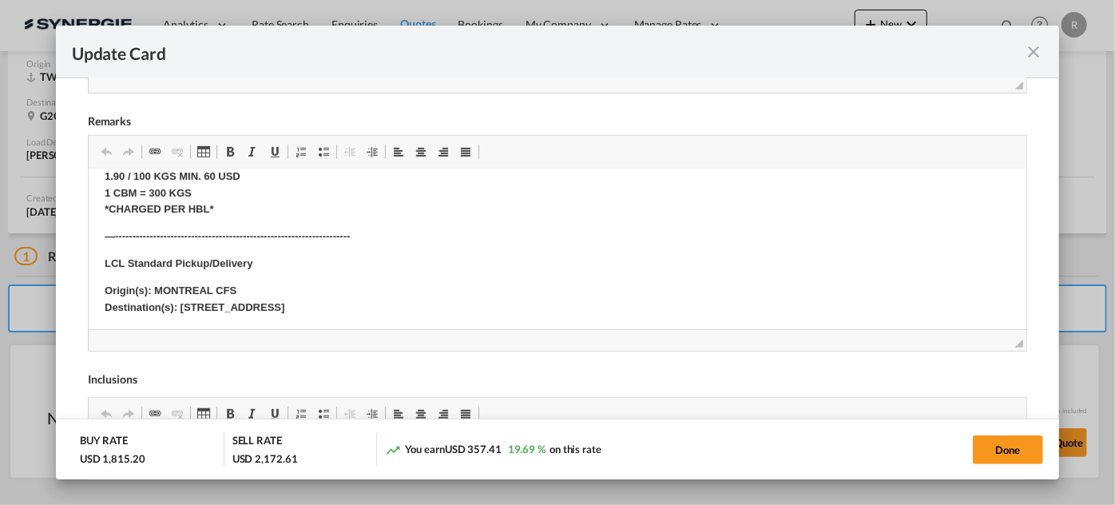
scroll to position [508, 0]
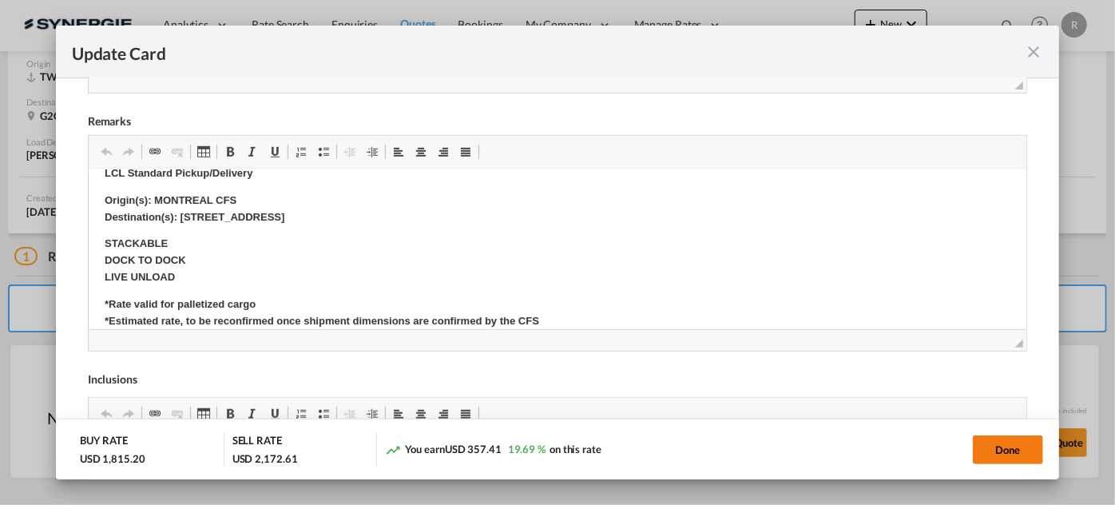
click at [1006, 451] on button "Done" at bounding box center [1008, 449] width 70 height 29
type input "[DATE]"
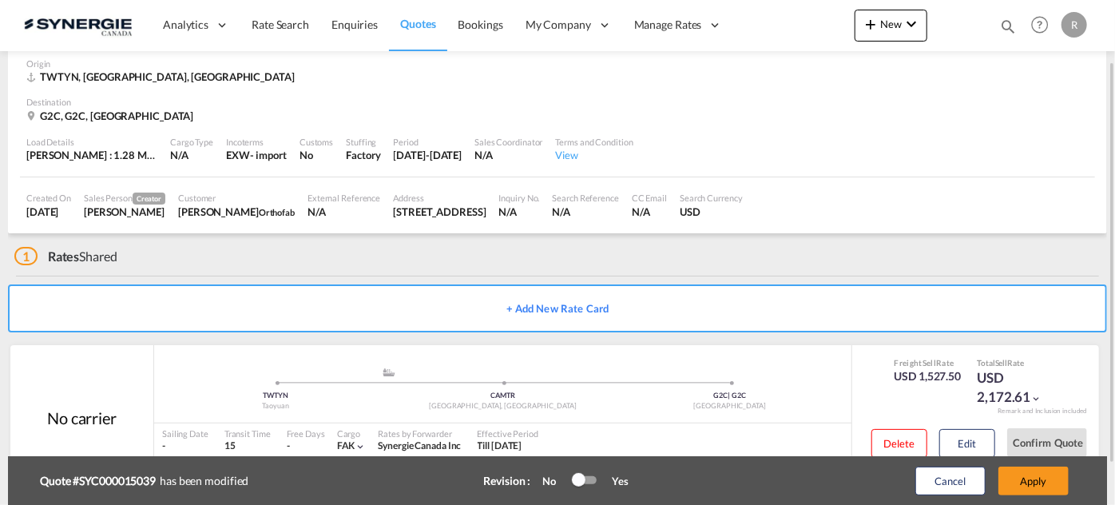
scroll to position [125, 0]
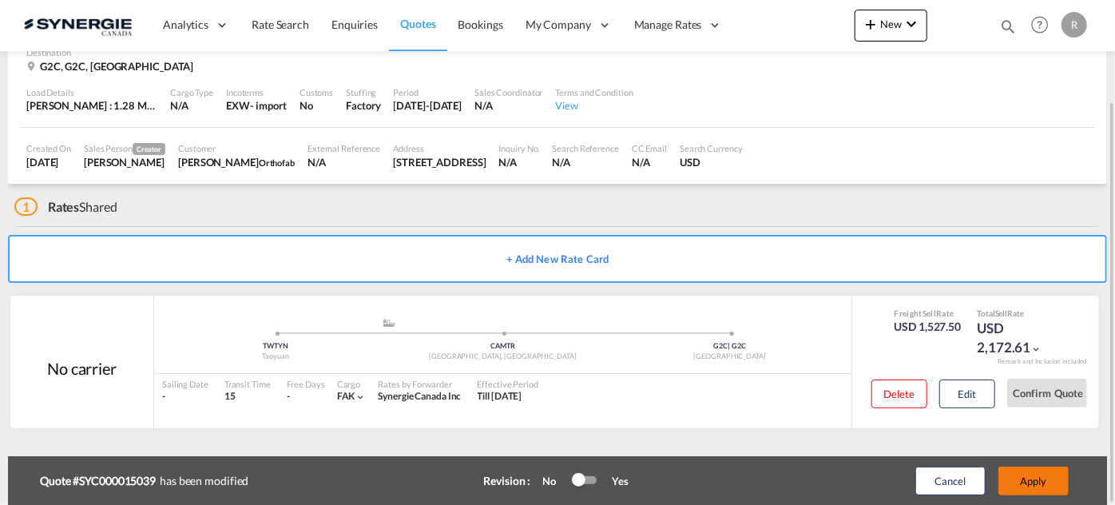
click at [1018, 487] on button "Apply" at bounding box center [1034, 481] width 70 height 29
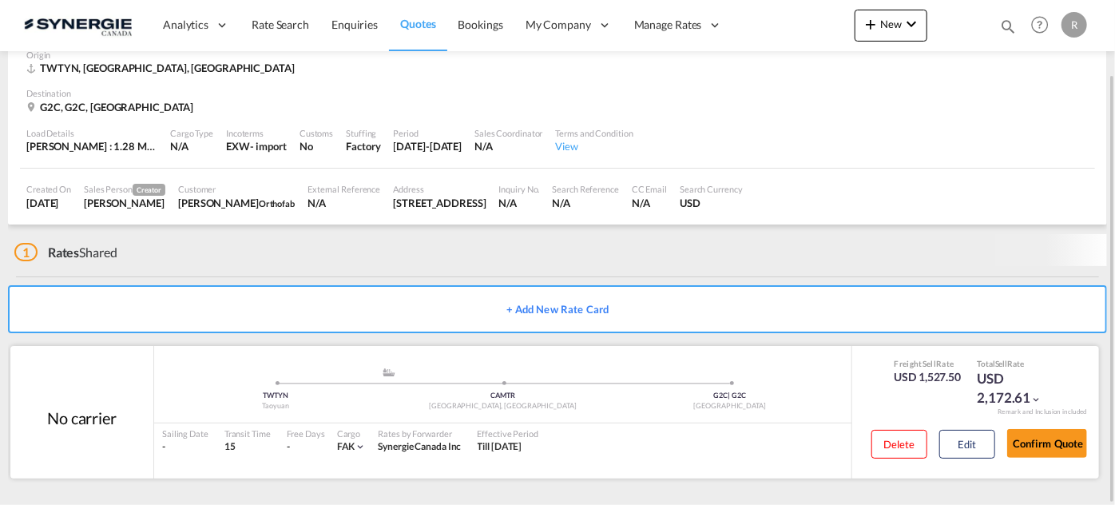
scroll to position [76, 0]
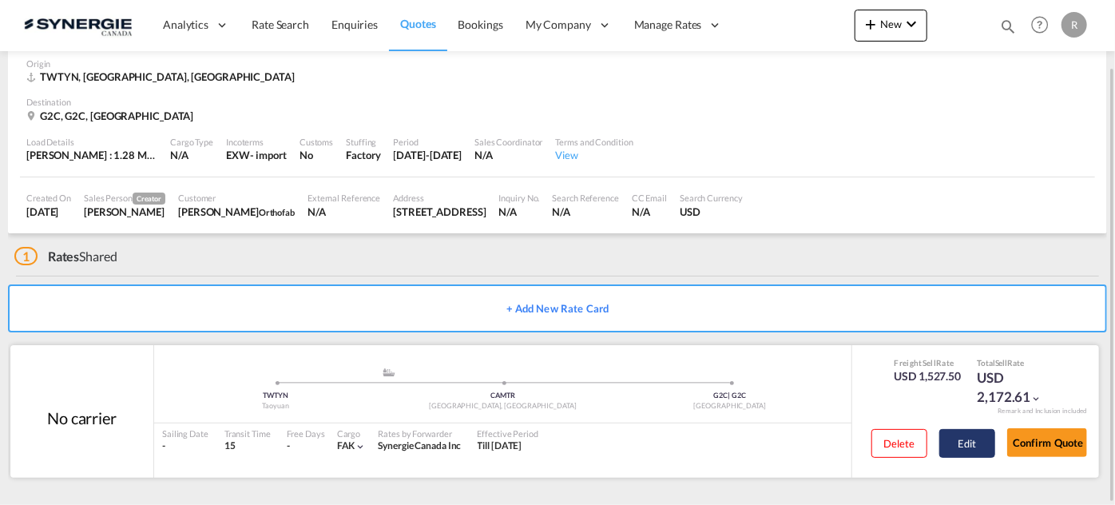
click at [964, 444] on button "Edit" at bounding box center [968, 443] width 56 height 29
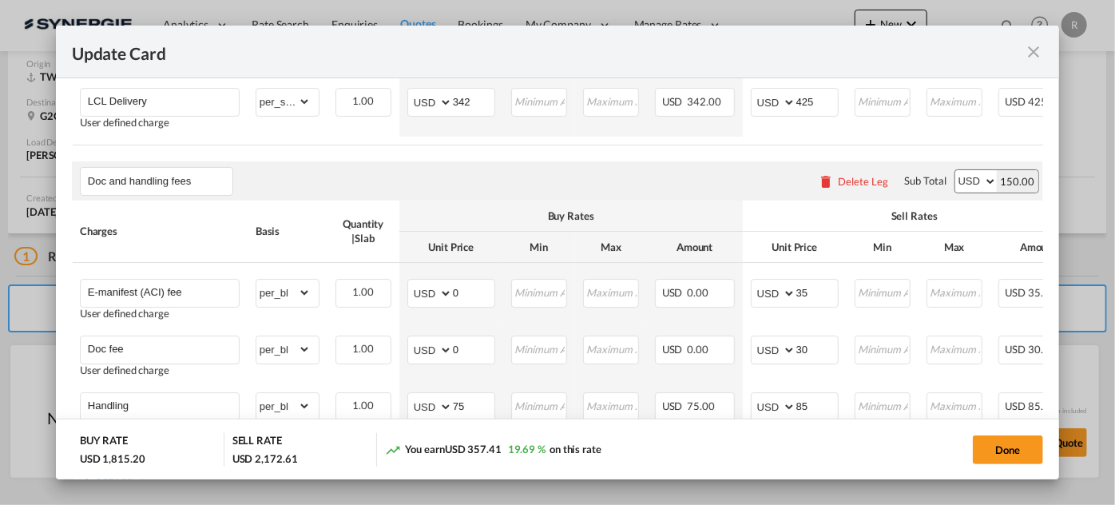
scroll to position [799, 0]
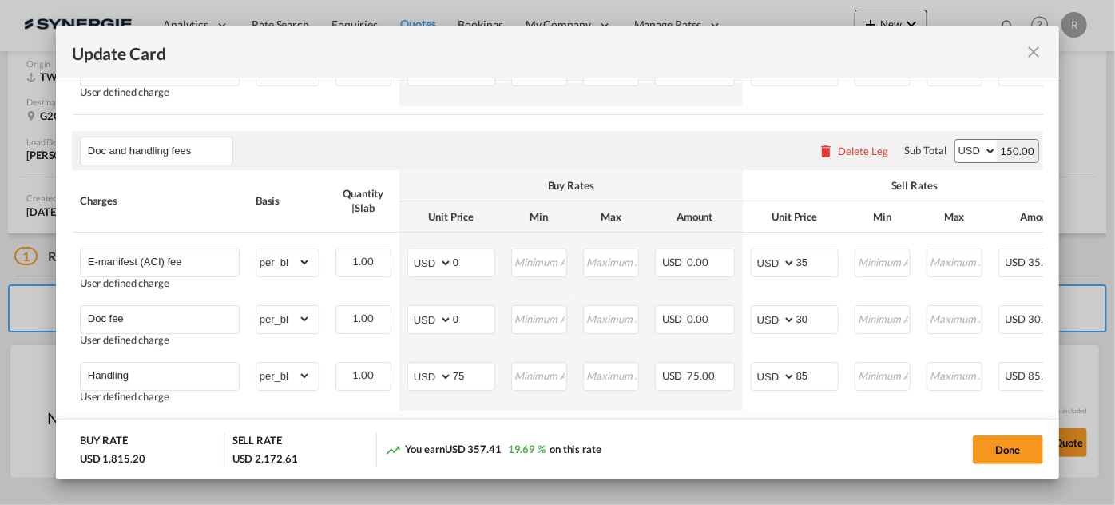
click at [1035, 59] on md-icon "icon-close fg-AAA8AD m-0 pointer" at bounding box center [1033, 51] width 19 height 19
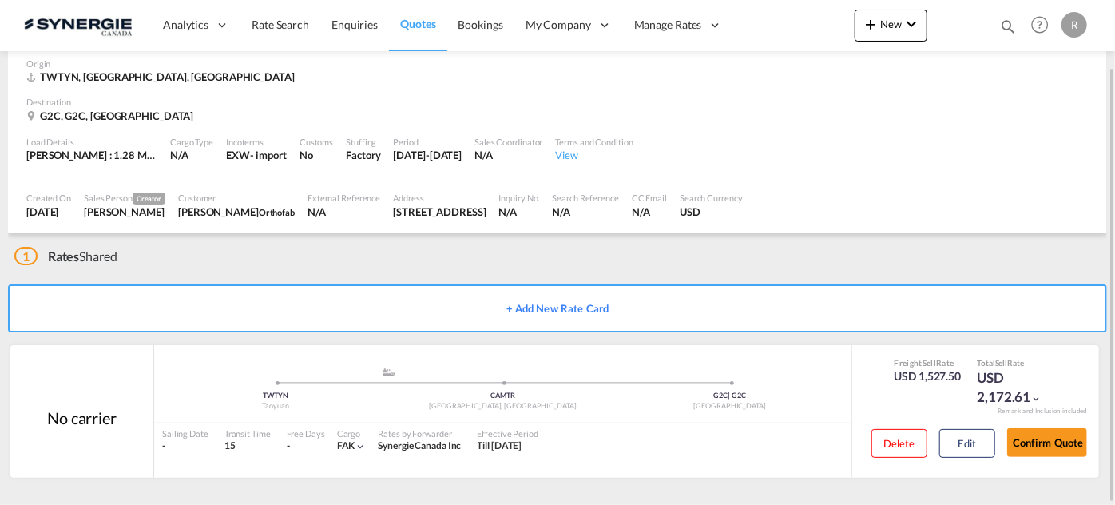
scroll to position [0, 0]
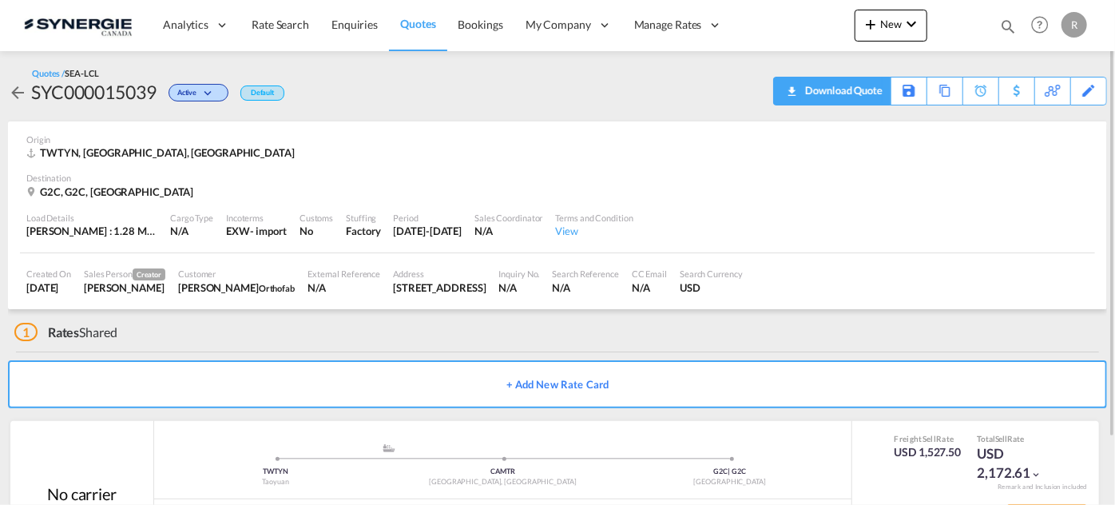
click at [818, 91] on div "Download Quote" at bounding box center [841, 90] width 81 height 26
